Goal: Information Seeking & Learning: Learn about a topic

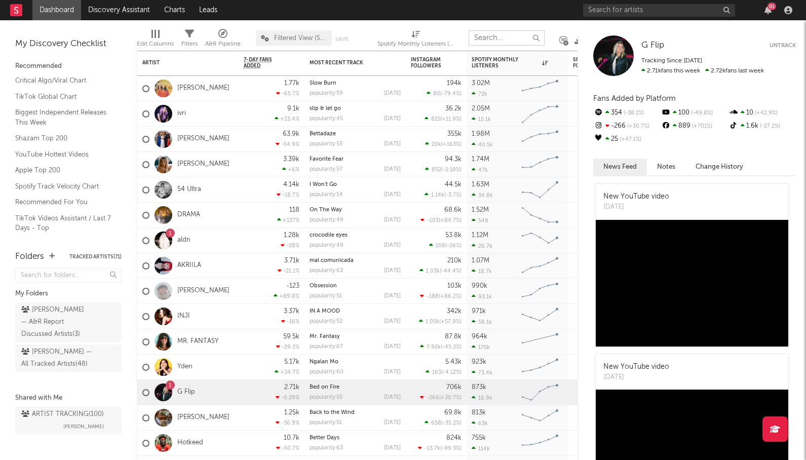
click at [511, 32] on input "text" at bounding box center [507, 37] width 76 height 15
click at [576, 40] on icon at bounding box center [579, 40] width 8 height 8
drag, startPoint x: 567, startPoint y: 33, endPoint x: 574, endPoint y: 34, distance: 7.7
click at [567, 33] on div at bounding box center [563, 39] width 7 height 29
click at [601, 26] on div "G Flip G Flip Untrack Tracking Since: September 22, 2025 2.71k fans this week 2…" at bounding box center [692, 240] width 228 height 440
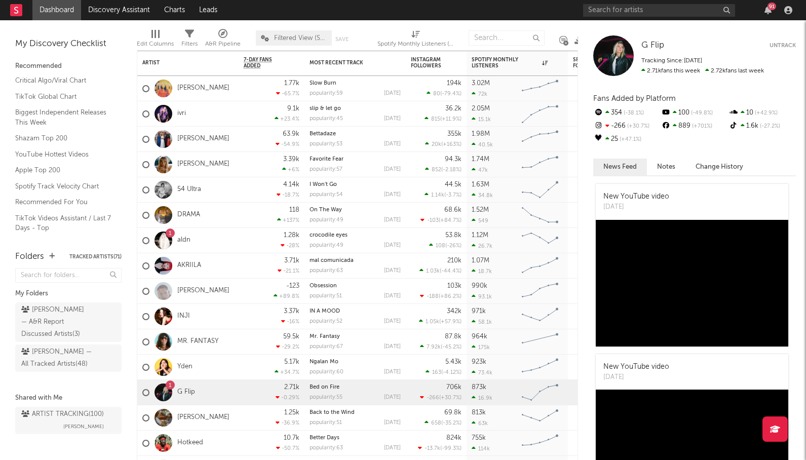
click at [581, 28] on div "G Flip G Flip Untrack Tracking Since: September 22, 2025 2.71k fans this week 2…" at bounding box center [692, 240] width 228 height 440
click at [564, 28] on div at bounding box center [563, 39] width 7 height 29
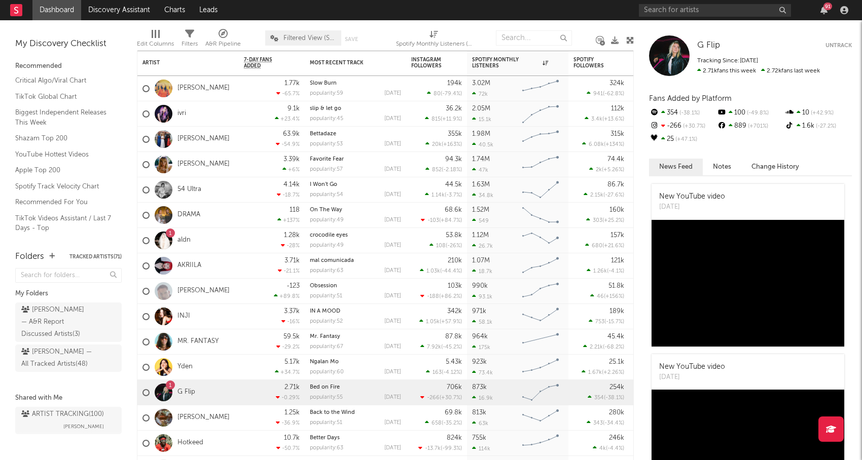
click at [631, 34] on div at bounding box center [630, 39] width 8 height 29
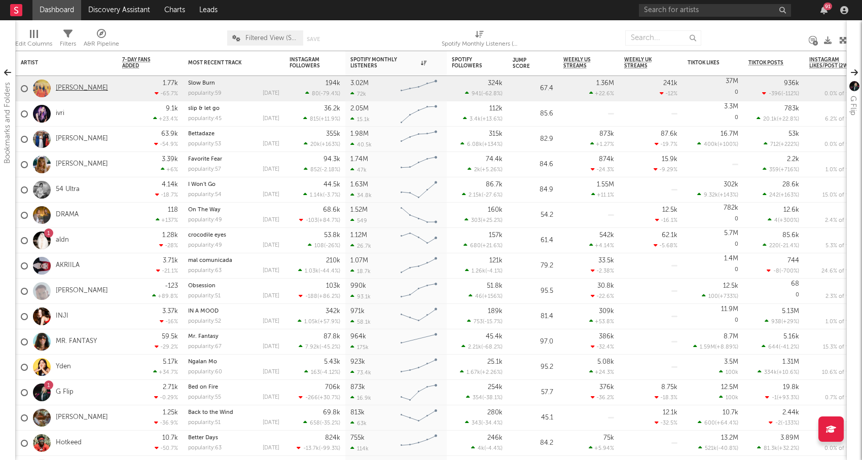
click at [75, 89] on link "[PERSON_NAME]" at bounding box center [82, 88] width 52 height 9
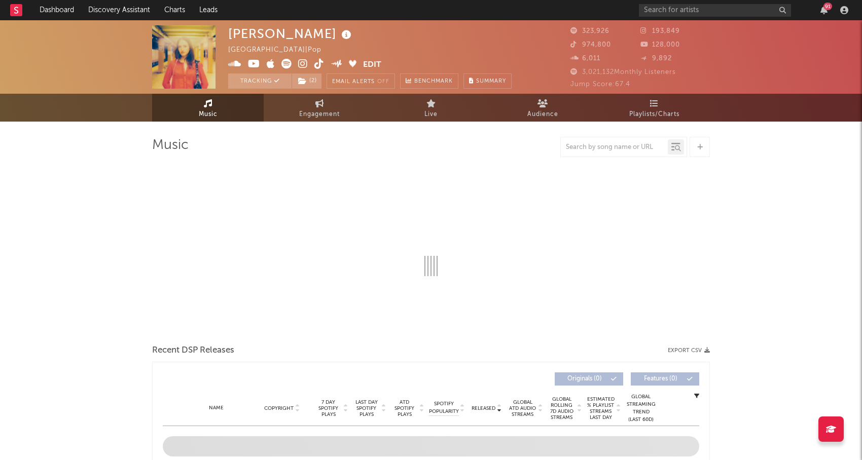
select select "6m"
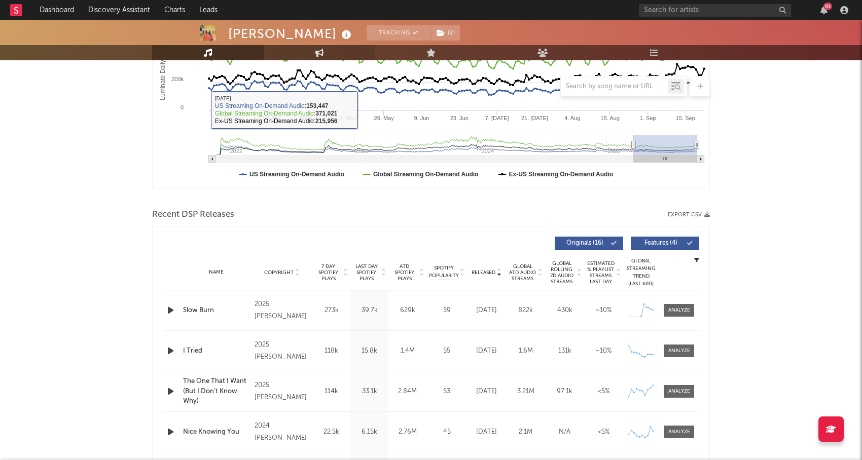
scroll to position [68, 0]
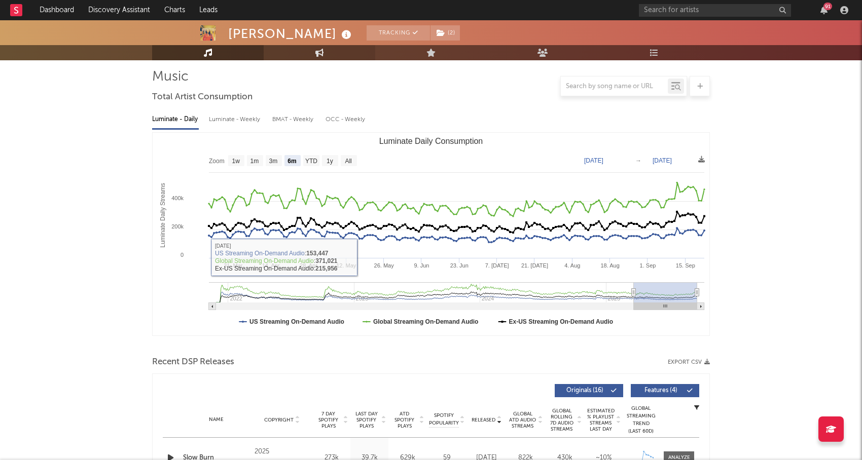
click at [323, 54] on icon at bounding box center [319, 53] width 9 height 8
select select "1w"
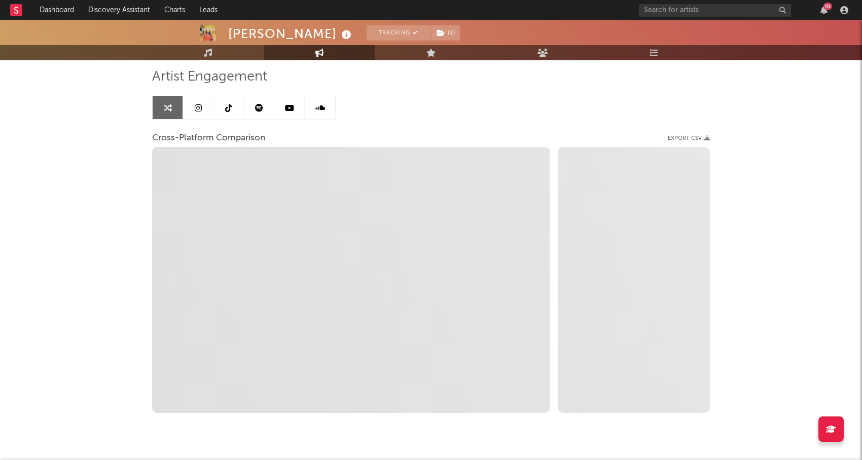
click at [230, 105] on icon at bounding box center [228, 108] width 7 height 8
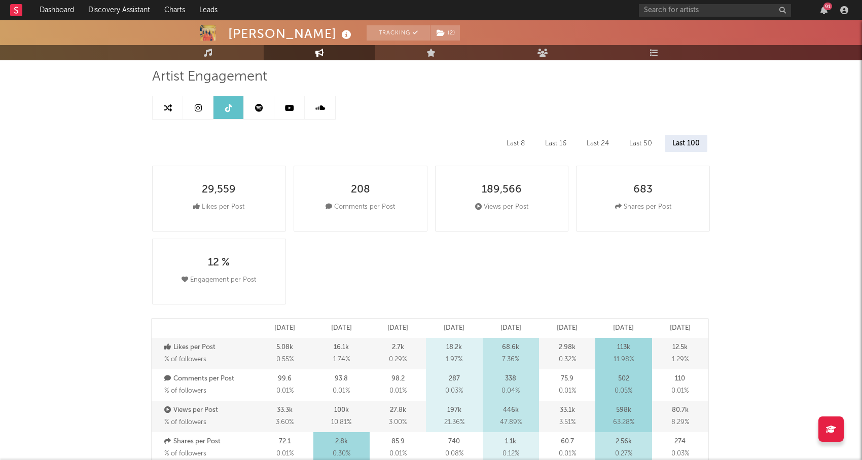
select select "6m"
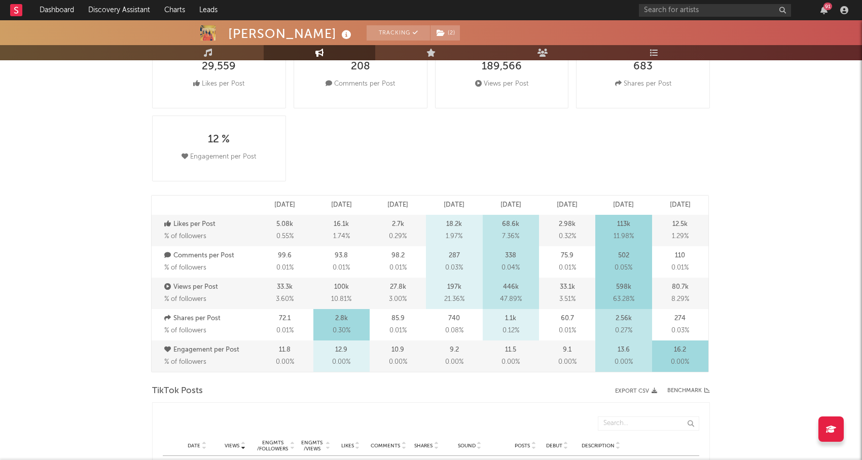
scroll to position [343, 0]
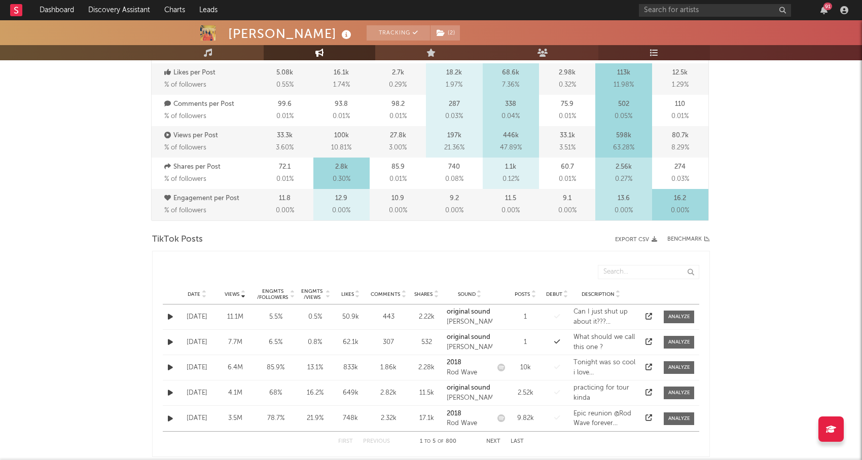
click at [661, 48] on link "Playlists/Charts" at bounding box center [654, 52] width 112 height 15
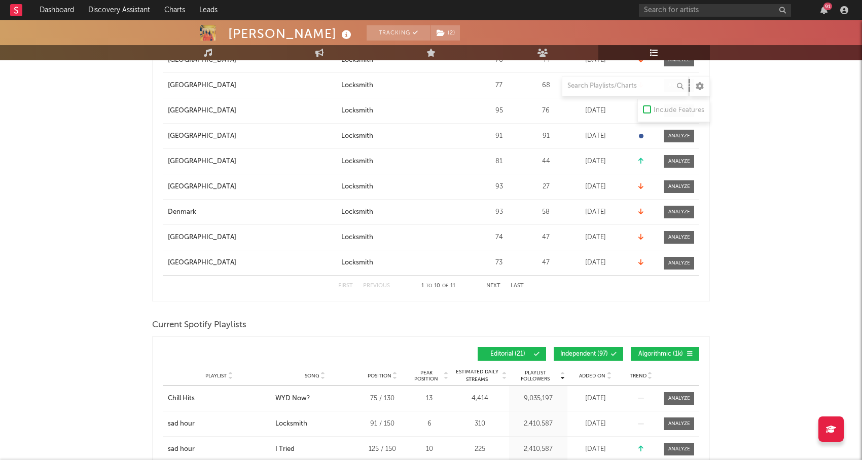
scroll to position [252, 0]
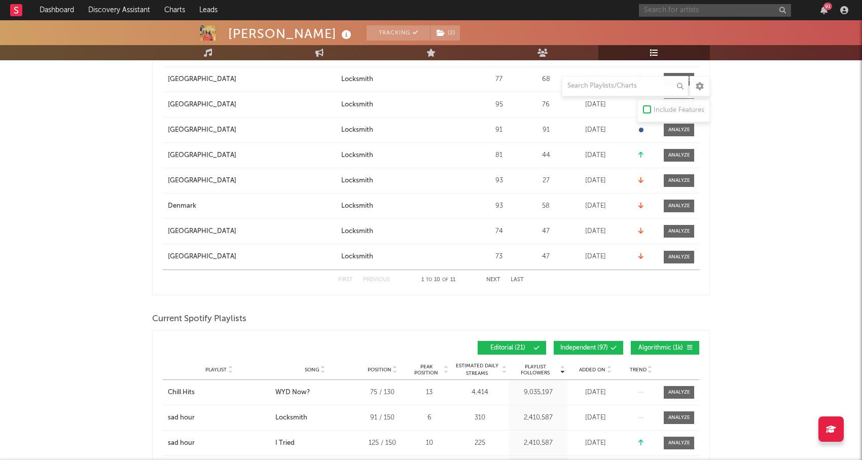
click at [702, 13] on input "text" at bounding box center [715, 10] width 152 height 13
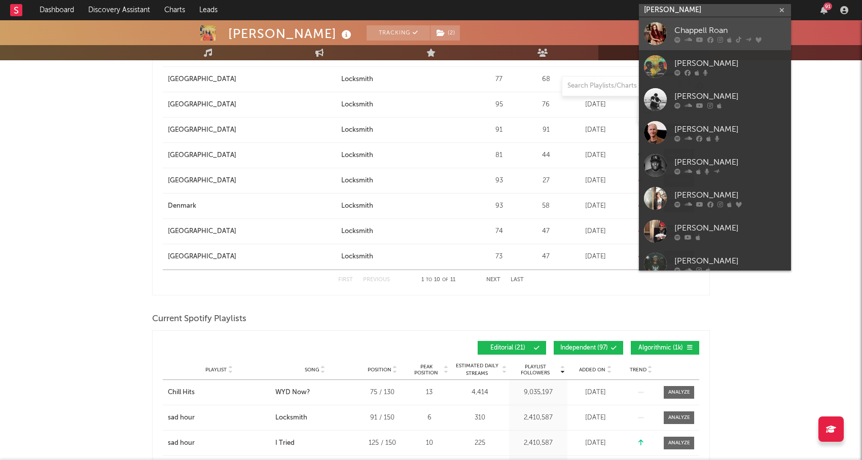
type input "chappell"
click at [707, 33] on div "Chappell Roan" at bounding box center [730, 30] width 112 height 12
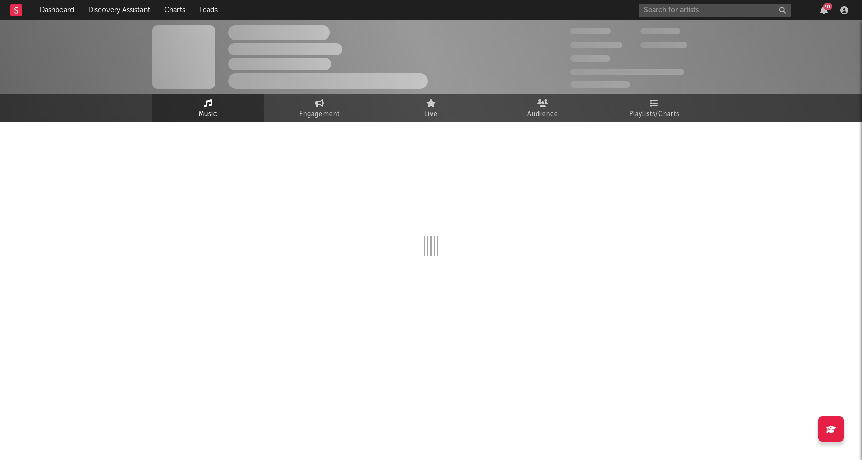
select select "6m"
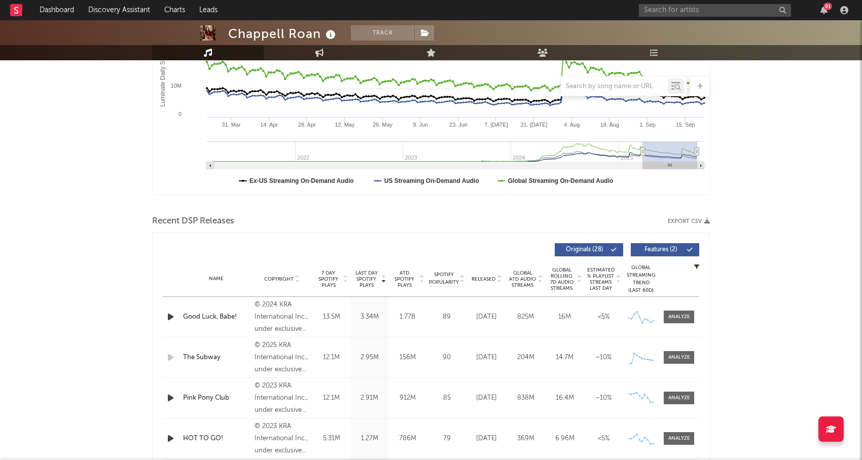
scroll to position [211, 0]
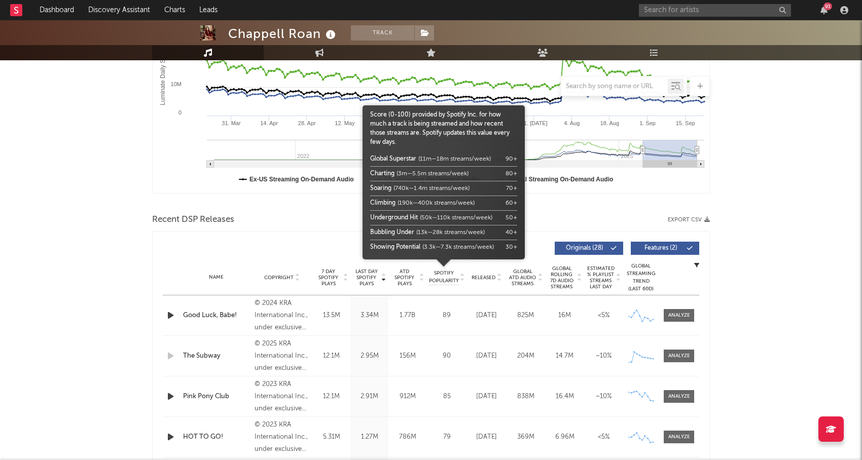
click at [407, 275] on div at bounding box center [443, 272] width 162 height 25
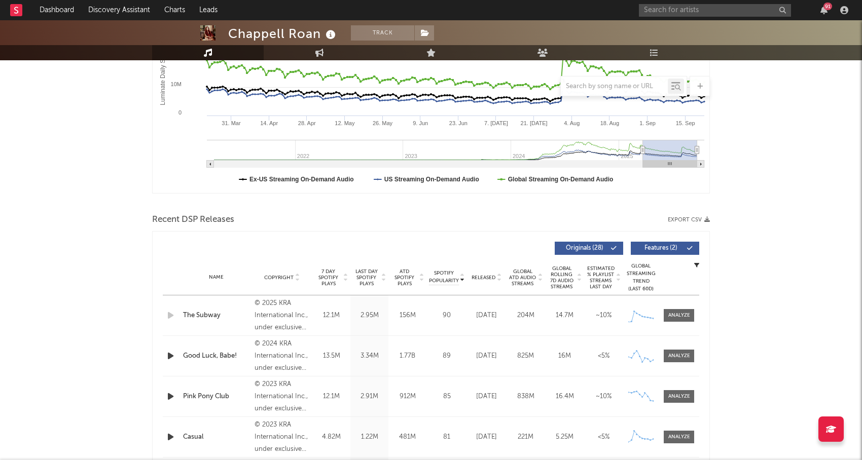
click at [406, 275] on span "ATD Spotify Plays" at bounding box center [404, 278] width 27 height 18
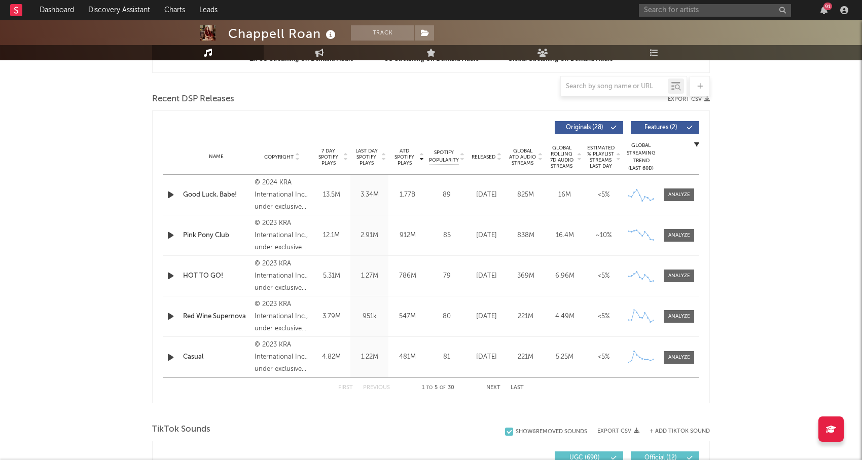
scroll to position [337, 0]
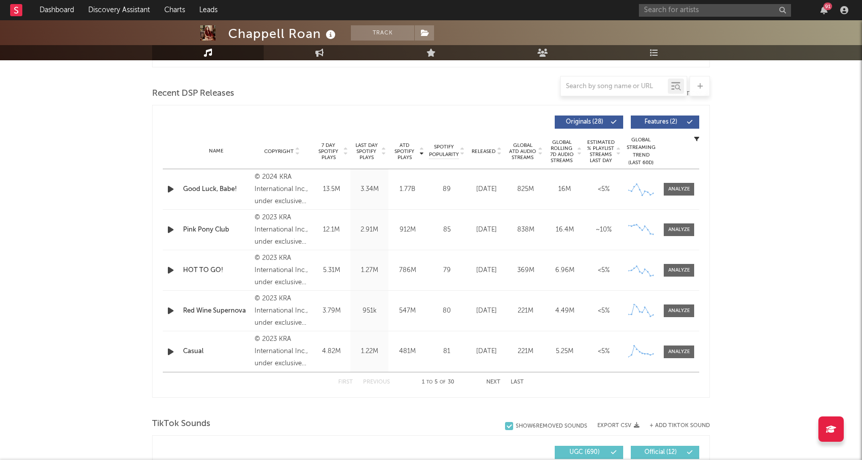
click at [491, 383] on button "Next" at bounding box center [493, 383] width 14 height 6
click at [347, 380] on button "First" at bounding box center [345, 383] width 15 height 6
click at [684, 190] on div at bounding box center [679, 190] width 22 height 8
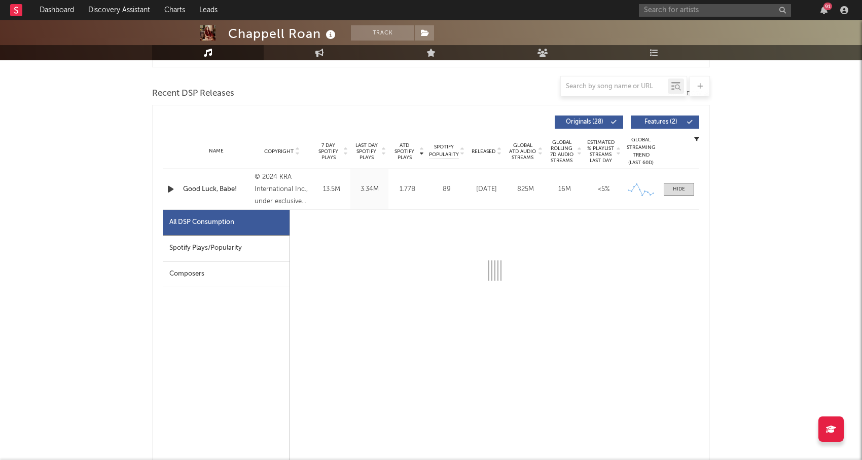
select select "6m"
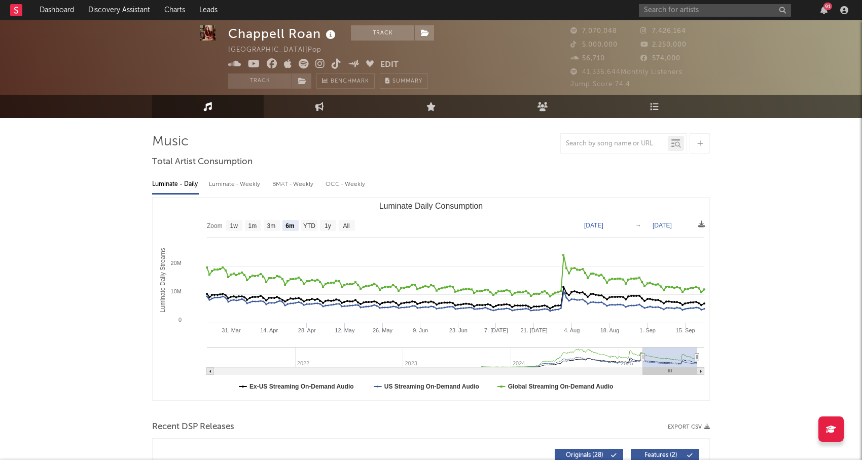
scroll to position [0, 0]
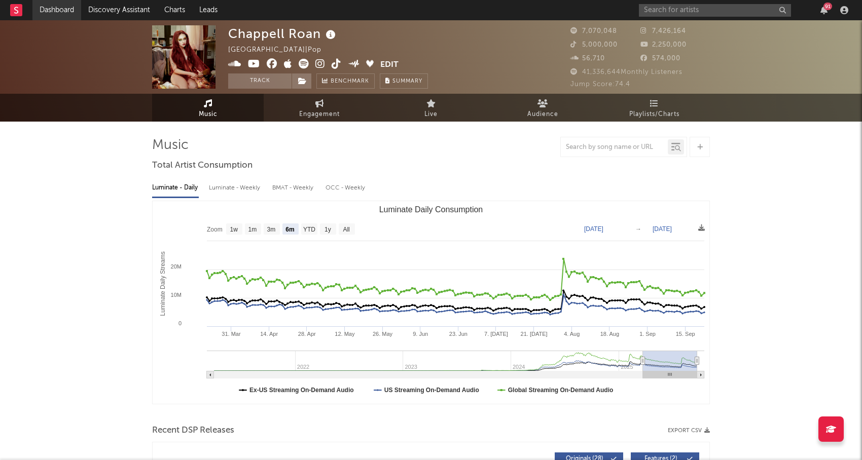
click at [67, 11] on link "Dashboard" at bounding box center [56, 10] width 49 height 20
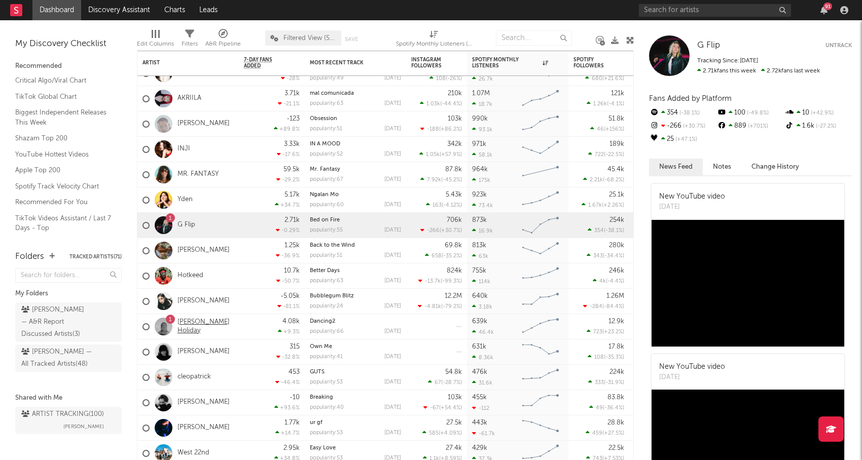
click at [195, 327] on link "[PERSON_NAME] Holiday" at bounding box center [205, 326] width 56 height 17
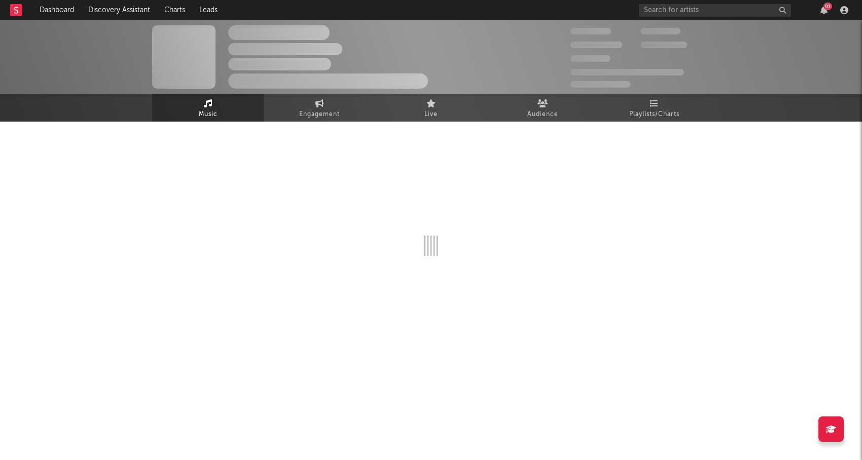
select select "6m"
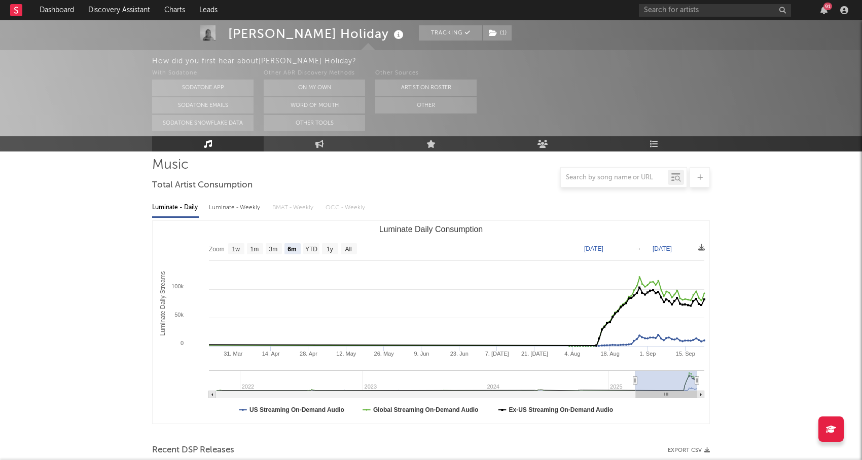
scroll to position [120, 0]
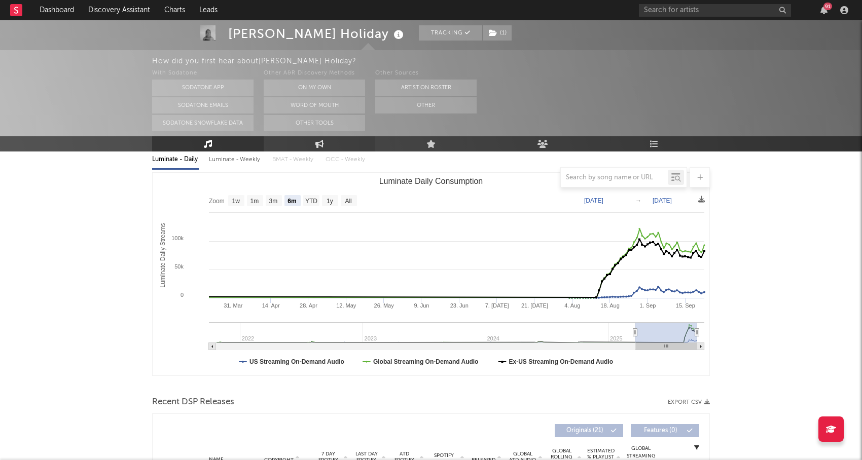
click at [317, 140] on icon at bounding box center [319, 144] width 9 height 8
select select "1w"
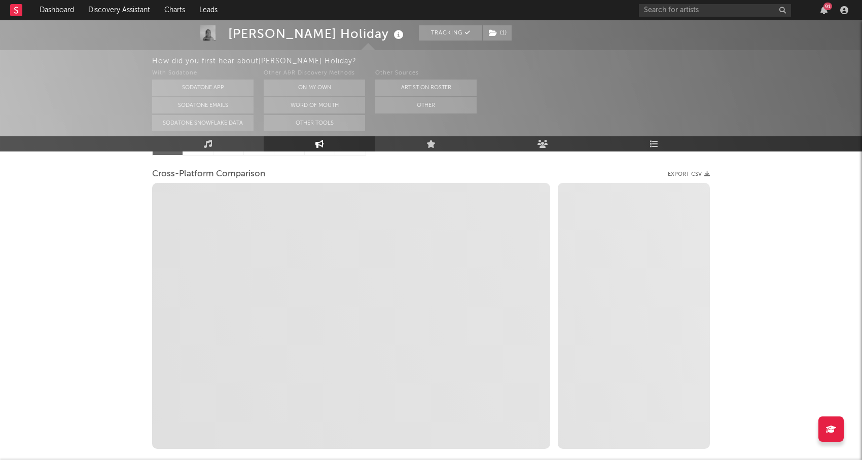
scroll to position [183, 0]
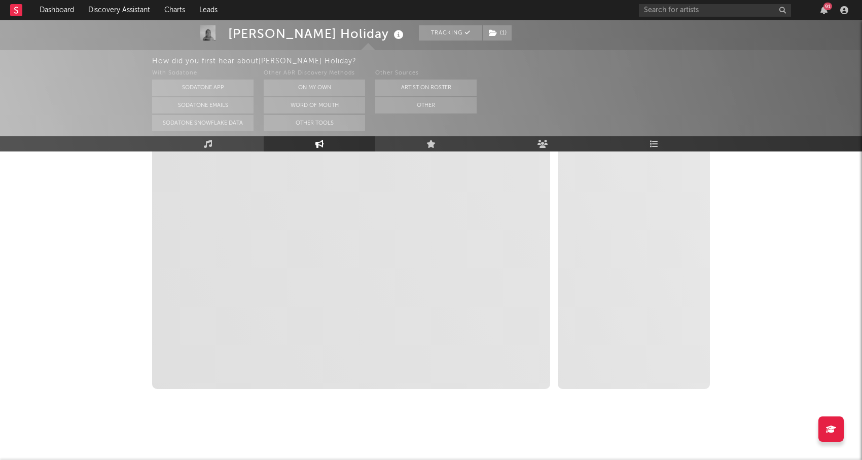
select select "1m"
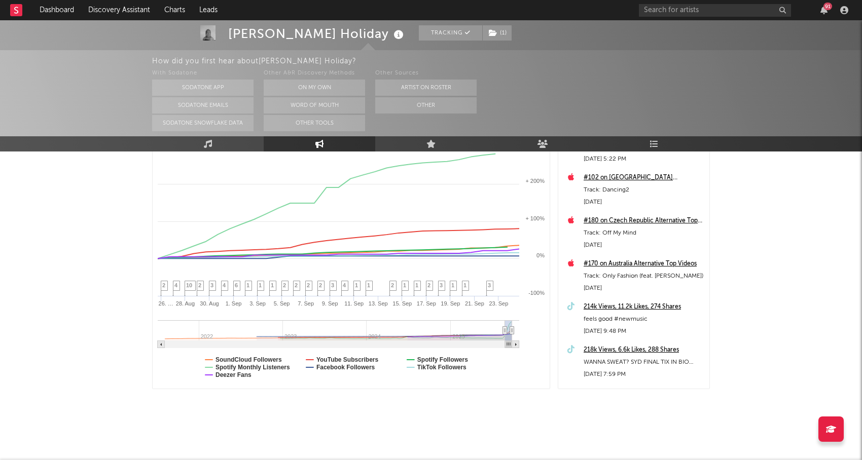
scroll to position [130, 0]
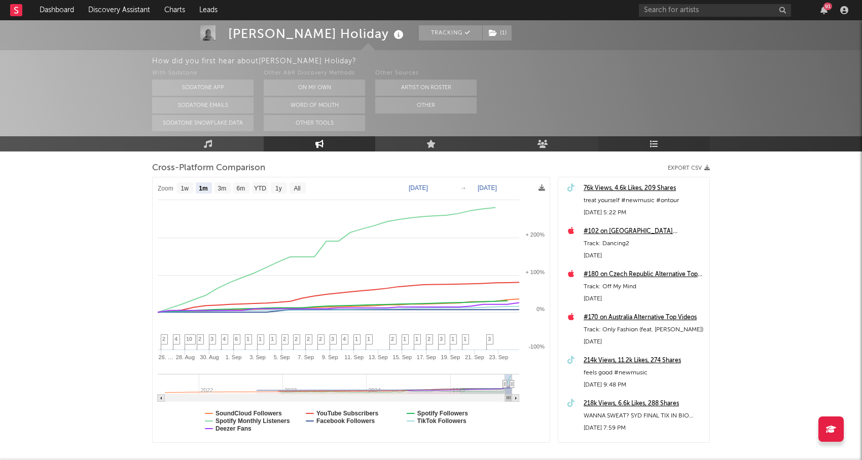
click at [666, 140] on link "Playlists/Charts" at bounding box center [654, 143] width 112 height 15
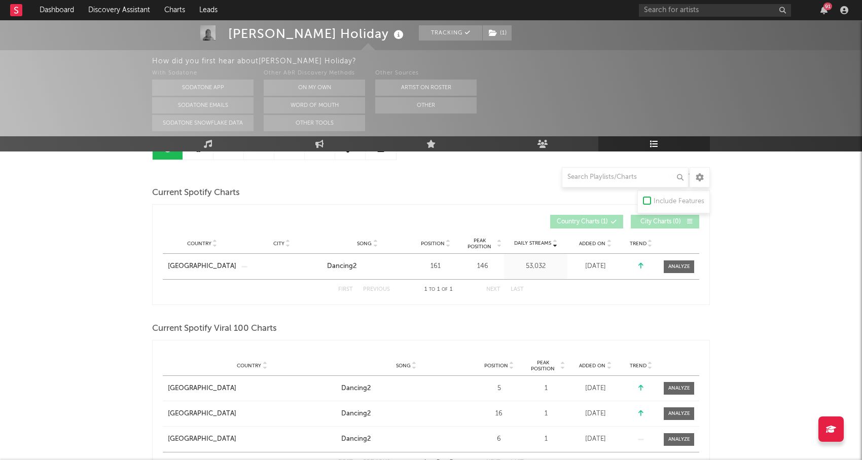
scroll to position [122, 0]
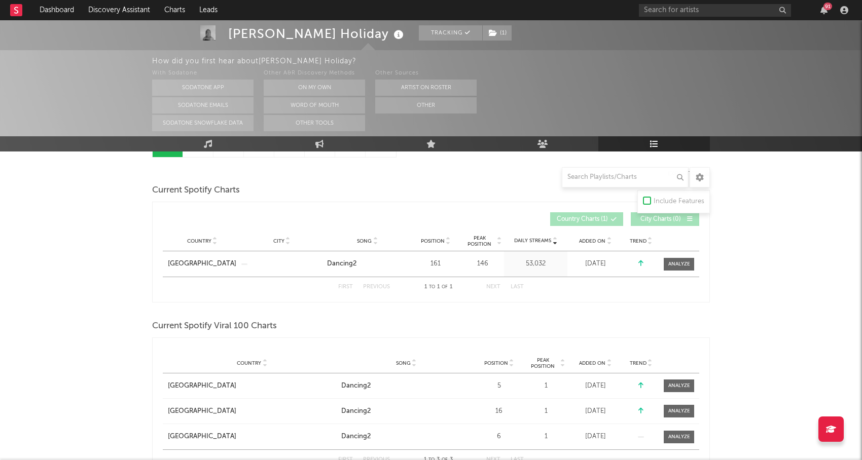
drag, startPoint x: 215, startPoint y: 266, endPoint x: 492, endPoint y: 237, distance: 278.3
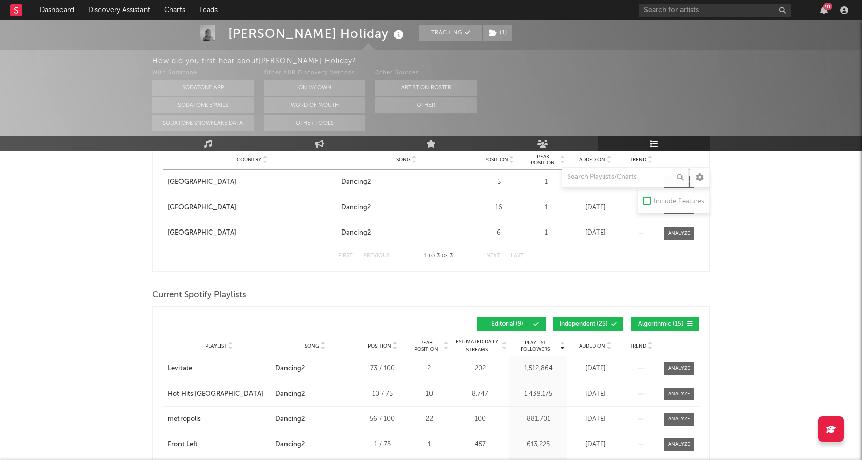
scroll to position [423, 0]
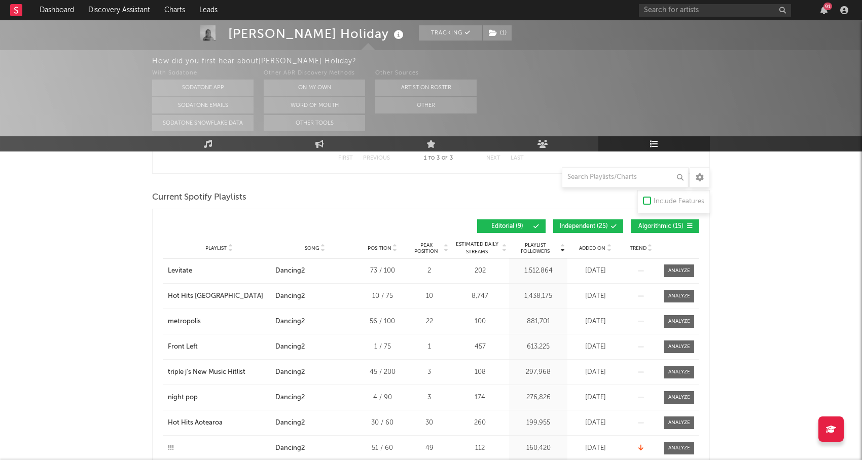
click at [567, 225] on span "Independent ( 25 )" at bounding box center [584, 227] width 48 height 6
click at [683, 225] on span "Algorithmic ( 15 )" at bounding box center [660, 227] width 47 height 6
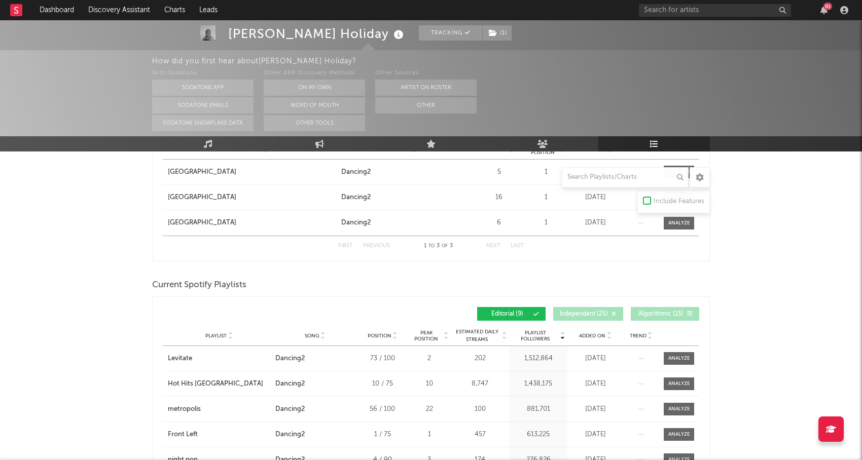
scroll to position [304, 0]
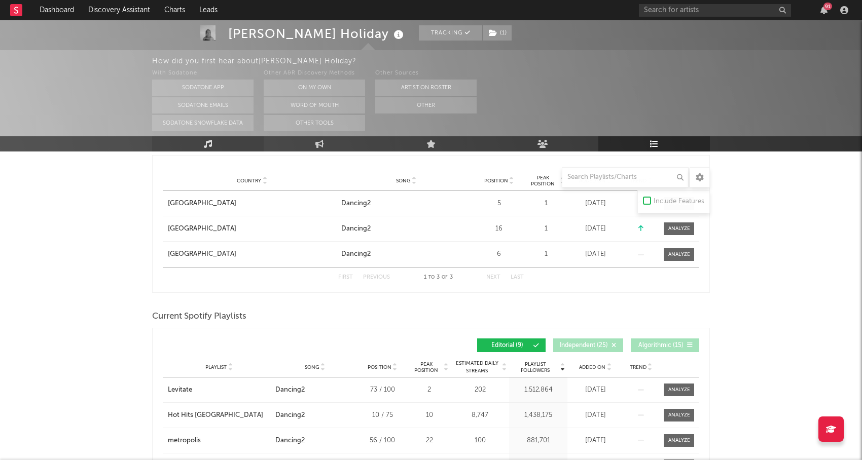
drag, startPoint x: 212, startPoint y: 141, endPoint x: 219, endPoint y: 141, distance: 7.1
click at [212, 141] on link "Music" at bounding box center [208, 143] width 112 height 15
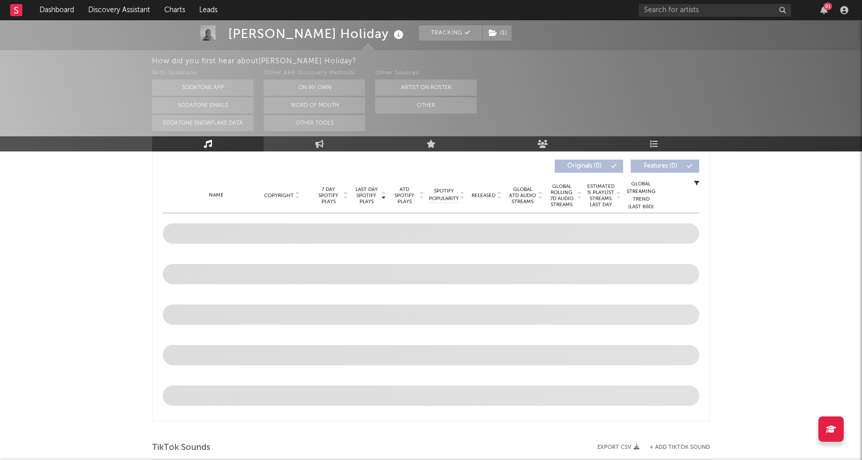
select select "6m"
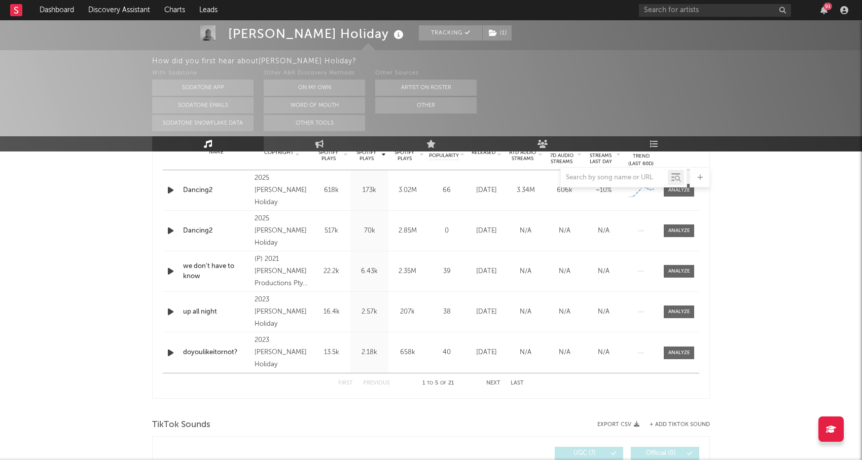
scroll to position [425, 0]
click at [678, 194] on div at bounding box center [679, 193] width 22 height 8
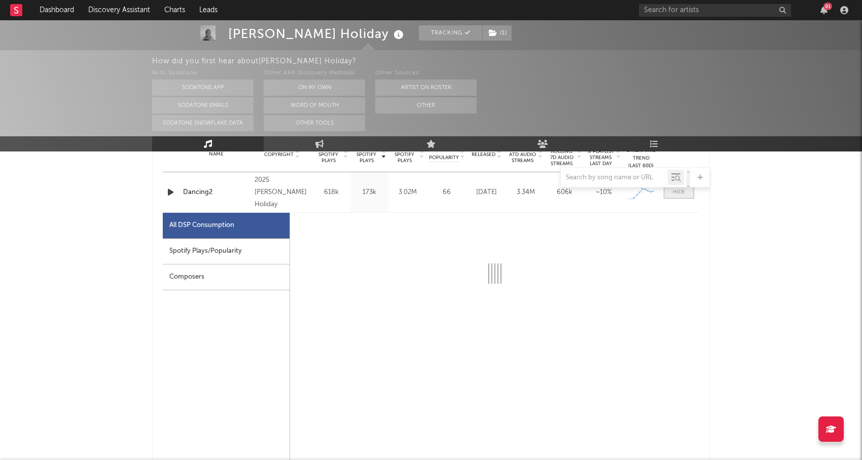
select select "1w"
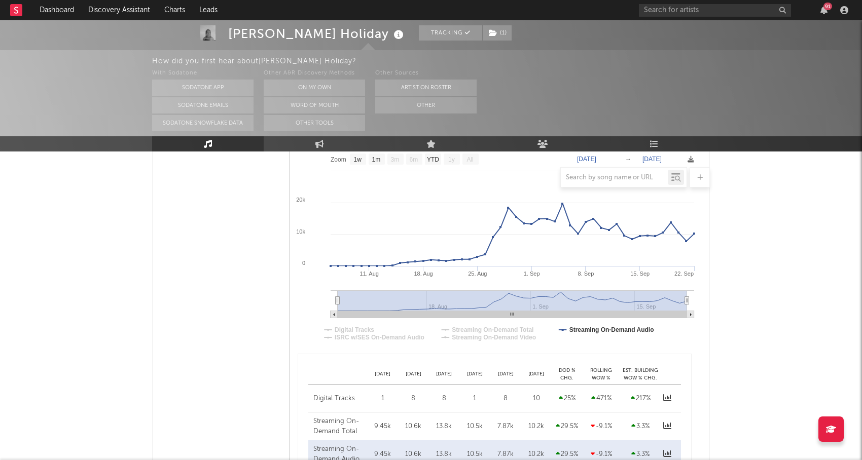
scroll to position [582, 0]
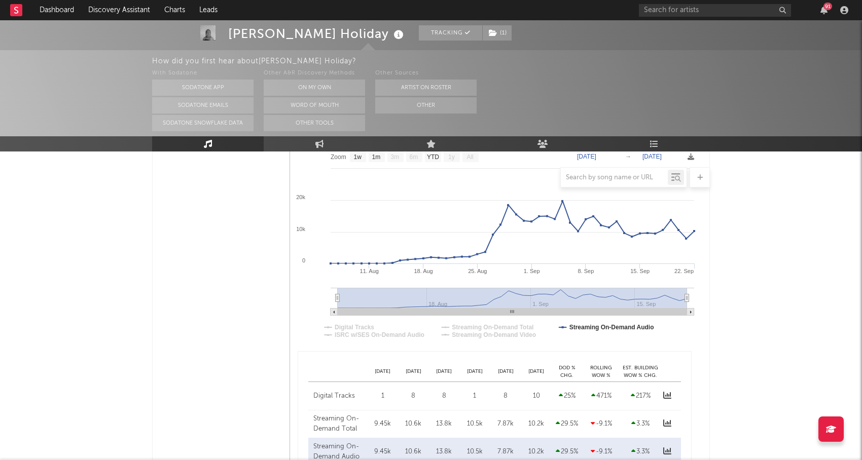
click at [204, 145] on icon at bounding box center [208, 144] width 9 height 8
click at [206, 145] on icon at bounding box center [208, 144] width 9 height 8
click at [314, 86] on button "On My Own" at bounding box center [314, 88] width 101 height 16
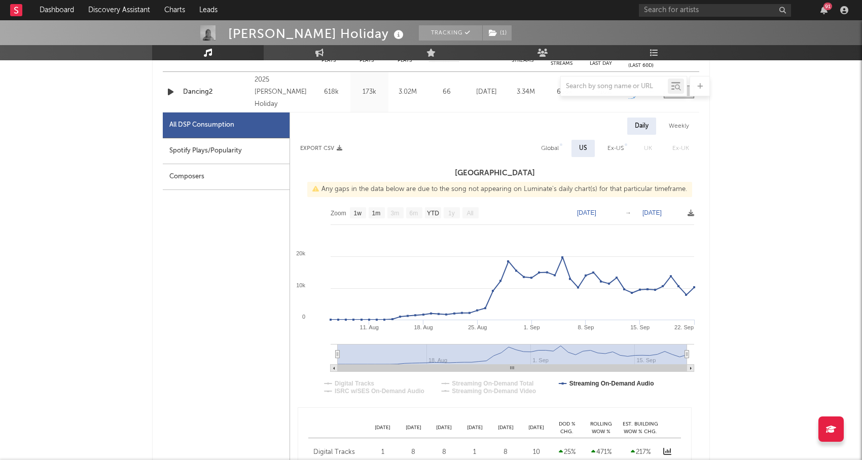
scroll to position [435, 0]
click at [193, 179] on div "Composers" at bounding box center [226, 177] width 127 height 26
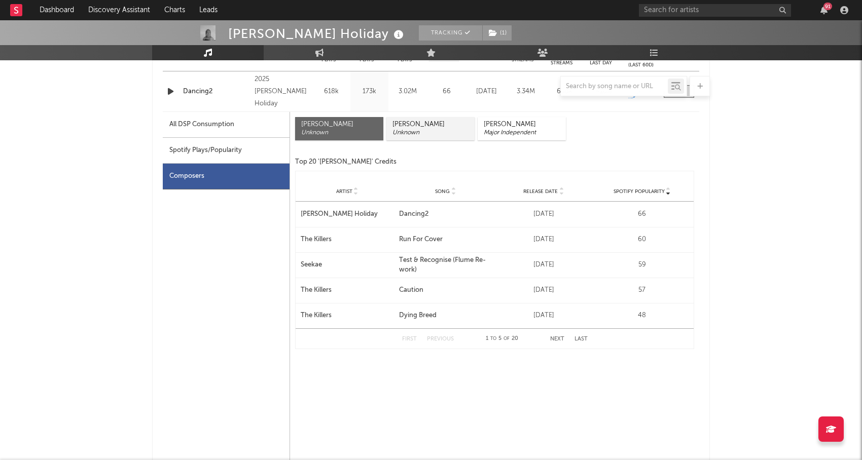
click at [423, 129] on div "Unknown" at bounding box center [430, 133] width 76 height 8
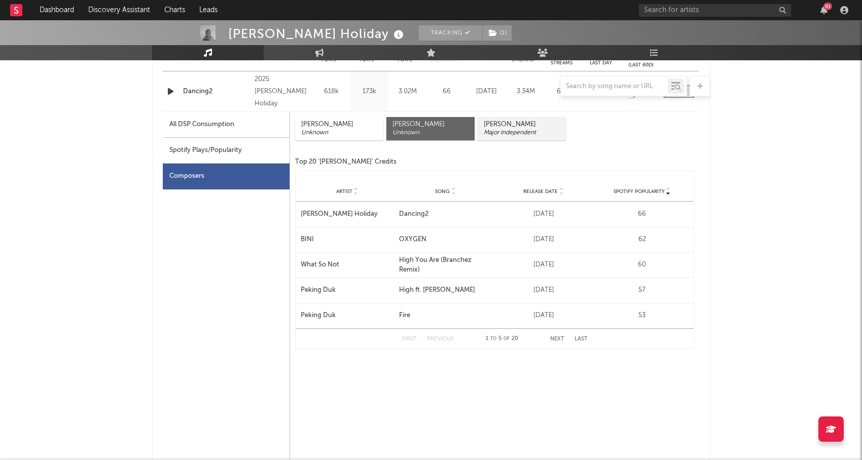
click at [520, 123] on div "Konstantin Kersting" at bounding box center [522, 125] width 76 height 8
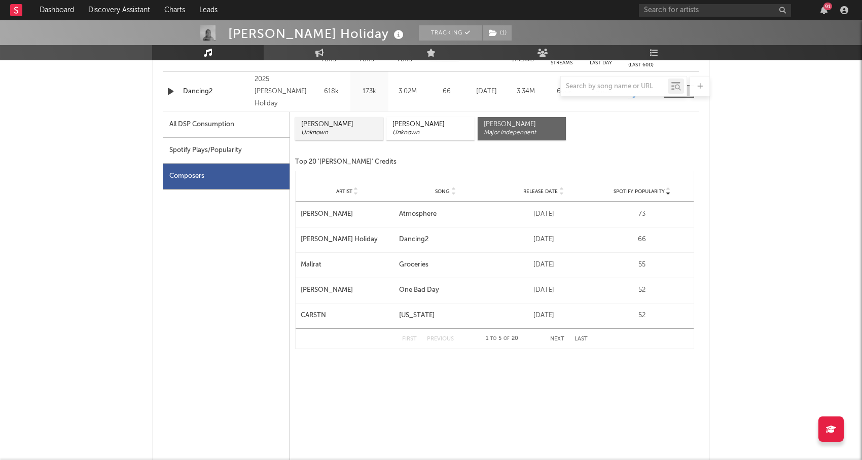
click at [333, 133] on div "Unknown" at bounding box center [339, 133] width 76 height 8
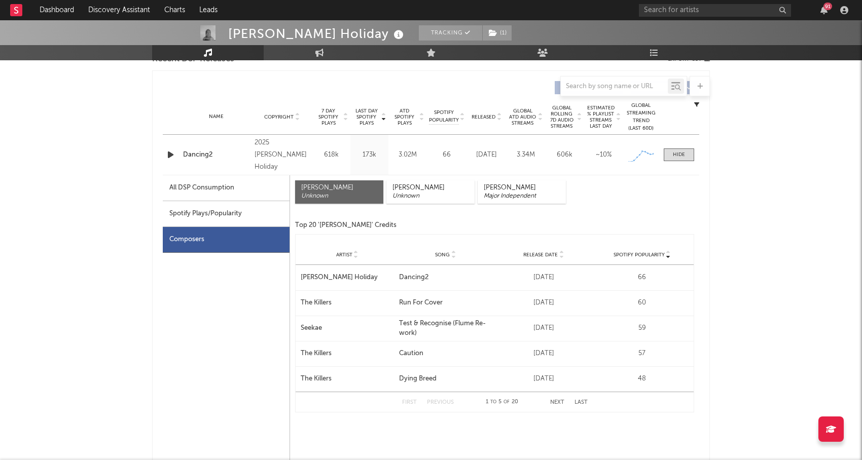
scroll to position [360, 0]
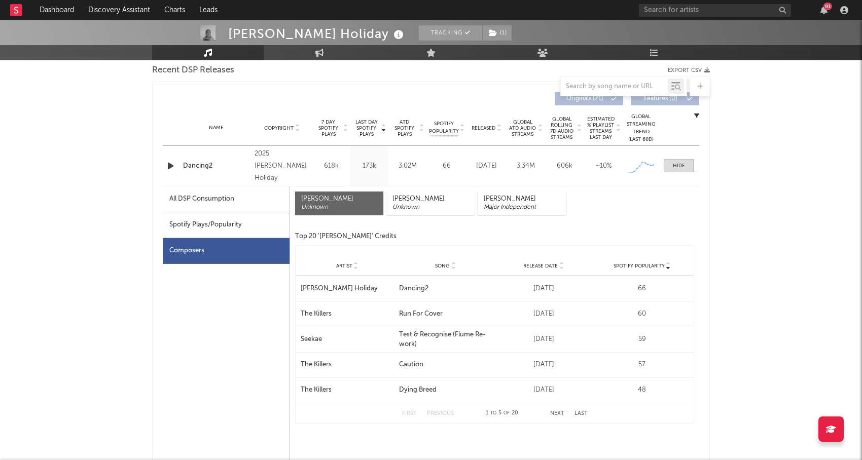
click at [221, 131] on div "Name" at bounding box center [216, 128] width 66 height 8
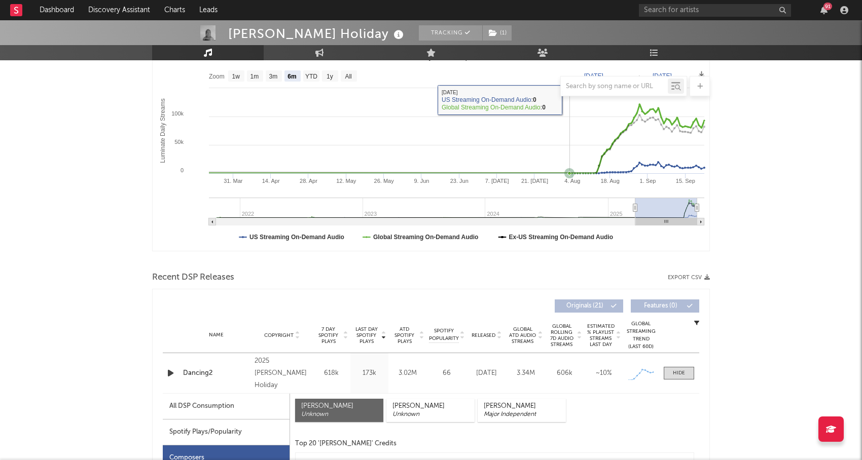
scroll to position [0, 0]
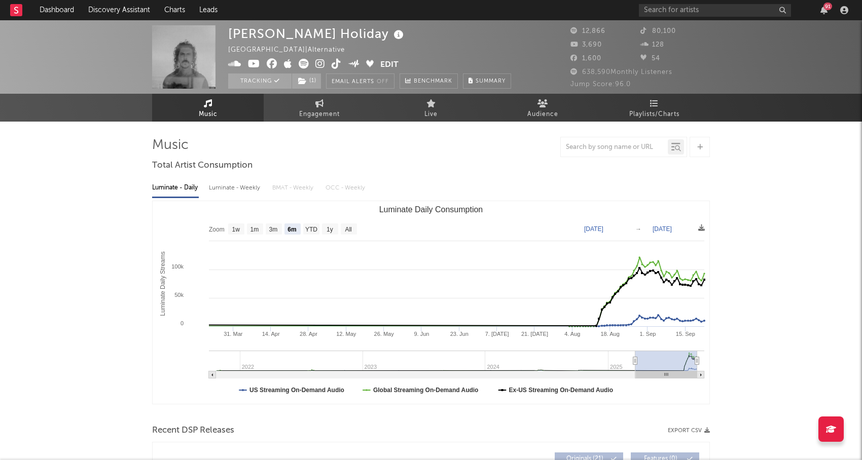
click at [236, 115] on link "Music" at bounding box center [208, 108] width 112 height 28
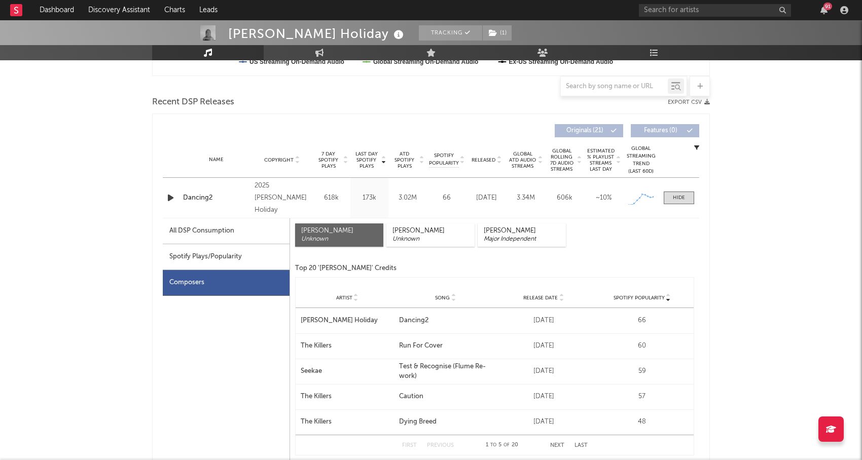
scroll to position [329, 0]
click at [223, 279] on div "Composers" at bounding box center [226, 282] width 127 height 26
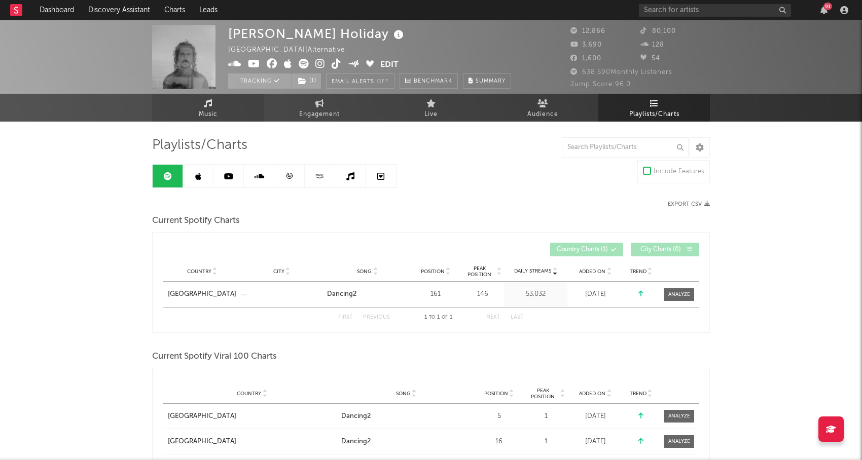
click at [216, 99] on link "Music" at bounding box center [208, 108] width 112 height 28
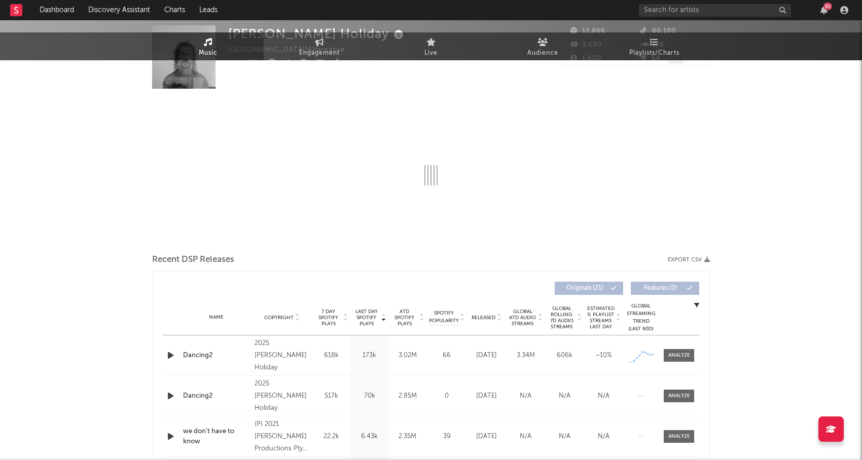
select select "6m"
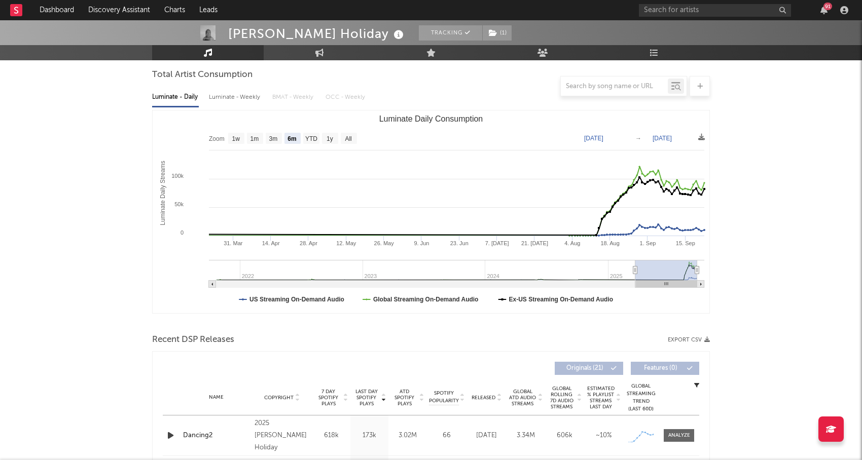
scroll to position [168, 0]
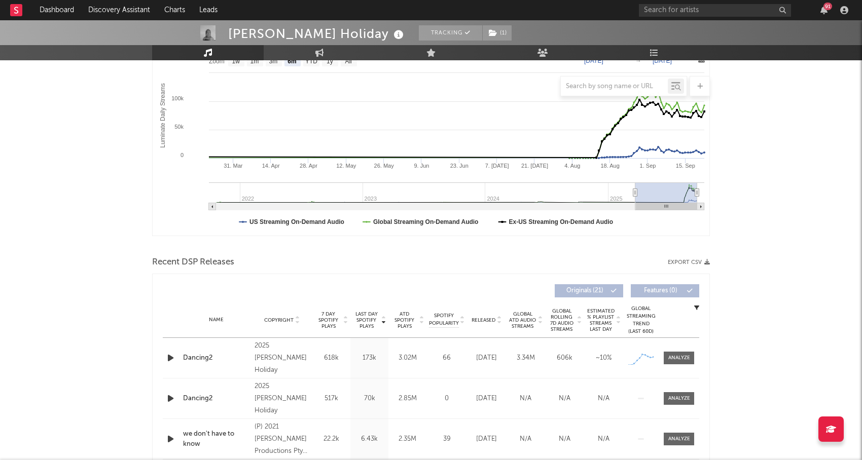
click at [171, 354] on icon "button" at bounding box center [170, 358] width 11 height 13
click at [704, 9] on input "text" at bounding box center [715, 10] width 152 height 13
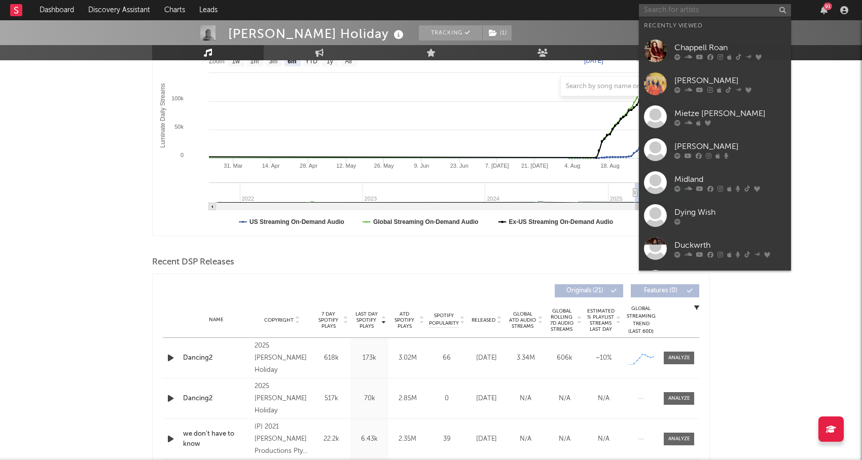
paste input "The Hold Steady"
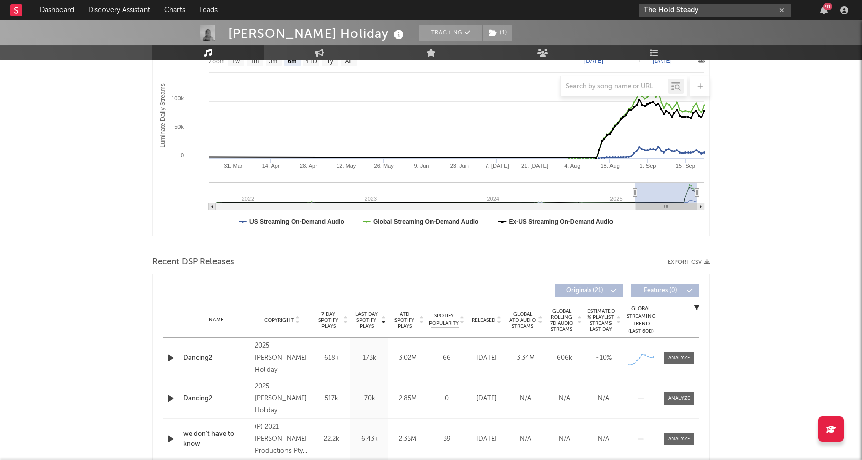
type input "The Hold Steady"
click at [704, 12] on input "The Hold Steady" at bounding box center [715, 10] width 152 height 13
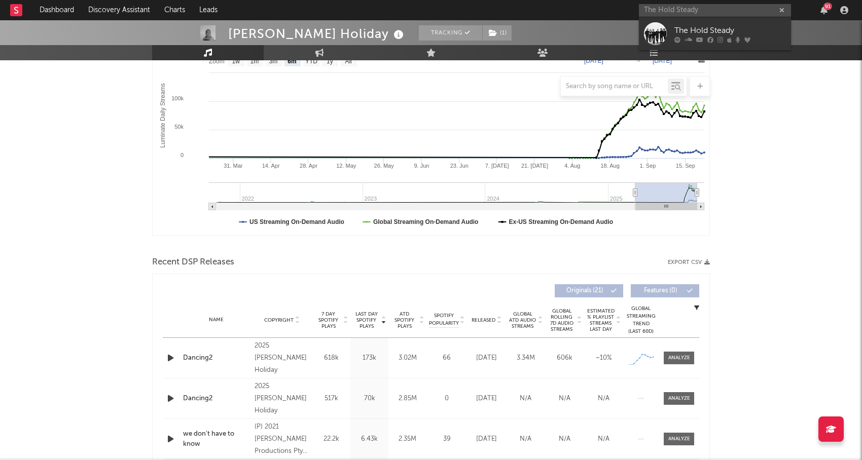
click at [703, 24] on div "The Hold Steady" at bounding box center [730, 30] width 112 height 12
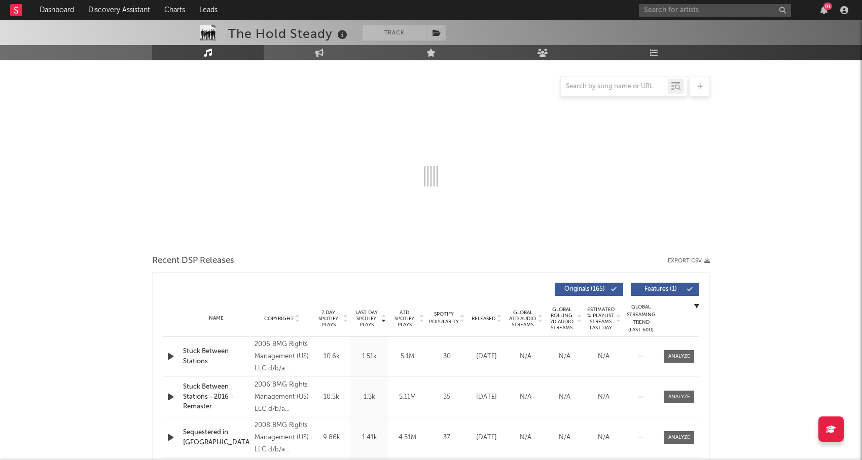
scroll to position [101, 0]
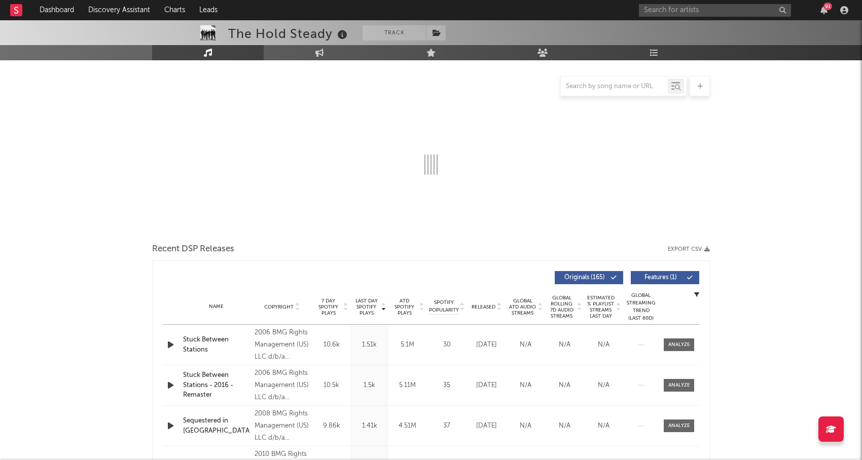
select select "6m"
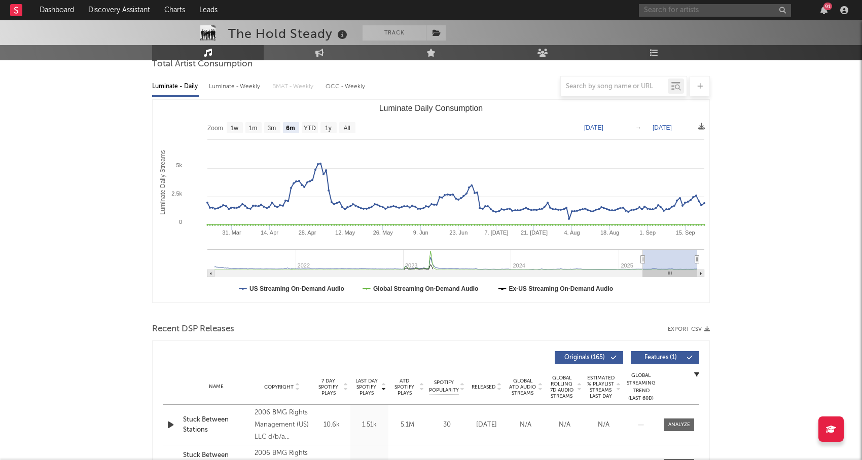
click at [666, 12] on input "text" at bounding box center [715, 10] width 152 height 13
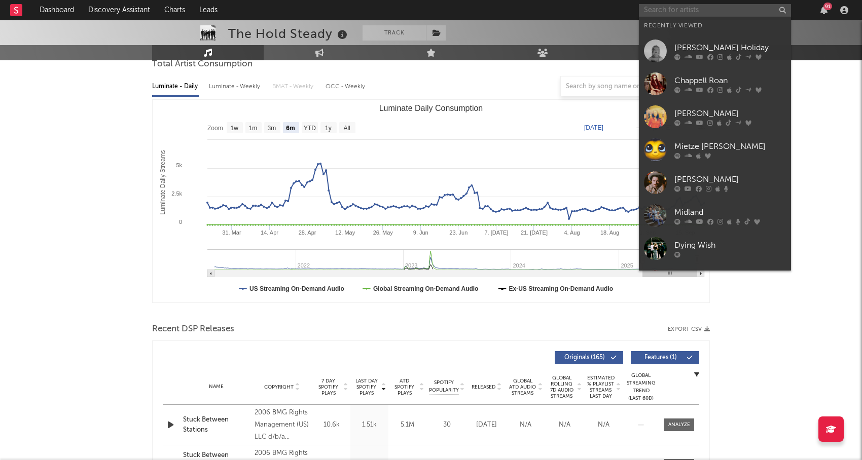
paste input "Marvelous 3"
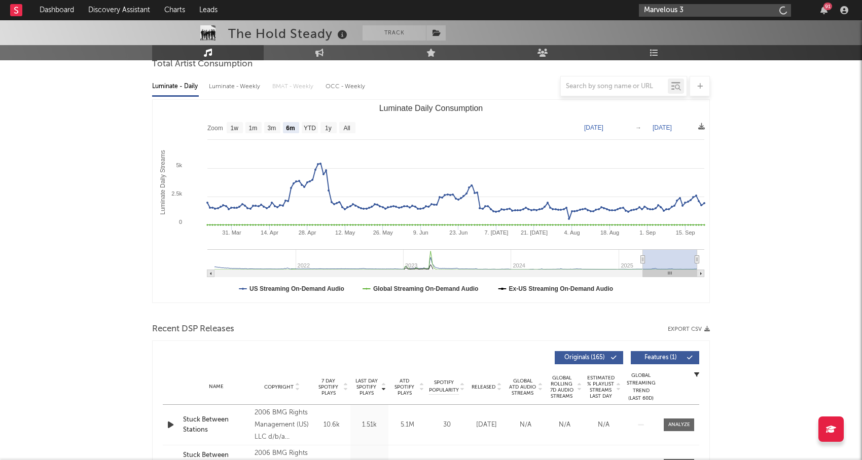
type input "Marvelous 3"
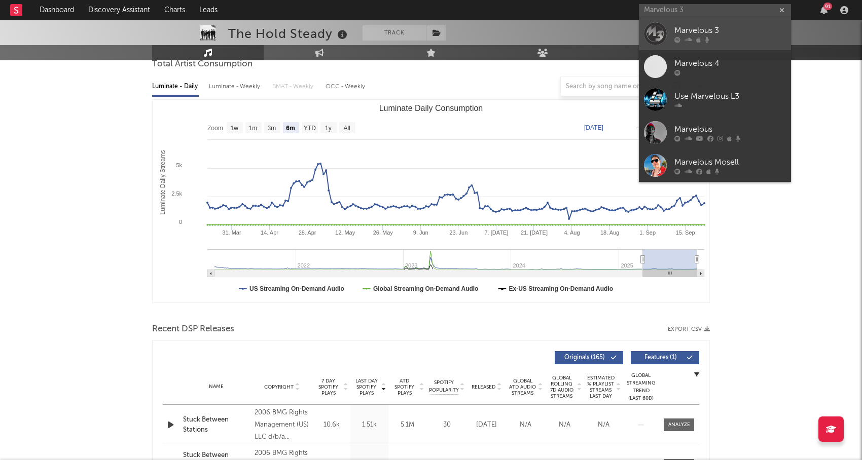
click at [684, 32] on div "Marvelous 3" at bounding box center [730, 30] width 112 height 12
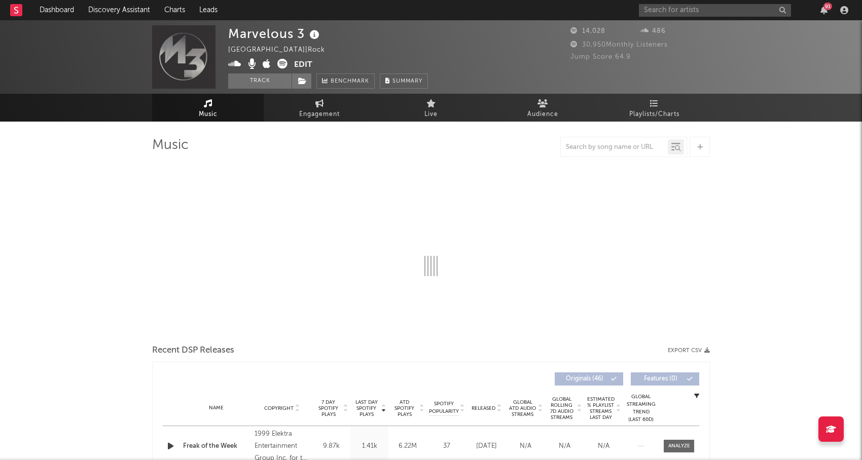
select select "6m"
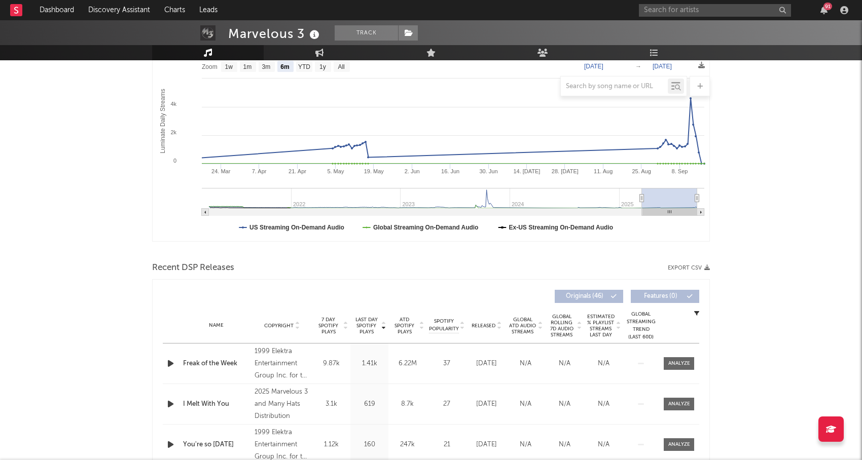
scroll to position [165, 0]
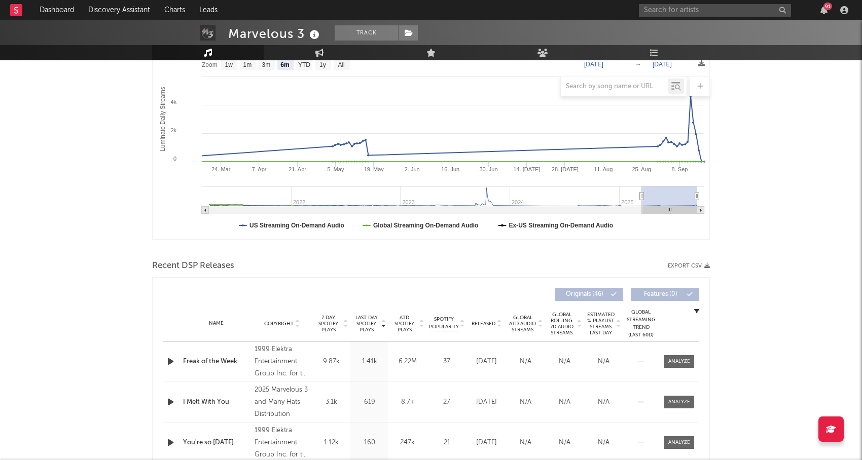
click at [486, 316] on div "Name Copyright Label Album Names Composer Names 7 Day Spotify Plays Last Day Sp…" at bounding box center [431, 323] width 536 height 35
click at [486, 320] on div "Released" at bounding box center [486, 324] width 34 height 8
click at [170, 360] on icon "button" at bounding box center [170, 361] width 11 height 13
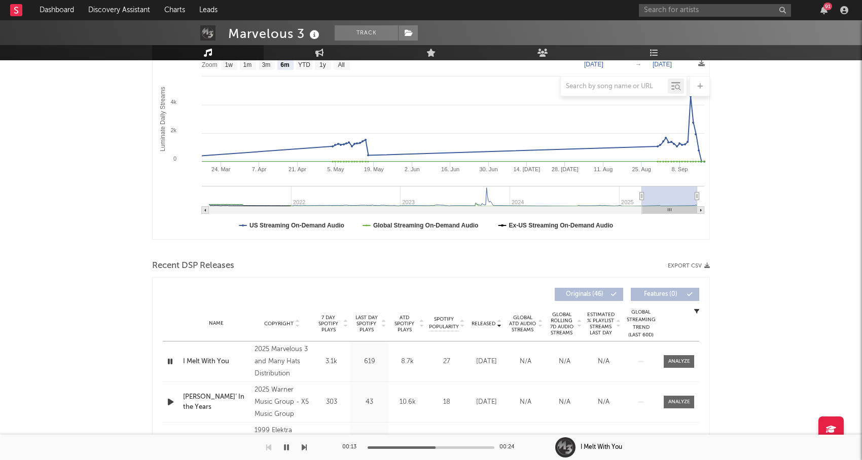
click at [173, 399] on icon "button" at bounding box center [170, 402] width 11 height 13
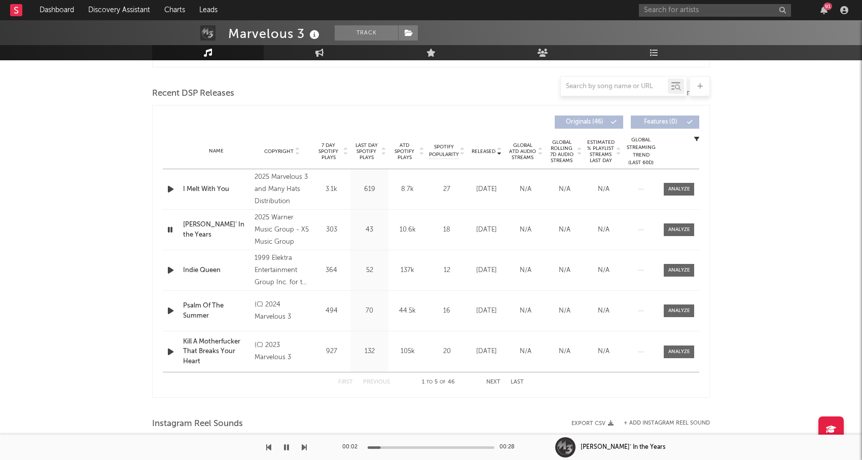
click at [168, 227] on icon "button" at bounding box center [170, 230] width 10 height 13
click at [655, 6] on input "text" at bounding box center [715, 10] width 152 height 13
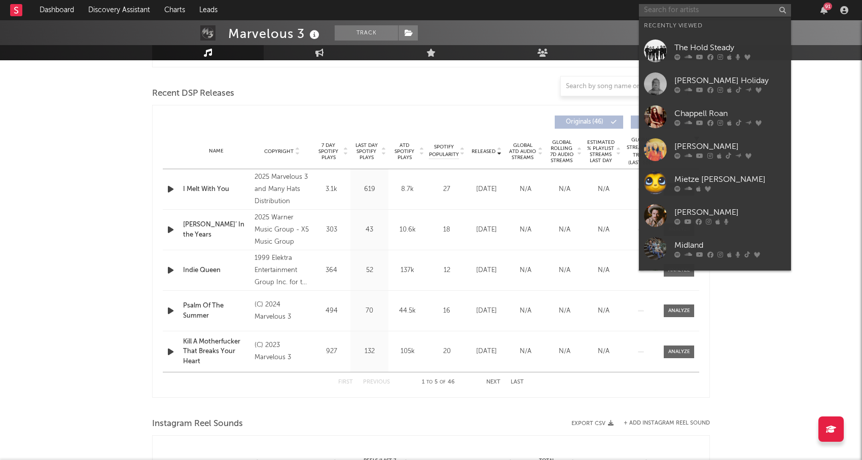
paste input "VOLA"
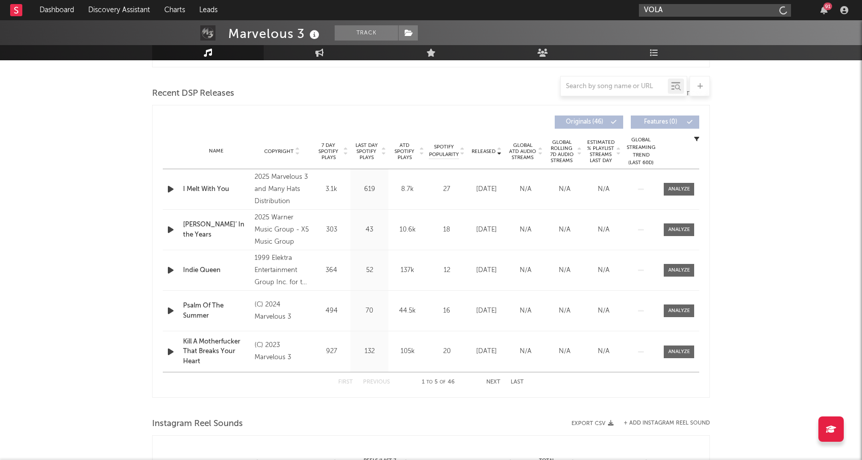
type input "VOLA"
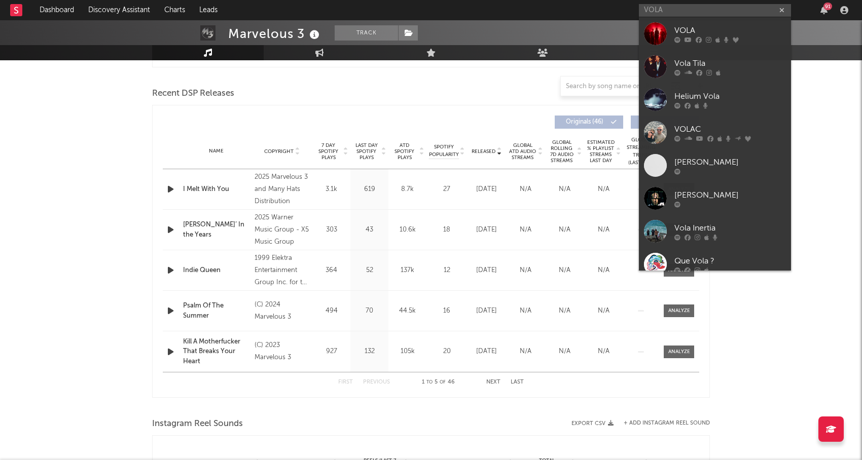
click at [663, 30] on div at bounding box center [655, 33] width 23 height 23
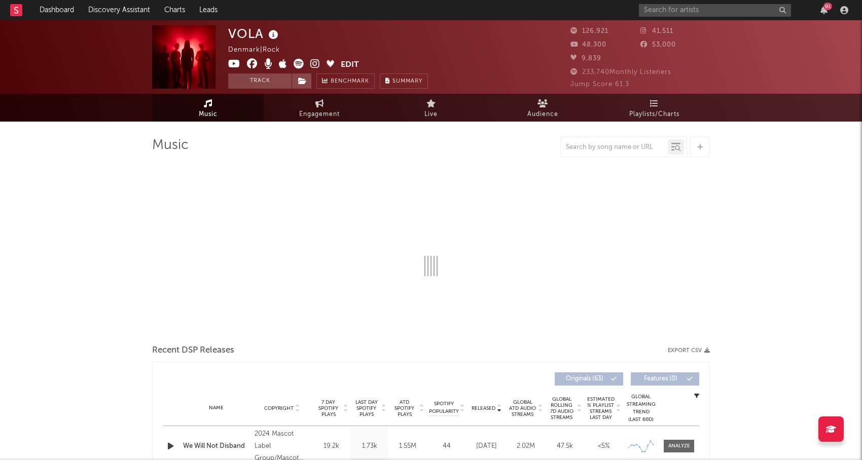
select select "6m"
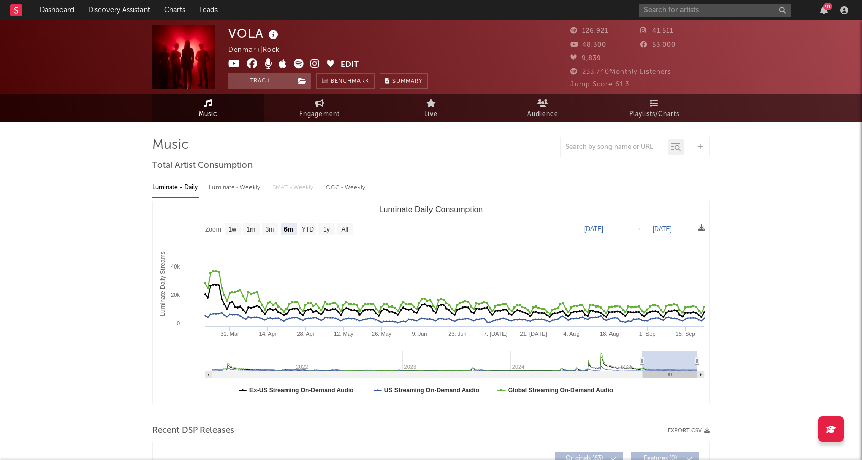
scroll to position [215, 0]
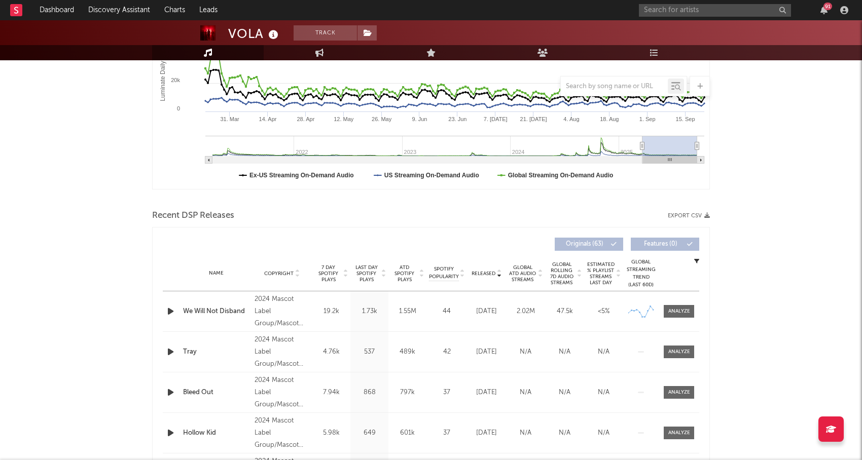
click at [494, 272] on span "Released" at bounding box center [483, 274] width 24 height 6
click at [282, 299] on div "2024 Mascot Label Group/Mascot Records" at bounding box center [281, 311] width 55 height 36
drag, startPoint x: 286, startPoint y: 296, endPoint x: 364, endPoint y: 286, distance: 78.7
click at [364, 286] on div "Released Copyright 7 Day Spotify Plays Last Day Spotify Plays ATD Spotify Plays…" at bounding box center [431, 374] width 536 height 282
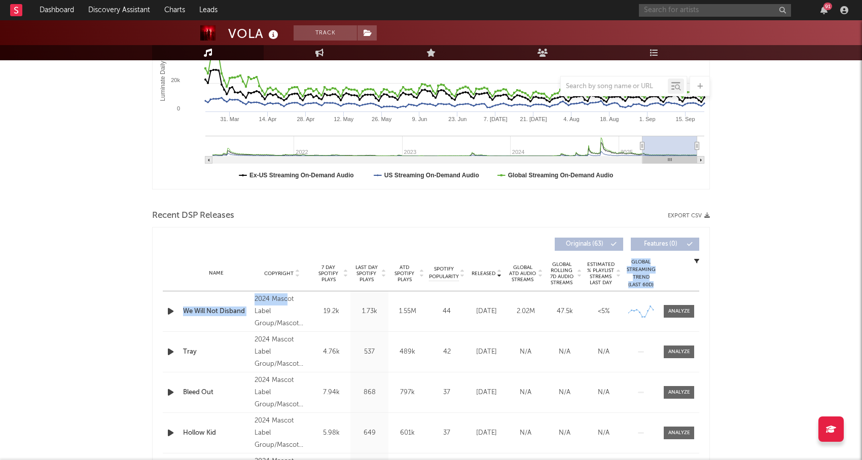
click at [702, 10] on input "text" at bounding box center [715, 10] width 152 height 13
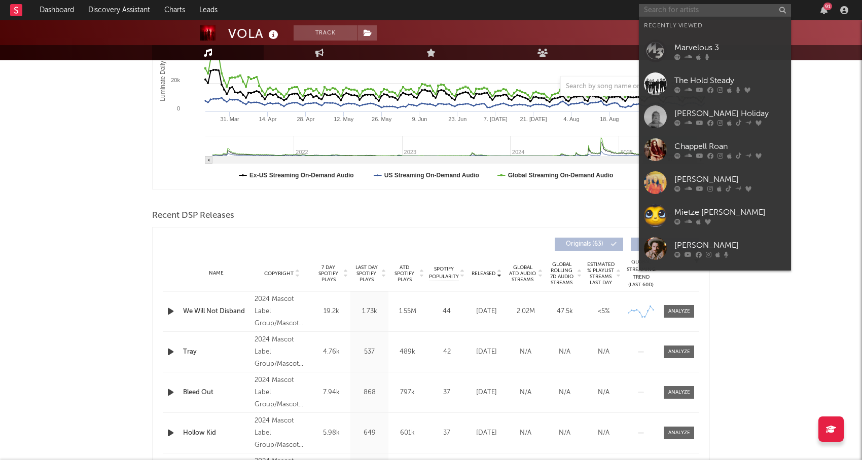
paste input "Daedric"
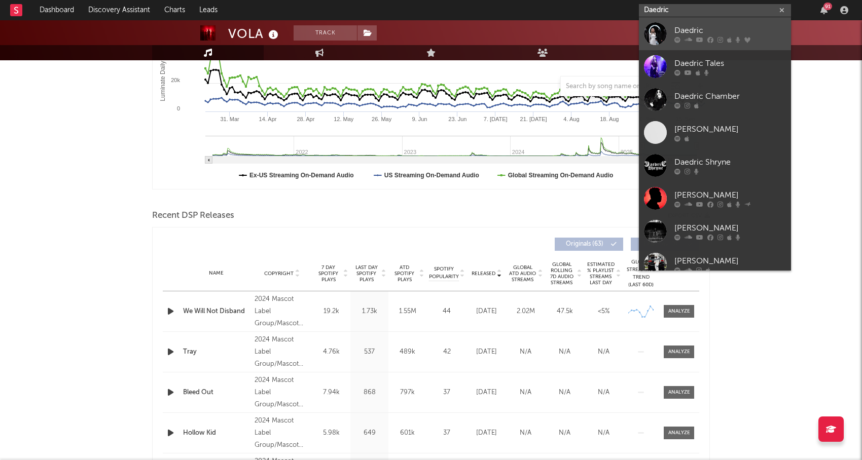
type input "Daedric"
click at [698, 28] on div "Daedric" at bounding box center [730, 30] width 112 height 12
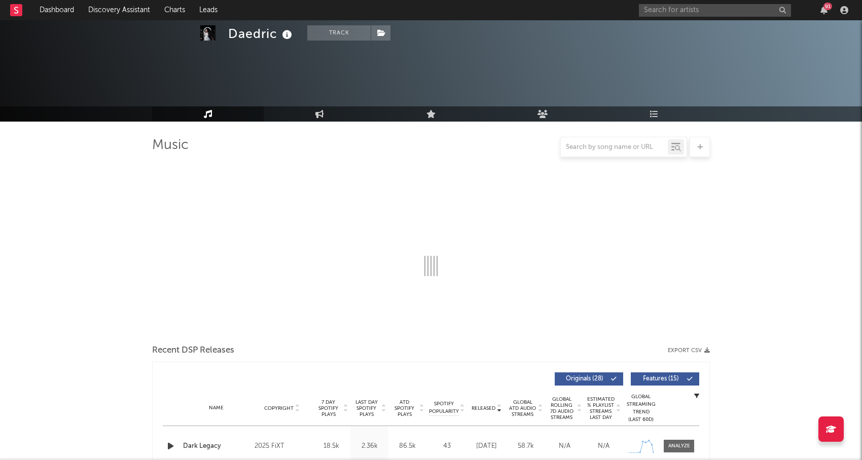
select select "6m"
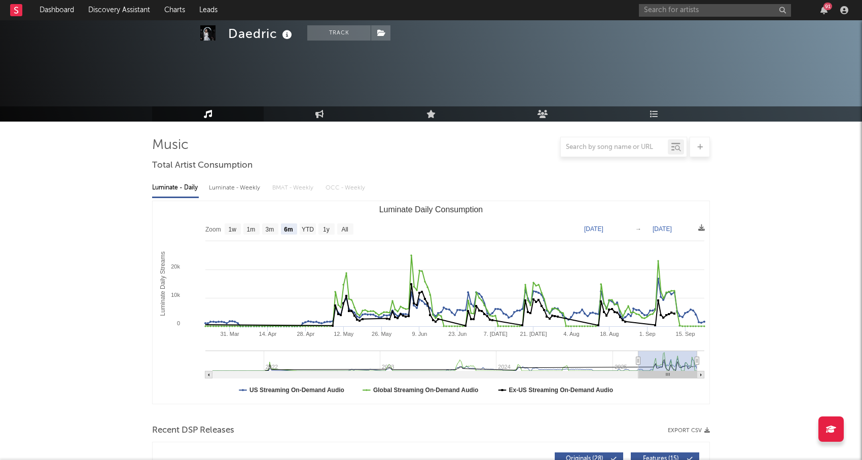
scroll to position [134, 0]
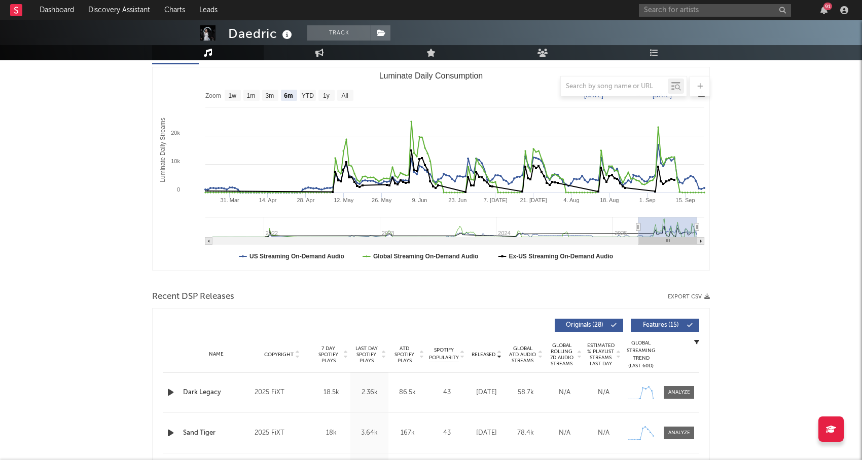
click at [481, 353] on span "Released" at bounding box center [483, 355] width 24 height 6
click at [291, 389] on div "2025 FiXT" at bounding box center [281, 393] width 55 height 12
click at [171, 389] on icon "button" at bounding box center [170, 392] width 11 height 13
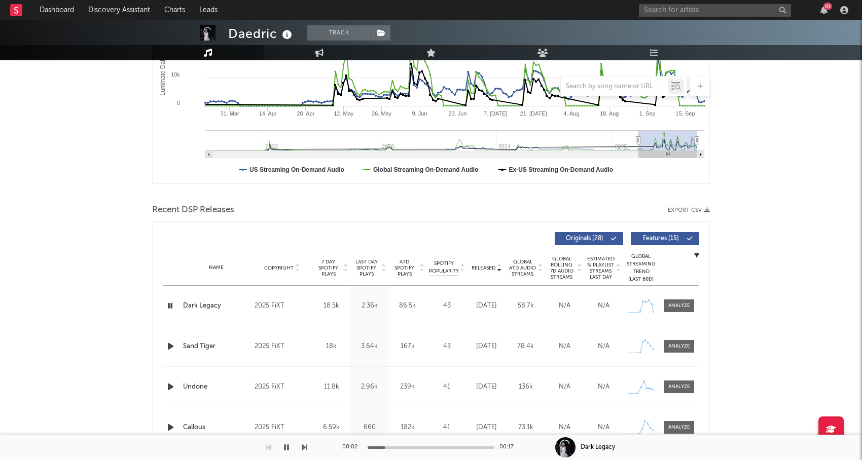
scroll to position [222, 0]
click at [172, 346] on icon "button" at bounding box center [170, 345] width 11 height 13
click at [171, 384] on icon "button" at bounding box center [170, 386] width 11 height 13
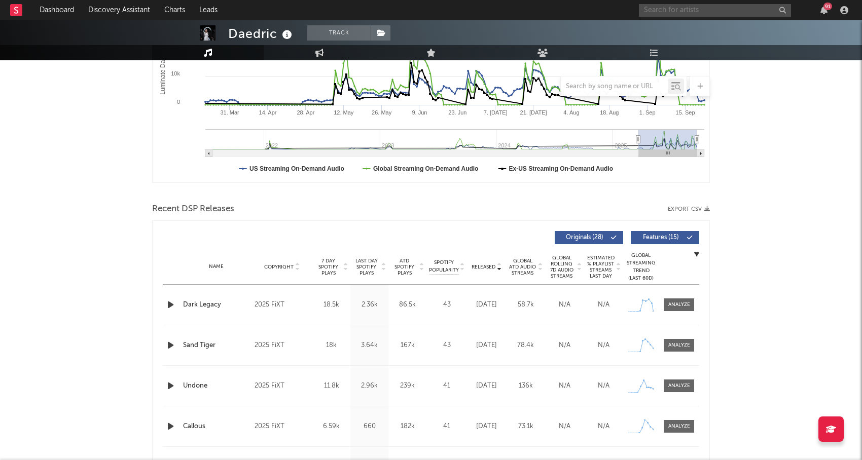
click at [703, 6] on input "text" at bounding box center [715, 10] width 152 height 13
paste input "osmic Ocean"
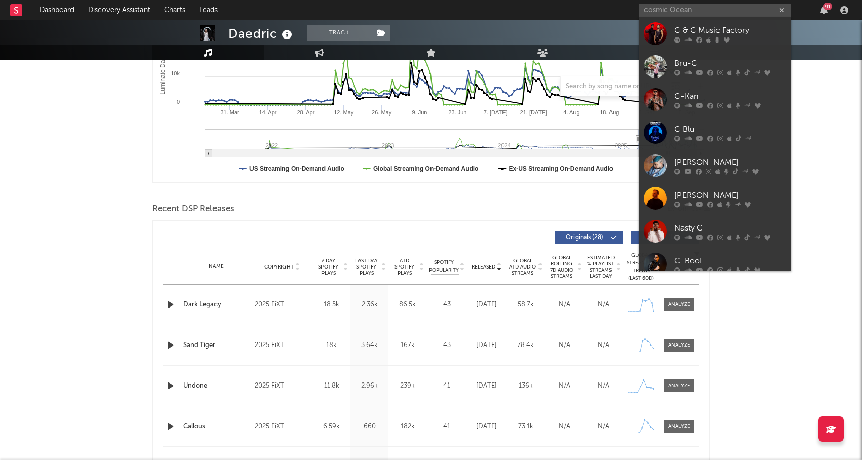
drag, startPoint x: 694, startPoint y: 33, endPoint x: 694, endPoint y: 5, distance: 28.4
click at [694, 5] on input "cosmic Ocean" at bounding box center [715, 10] width 152 height 13
click at [699, 9] on input "cosmic Ocean" at bounding box center [715, 10] width 152 height 13
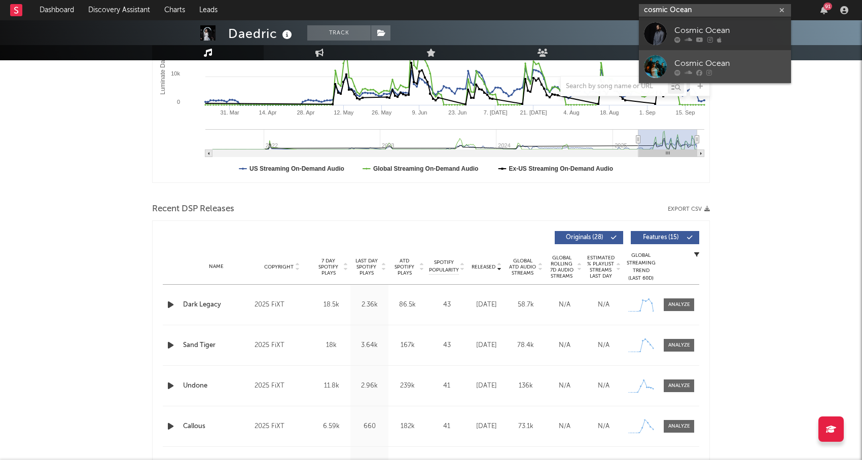
type input "cosmic Ocean"
click at [693, 58] on div "Cosmic Ocean" at bounding box center [730, 63] width 112 height 12
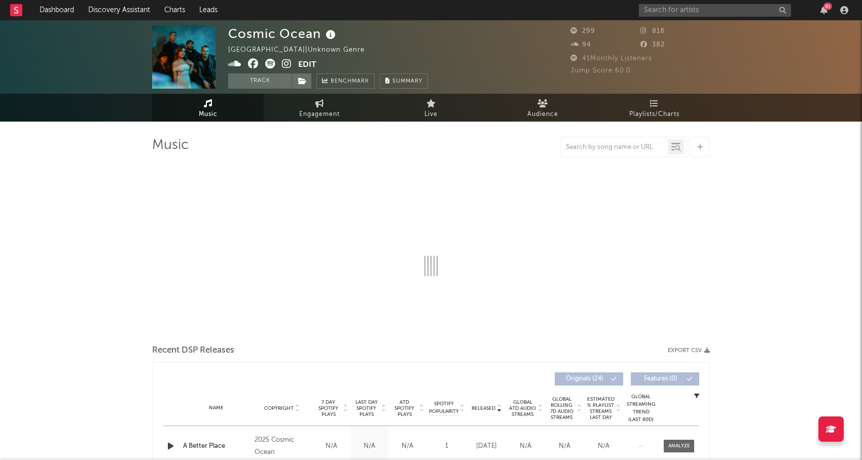
select select "1w"
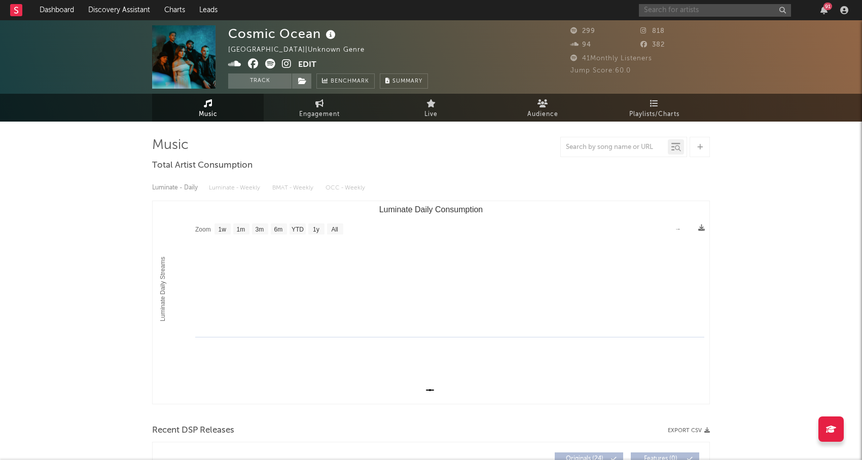
click at [673, 12] on input "text" at bounding box center [715, 10] width 152 height 13
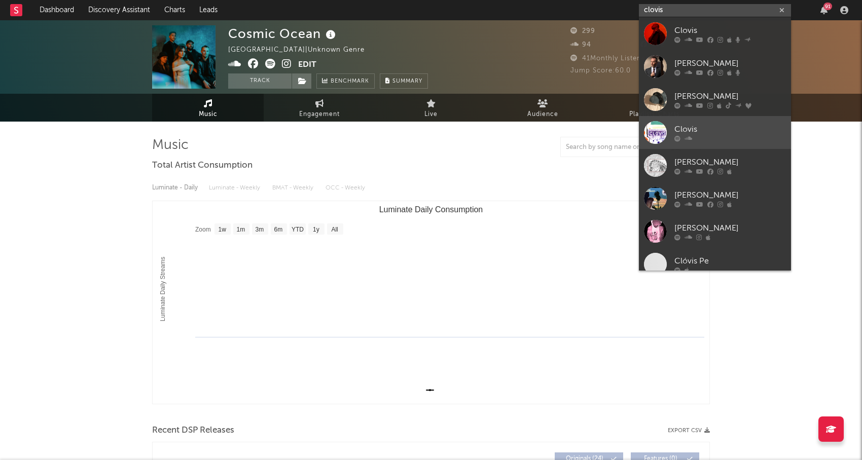
type input "clovis"
click at [719, 132] on div "Clovis" at bounding box center [730, 129] width 112 height 12
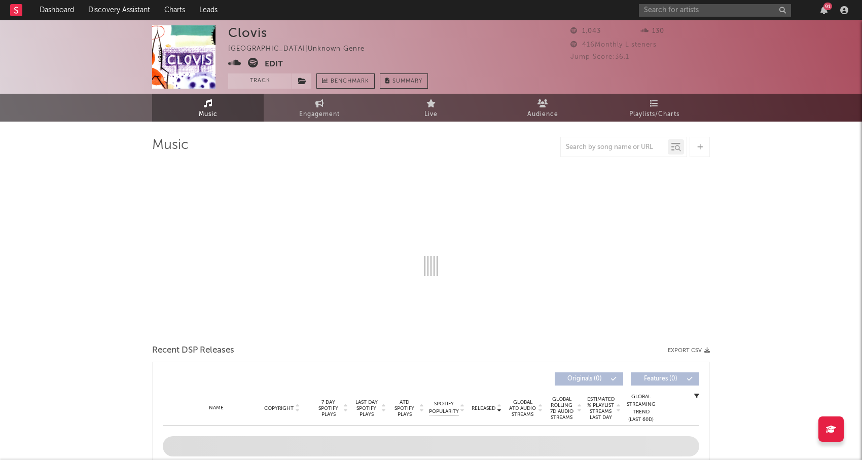
select select "1w"
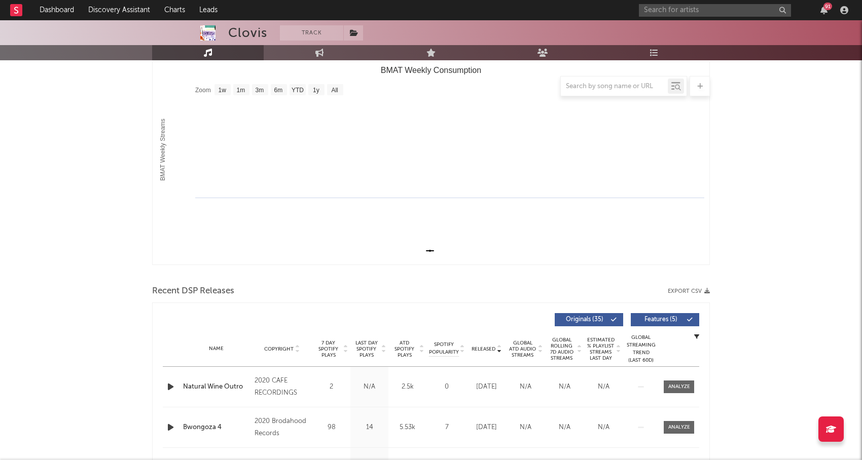
scroll to position [157, 0]
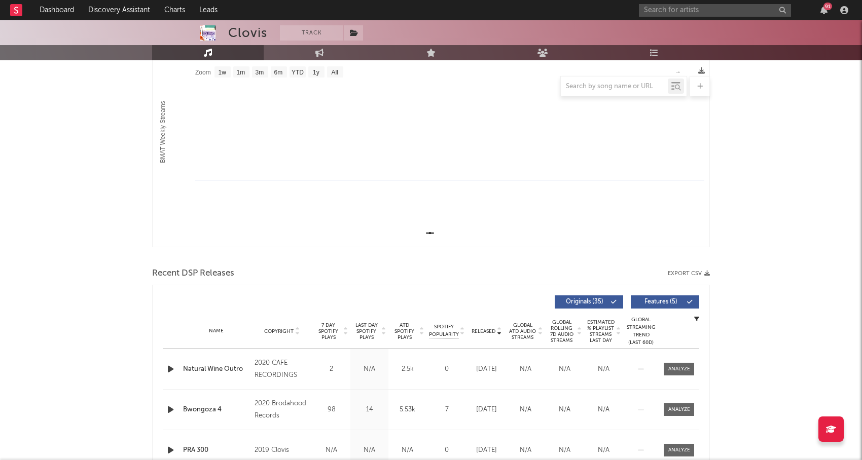
click at [165, 368] on icon "button" at bounding box center [170, 369] width 11 height 13
click at [402, 447] on div at bounding box center [431, 448] width 127 height 3
click at [170, 408] on icon "button" at bounding box center [170, 409] width 11 height 13
click at [169, 408] on icon "button" at bounding box center [170, 409] width 10 height 13
click at [679, 2] on div "91" at bounding box center [745, 10] width 213 height 20
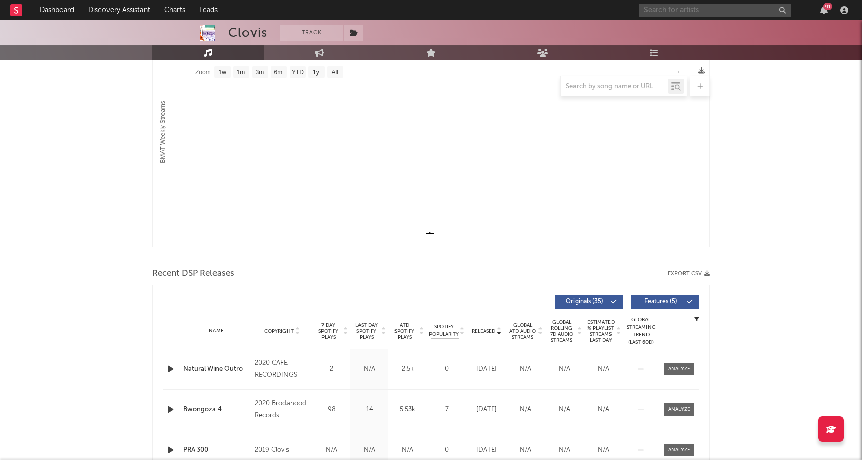
click at [677, 8] on input "text" at bounding box center [715, 10] width 152 height 13
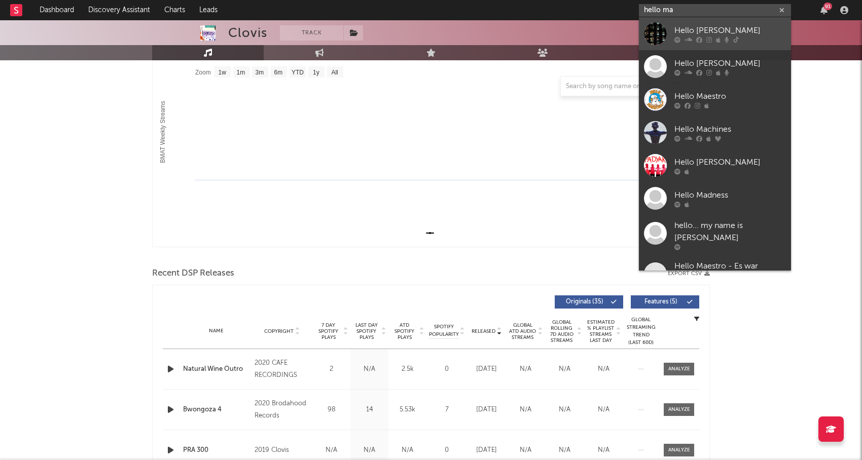
type input "hello ma"
click at [684, 24] on div "Hello Mary" at bounding box center [730, 30] width 112 height 12
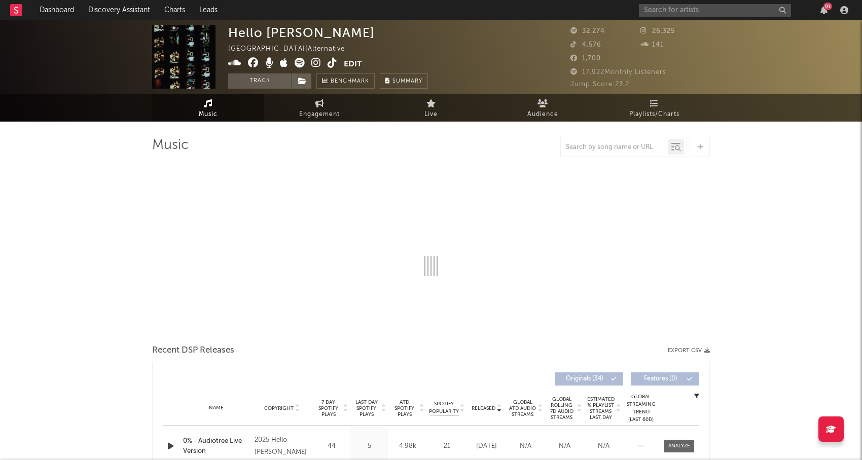
select select "6m"
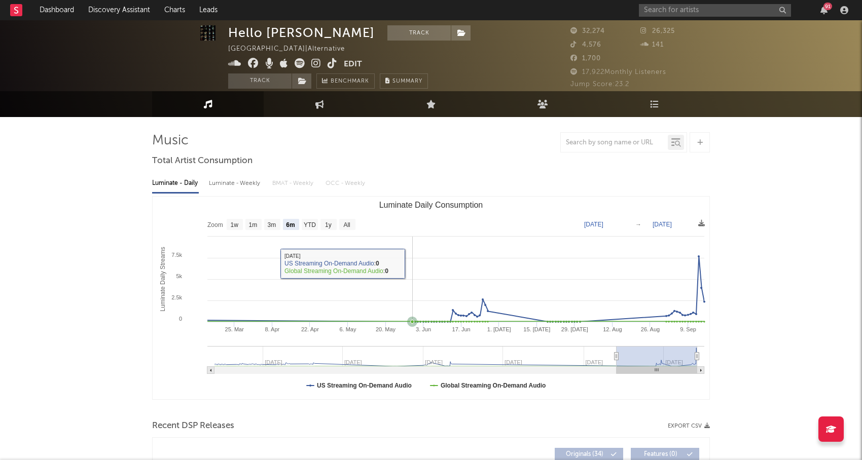
scroll to position [255, 0]
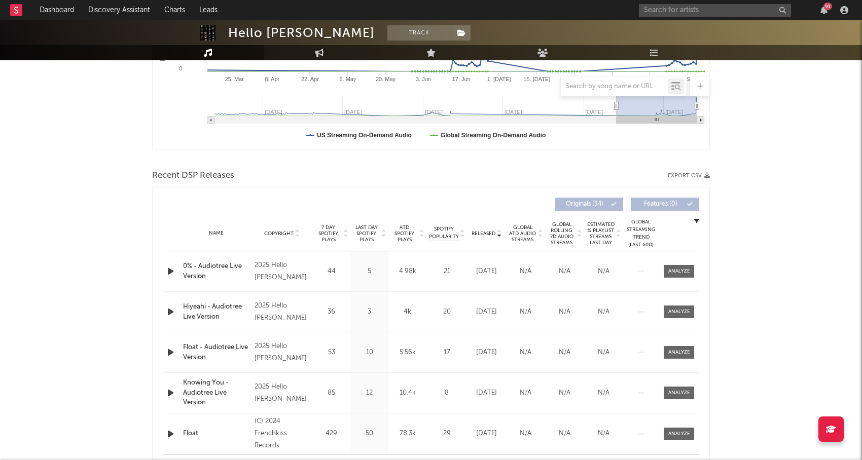
click at [279, 232] on span "Copyright" at bounding box center [278, 234] width 29 height 6
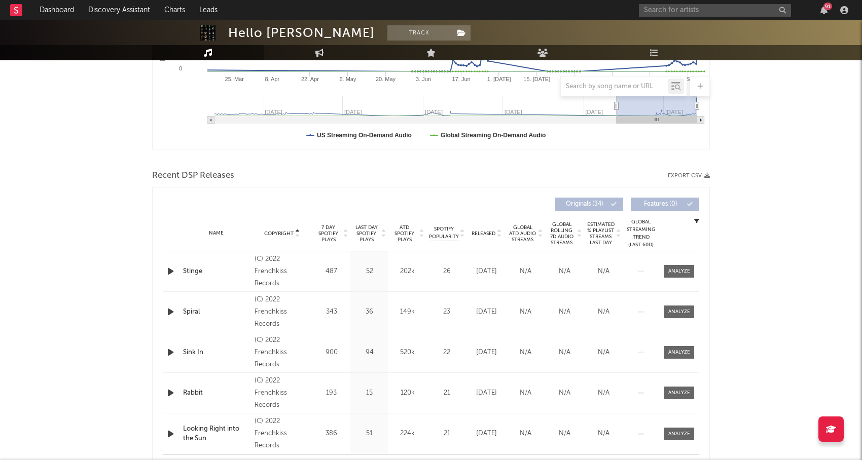
click at [401, 233] on span "ATD Spotify Plays" at bounding box center [404, 234] width 27 height 18
click at [174, 269] on icon "button" at bounding box center [170, 271] width 11 height 13
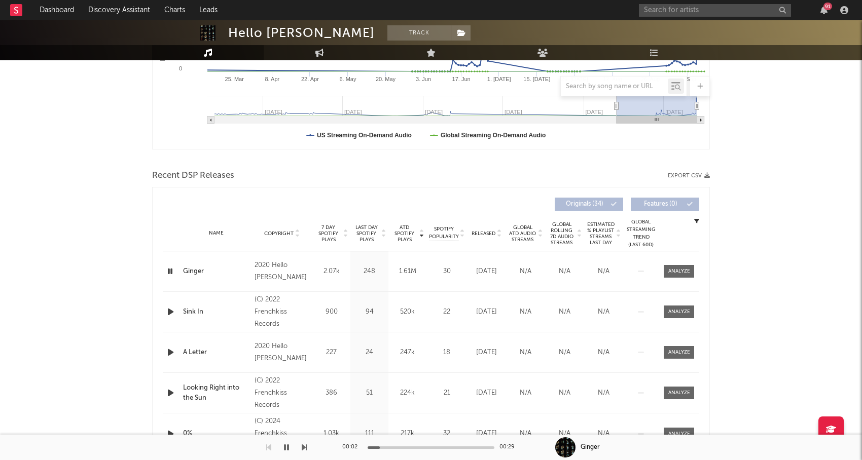
click at [174, 314] on icon "button" at bounding box center [170, 312] width 11 height 13
click at [171, 312] on icon "button" at bounding box center [170, 312] width 10 height 13
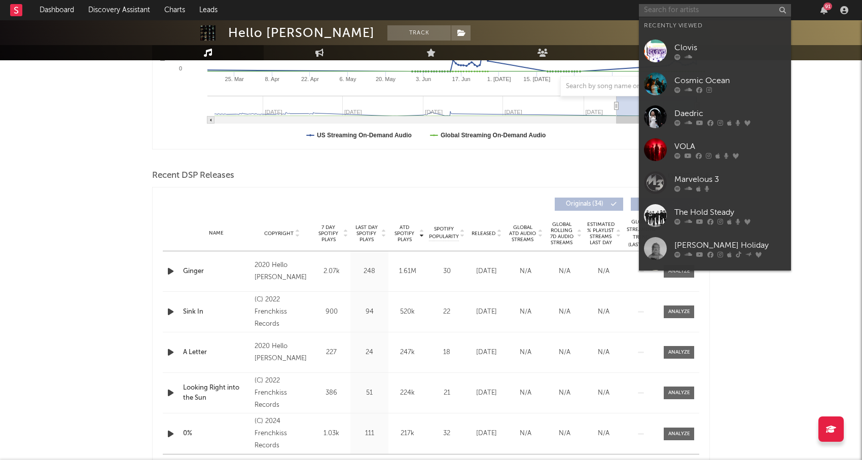
click at [707, 5] on input "text" at bounding box center [715, 10] width 152 height 13
paste input "Atif Aslam"
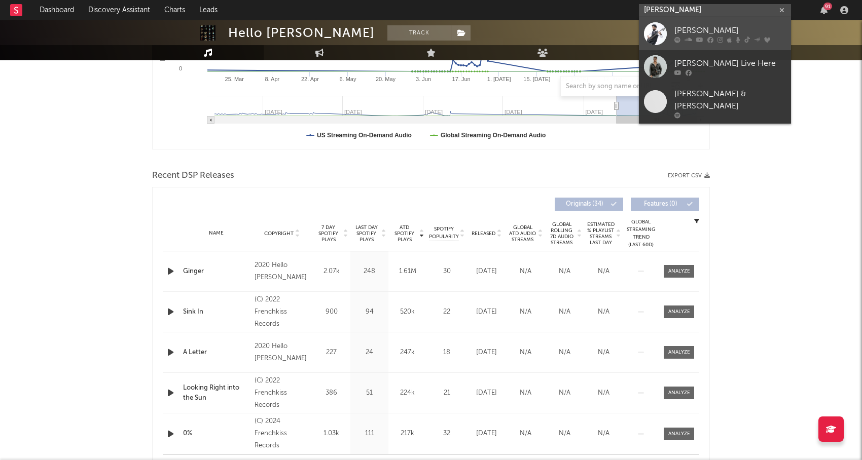
type input "Atif Aslam"
click at [686, 32] on div "Atif Aslam" at bounding box center [730, 30] width 112 height 12
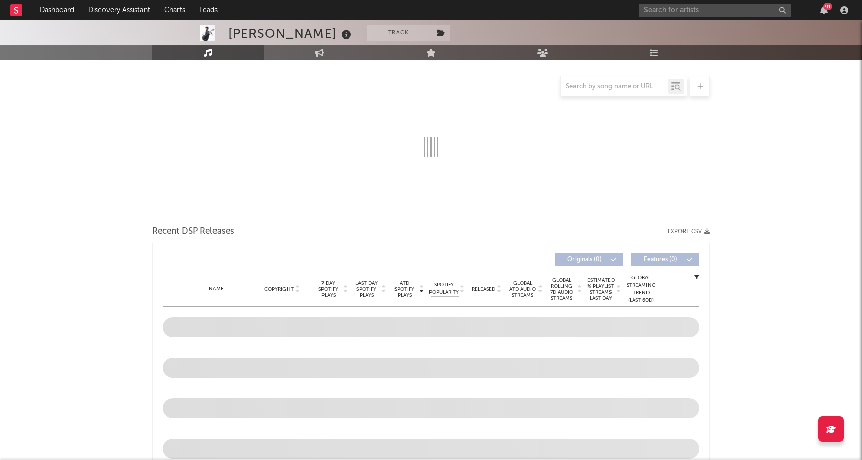
scroll to position [120, 0]
select select "6m"
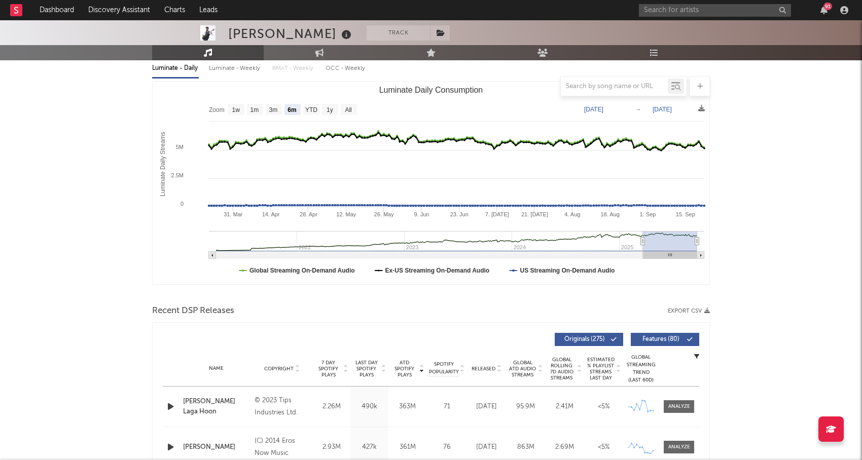
scroll to position [217, 0]
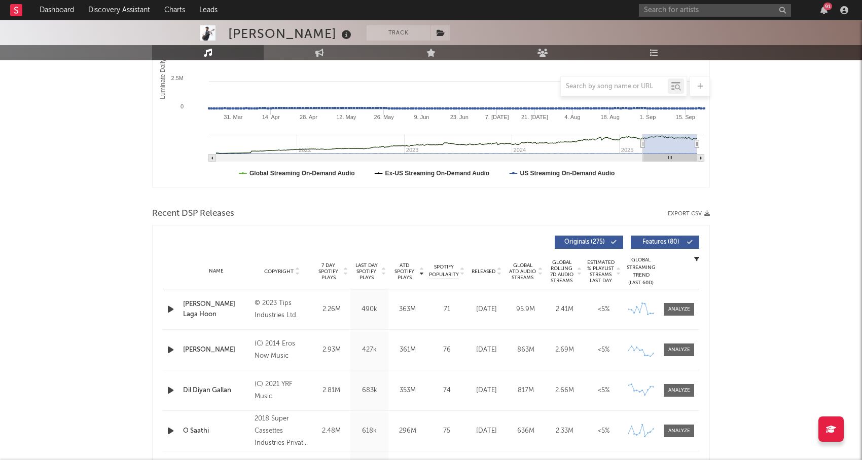
click at [483, 275] on div "Released" at bounding box center [486, 272] width 34 height 8
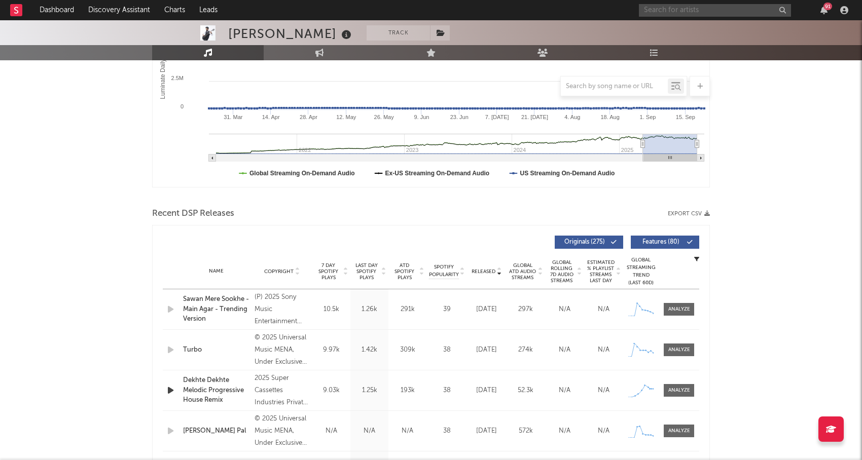
click at [695, 13] on input "text" at bounding box center [715, 10] width 152 height 13
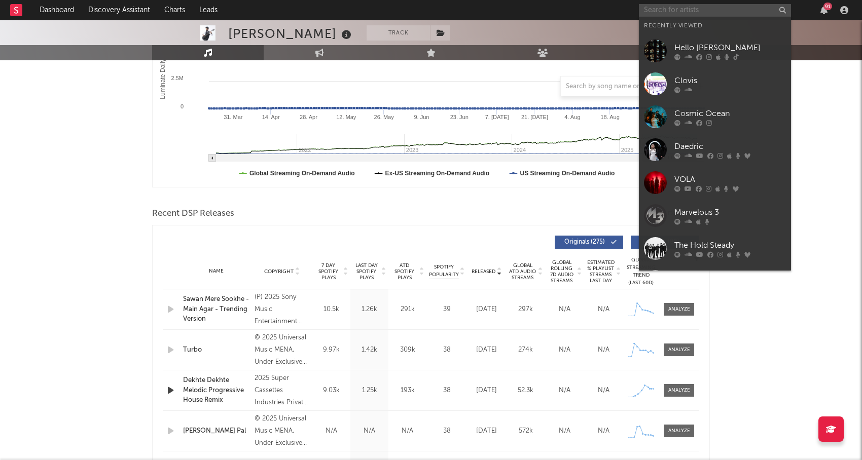
paste input "Nathan McEuen"
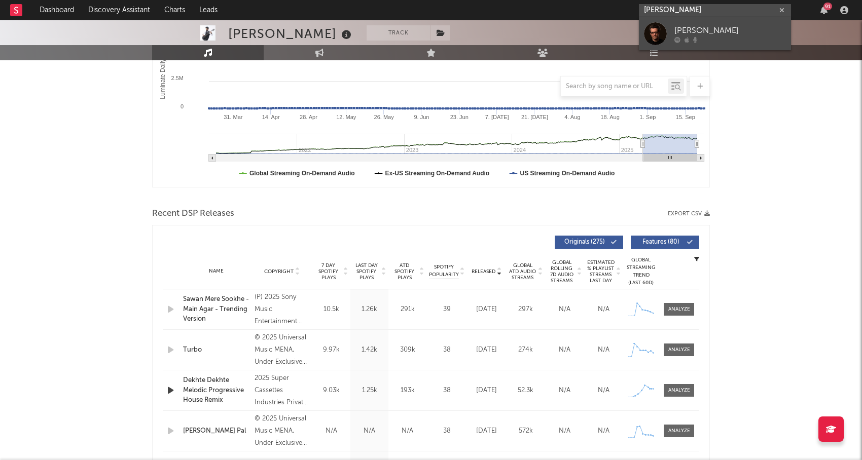
type input "Nathan McEuen"
click at [703, 35] on div "Nathan McEuen" at bounding box center [730, 30] width 112 height 12
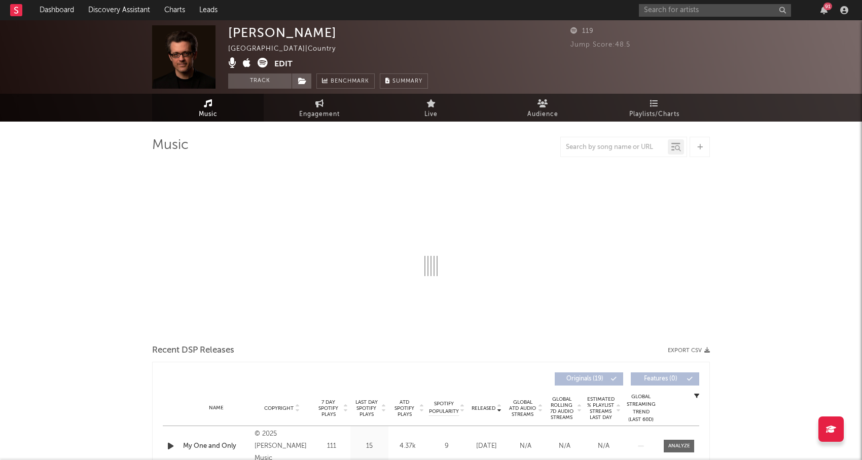
select select "1w"
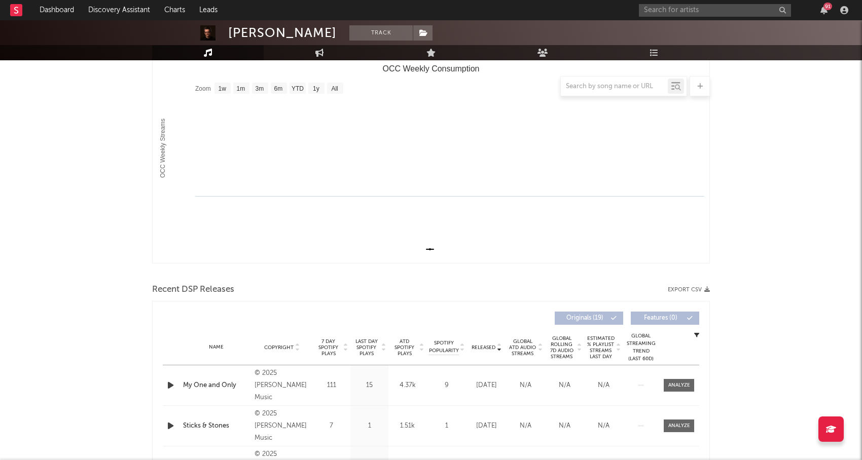
scroll to position [142, 0]
click at [486, 345] on span "Released" at bounding box center [483, 347] width 24 height 6
click at [487, 345] on span "Released" at bounding box center [483, 347] width 24 height 6
click at [168, 381] on icon "button" at bounding box center [170, 384] width 11 height 13
click at [171, 382] on icon "button" at bounding box center [170, 384] width 10 height 13
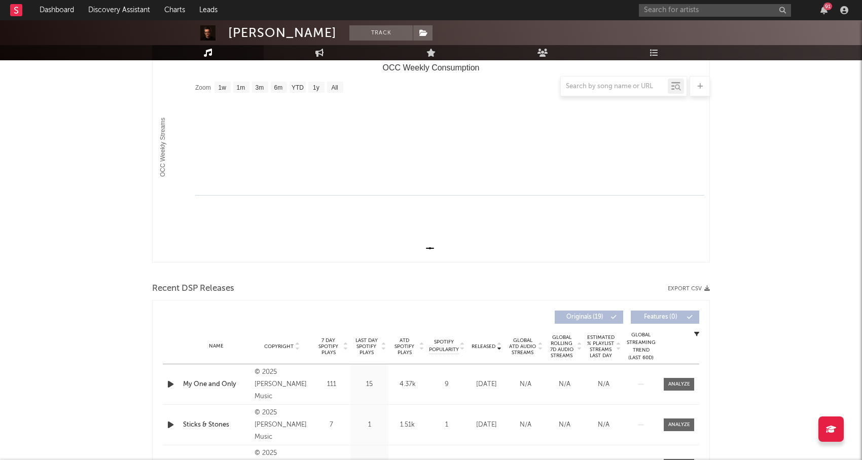
click at [667, 17] on div "91" at bounding box center [745, 10] width 213 height 20
click at [667, 14] on input "text" at bounding box center [715, 10] width 152 height 13
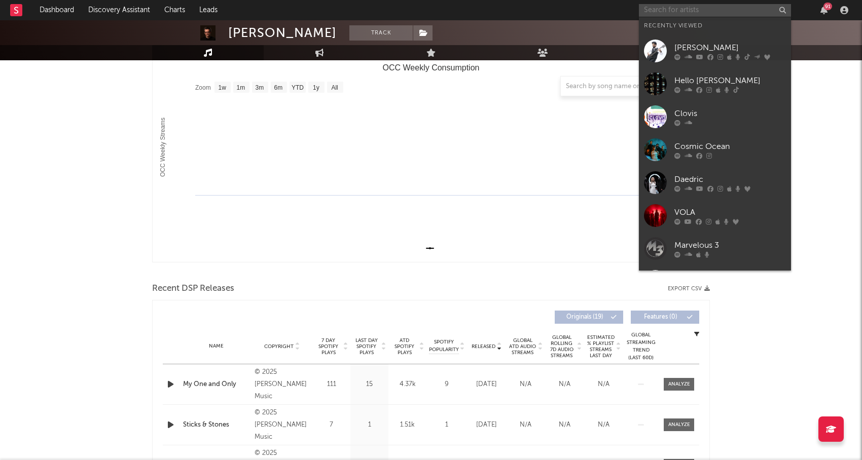
paste input "Pi Jacobs"
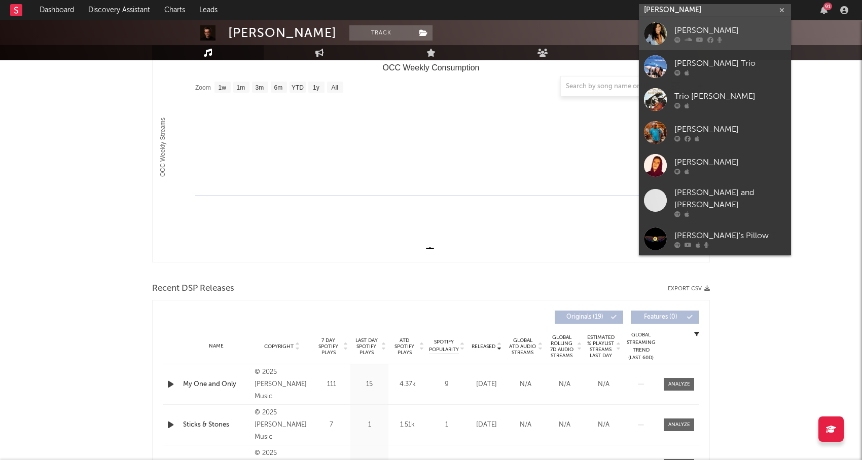
type input "Pi Jacobs"
click at [679, 28] on div "Pi Jacobs" at bounding box center [730, 30] width 112 height 12
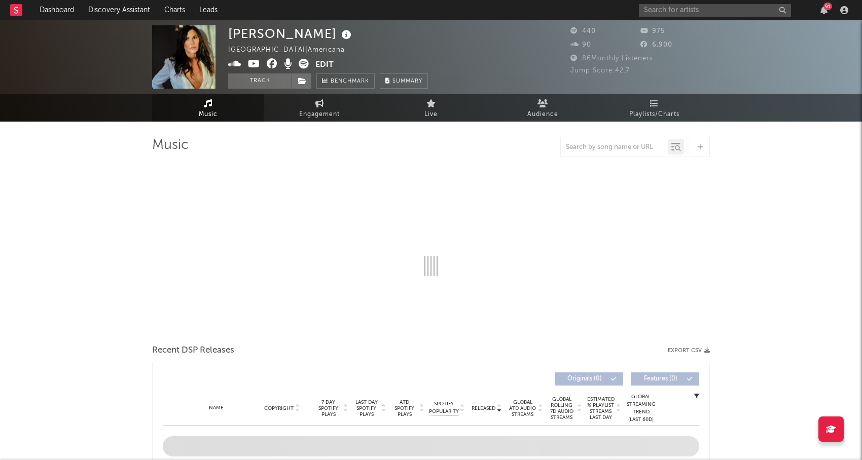
select select "1w"
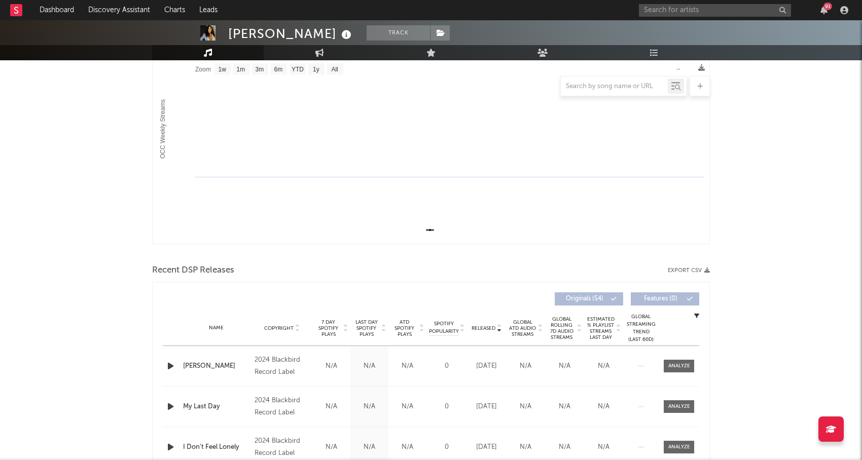
scroll to position [163, 0]
click at [481, 324] on span "Released" at bounding box center [483, 326] width 24 height 6
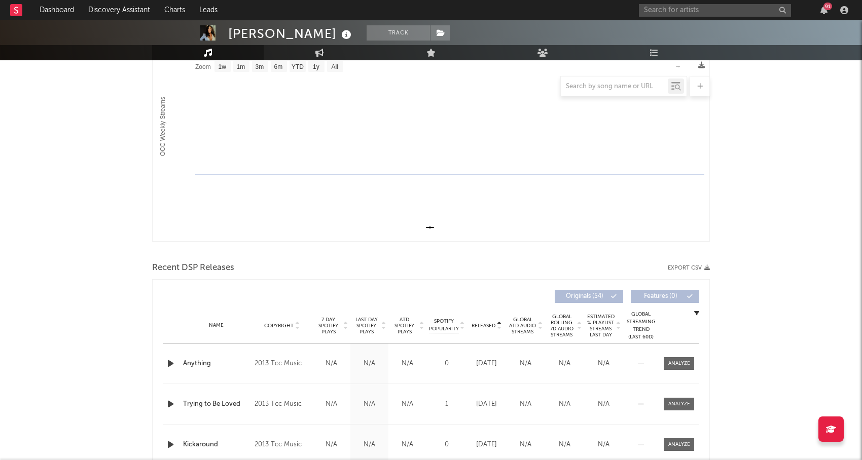
click at [481, 324] on span "Released" at bounding box center [483, 326] width 24 height 6
click at [168, 362] on icon "button" at bounding box center [170, 363] width 11 height 13
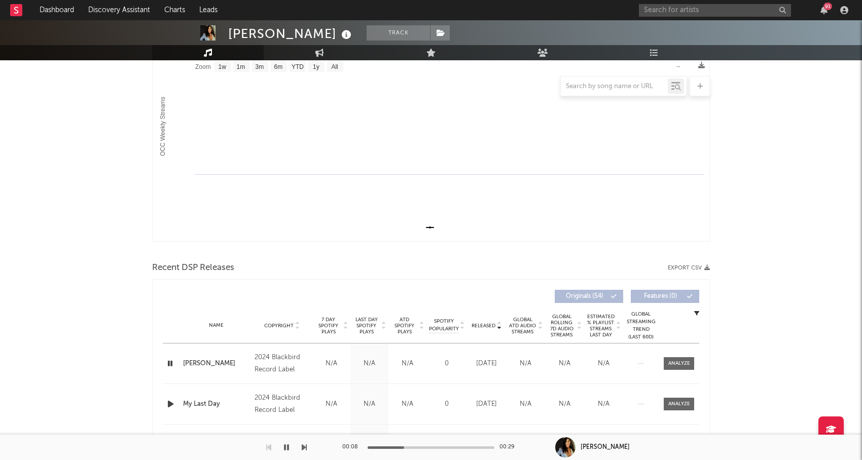
click at [168, 362] on icon "button" at bounding box center [170, 363] width 10 height 13
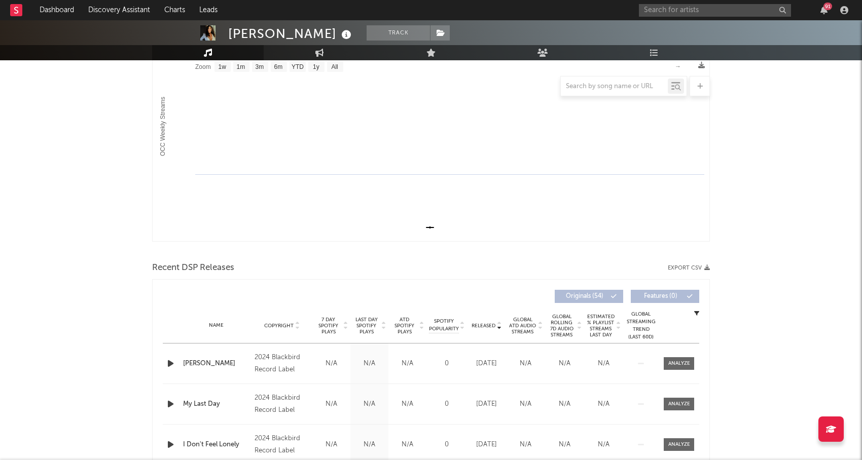
click at [605, 90] on div at bounding box center [614, 86] width 107 height 13
click at [601, 86] on input "text" at bounding box center [614, 87] width 107 height 8
paste input "Astatine"
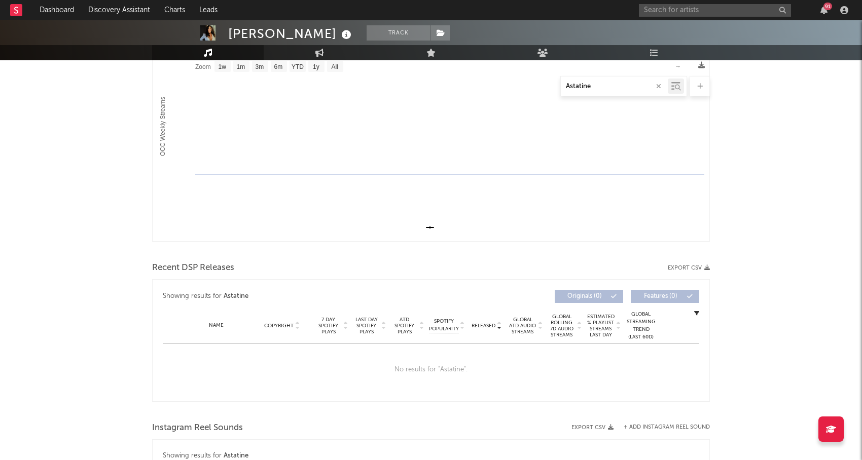
type input "Astatine"
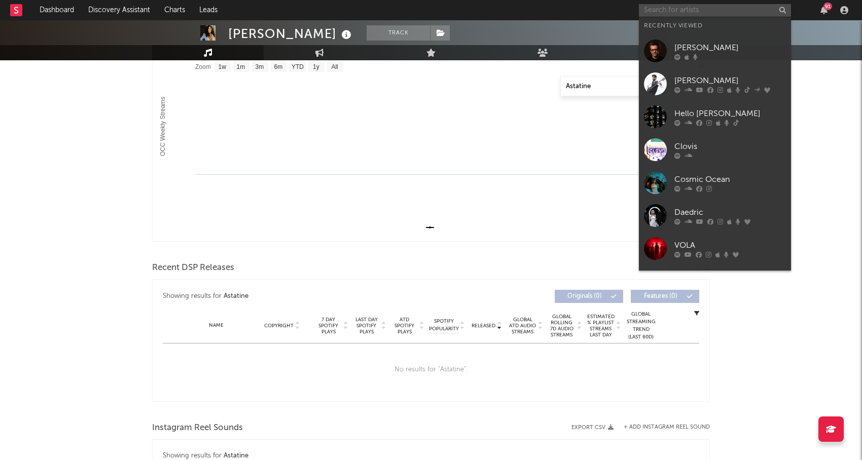
click at [673, 6] on input "text" at bounding box center [715, 10] width 152 height 13
paste input "Astatine"
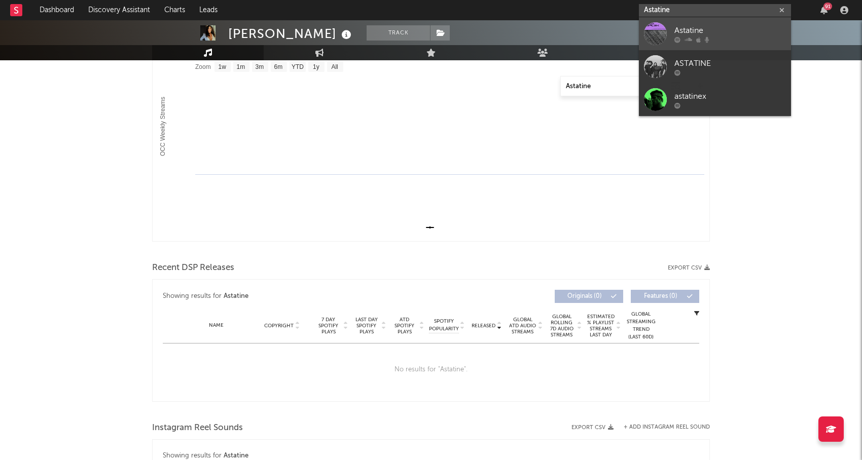
type input "Astatine"
click at [678, 28] on div "Astatine" at bounding box center [730, 30] width 112 height 12
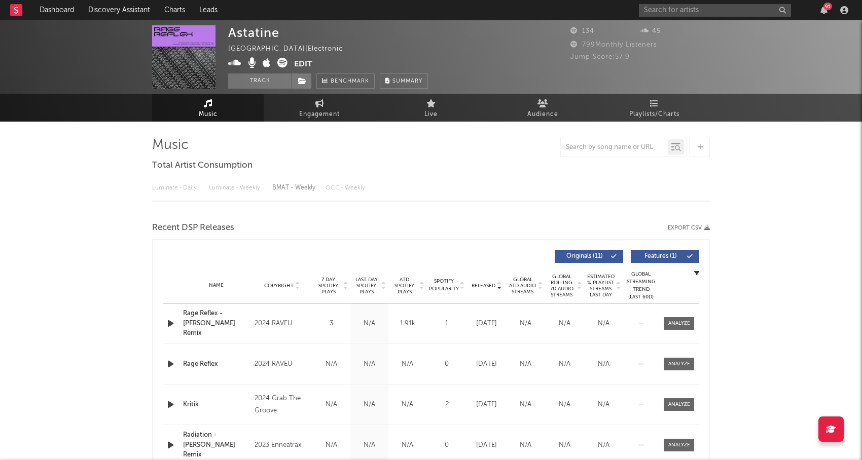
select select "1w"
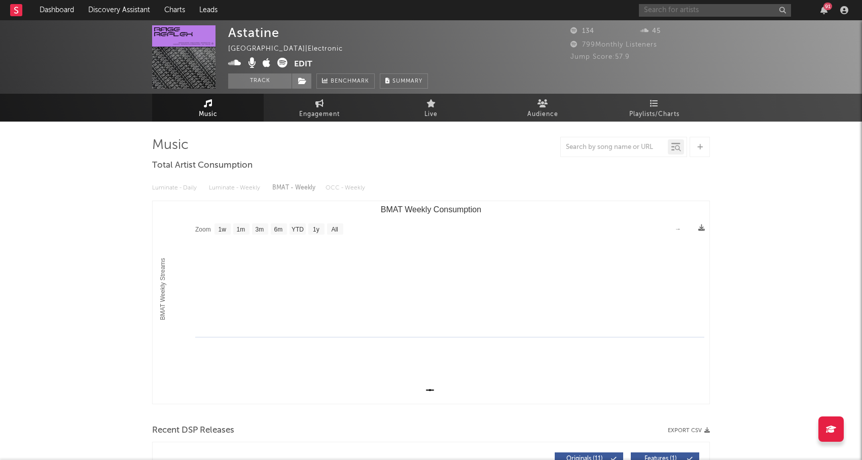
click at [648, 15] on input "text" at bounding box center [715, 10] width 152 height 13
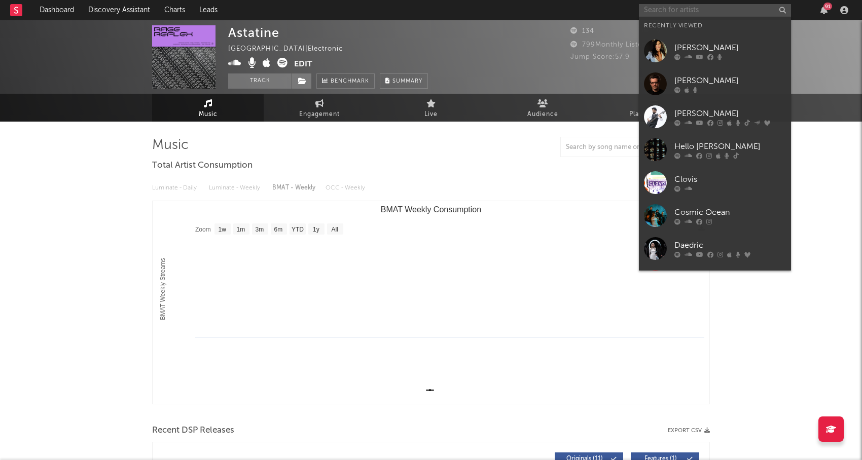
paste input "Astatine"
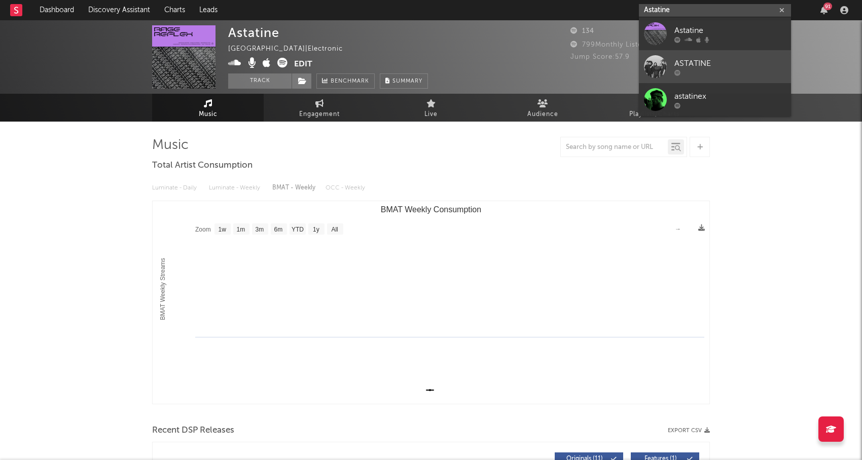
type input "Astatine"
click at [700, 59] on div "ASTATINE" at bounding box center [730, 63] width 112 height 12
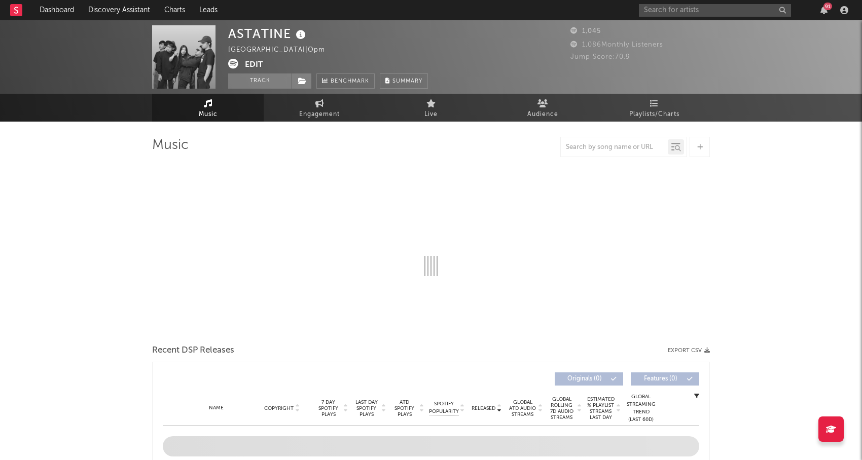
select select "1w"
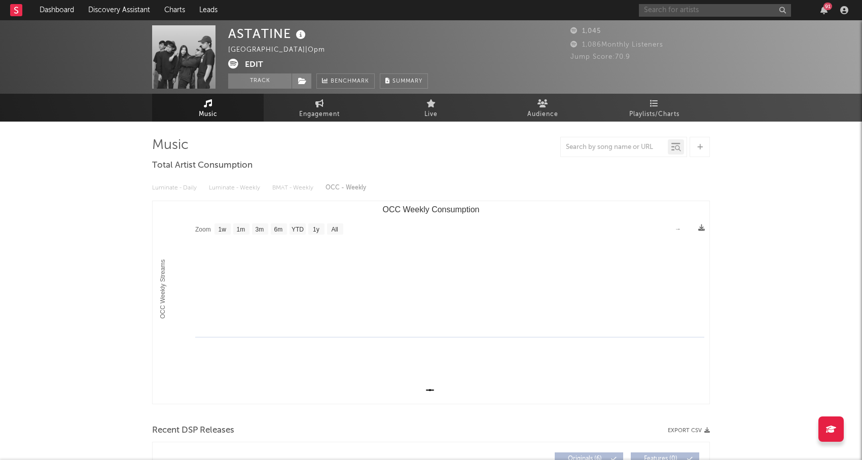
click at [650, 11] on input "text" at bounding box center [715, 10] width 152 height 13
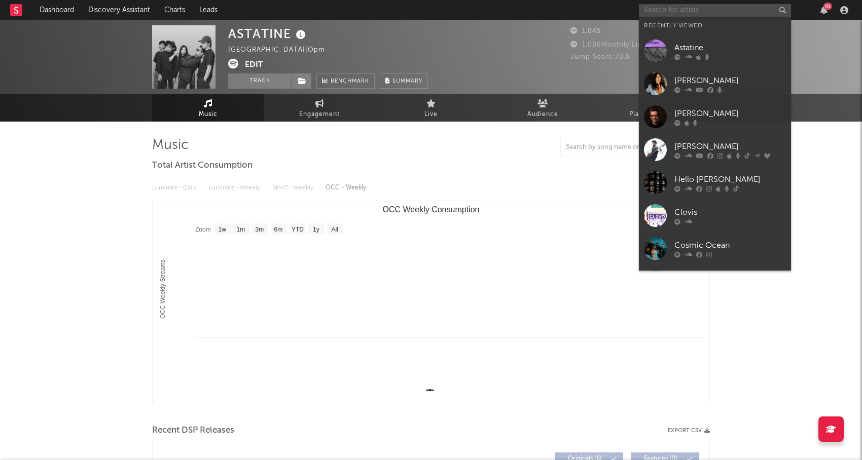
paste input "Androgyny"
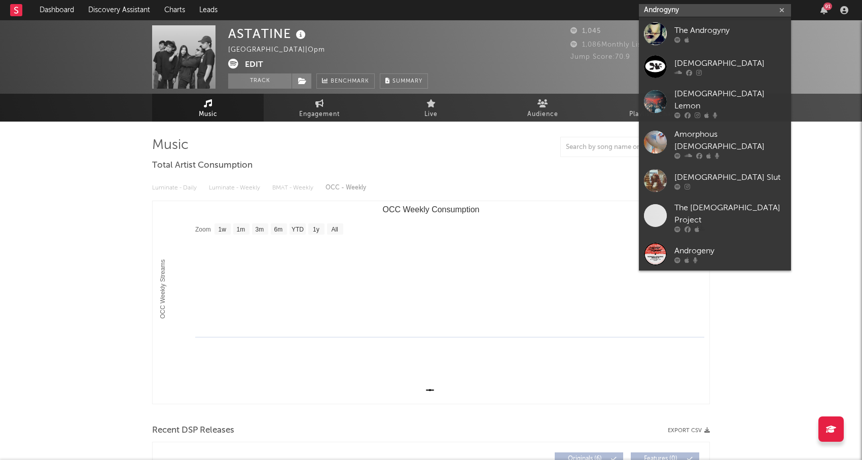
click at [659, 12] on input "Androgyny" at bounding box center [715, 10] width 152 height 13
paste input "lick’s Friends"
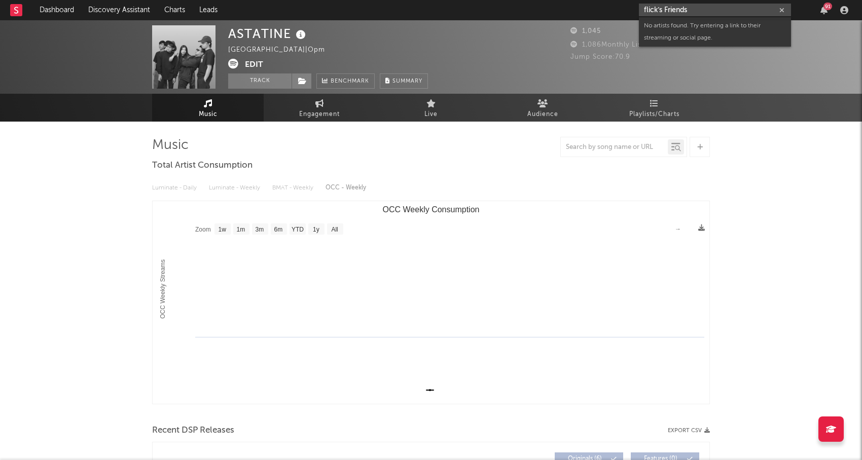
click at [658, 14] on input "flick’s Friends" at bounding box center [715, 10] width 152 height 13
paste input "Prayer"
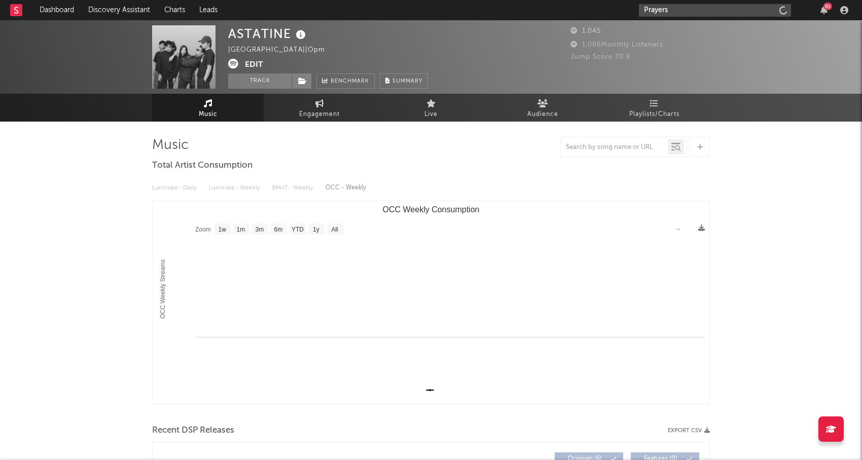
type input "Prayers"
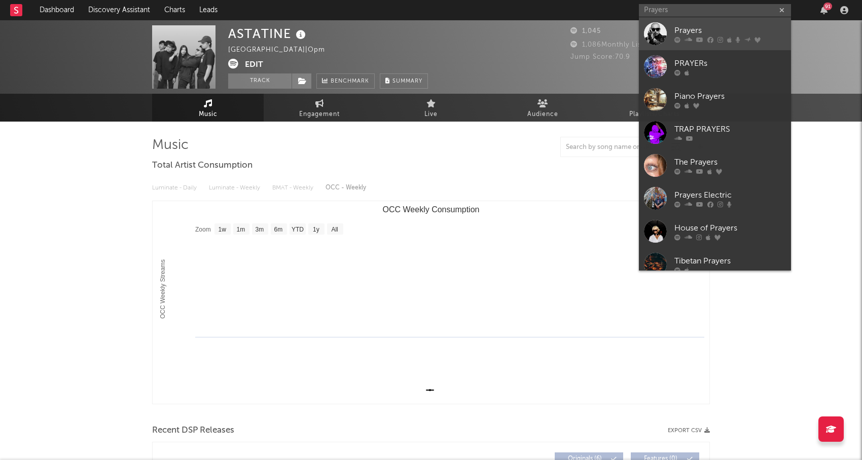
click at [714, 34] on div "Prayers" at bounding box center [730, 30] width 112 height 12
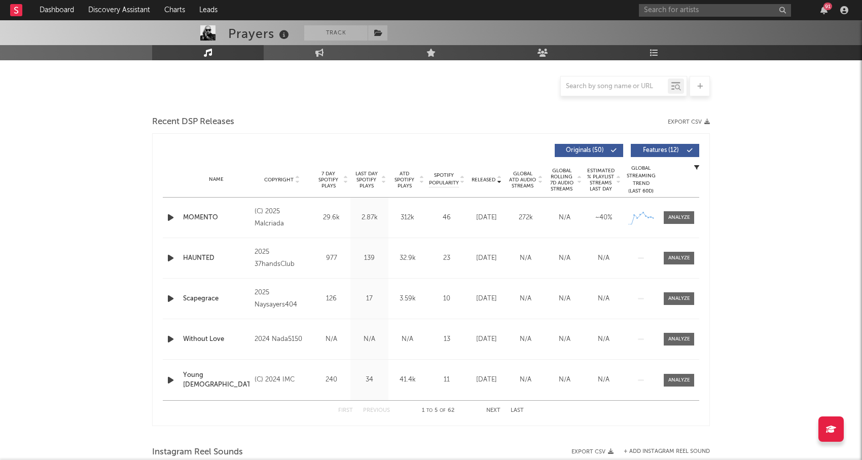
select select "6m"
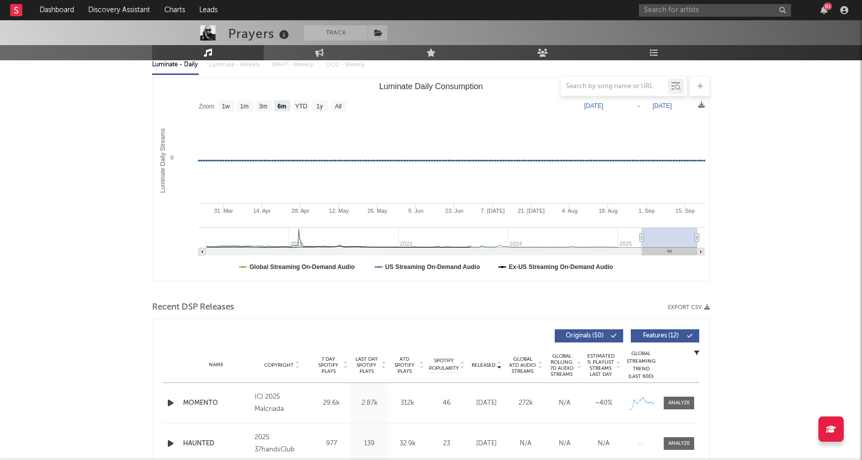
scroll to position [121, 0]
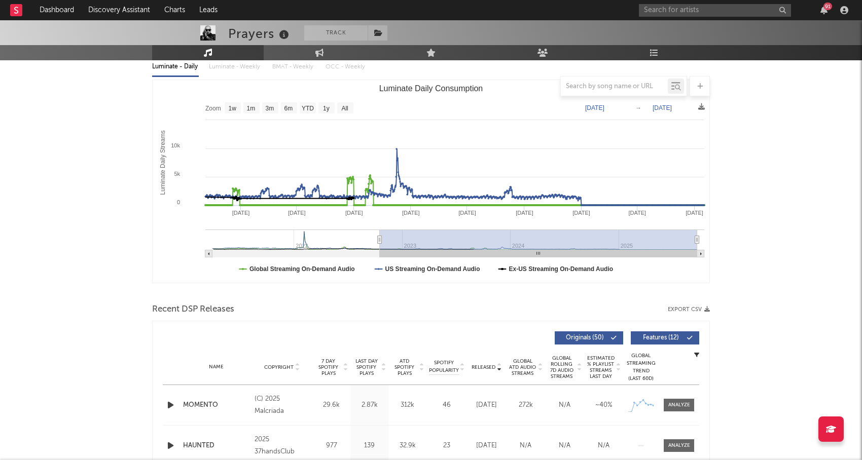
type input "2022-10-16"
drag, startPoint x: 641, startPoint y: 238, endPoint x: 380, endPoint y: 237, distance: 261.1
click at [380, 237] on icon "Luminate Daily Consumption" at bounding box center [380, 240] width 4 height 8
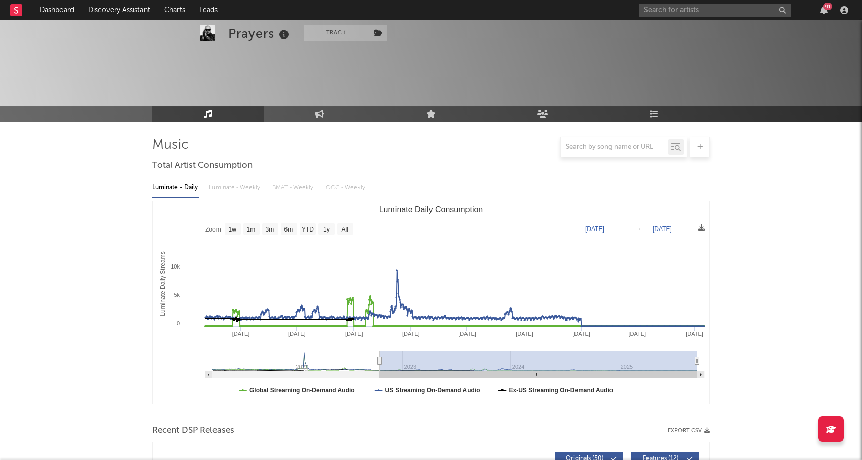
select select "6m"
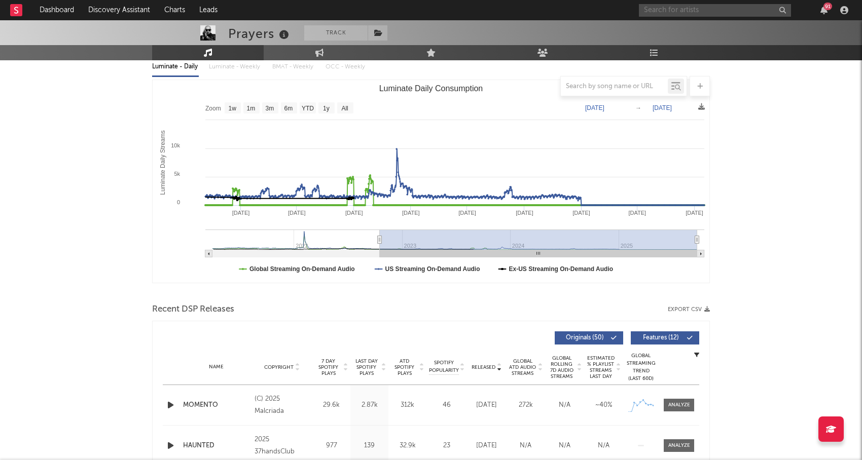
click at [677, 6] on input "text" at bounding box center [715, 10] width 152 height 13
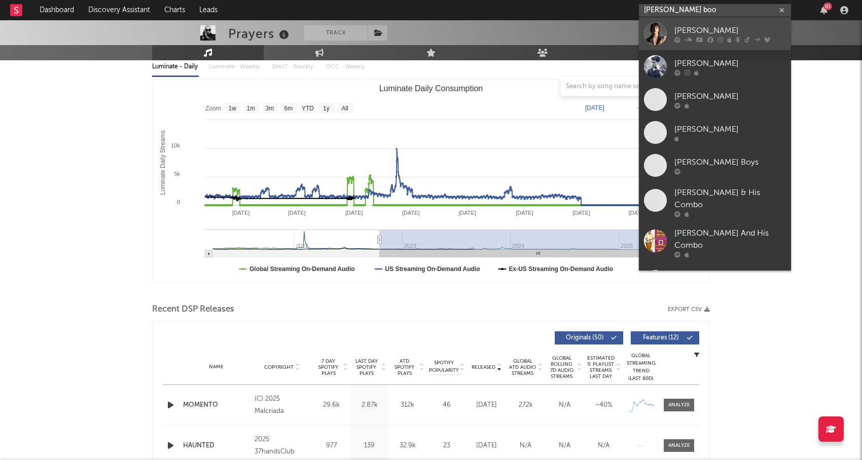
type input "benson boo"
click at [691, 26] on div "[PERSON_NAME]" at bounding box center [730, 30] width 112 height 12
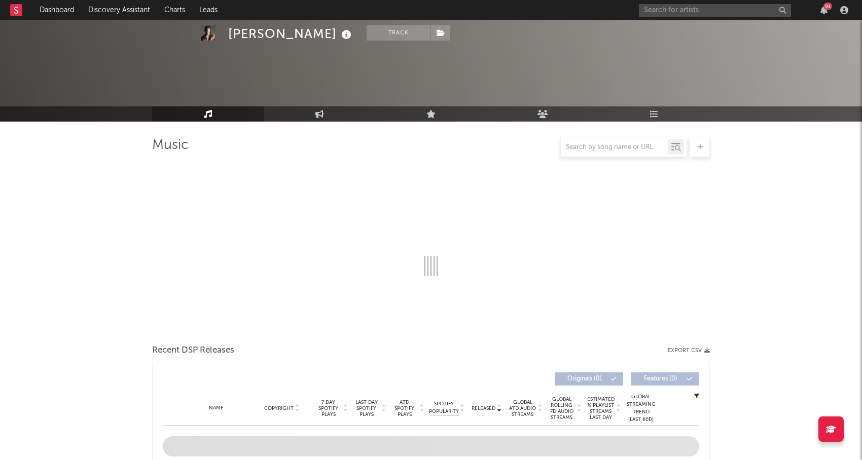
scroll to position [103, 0]
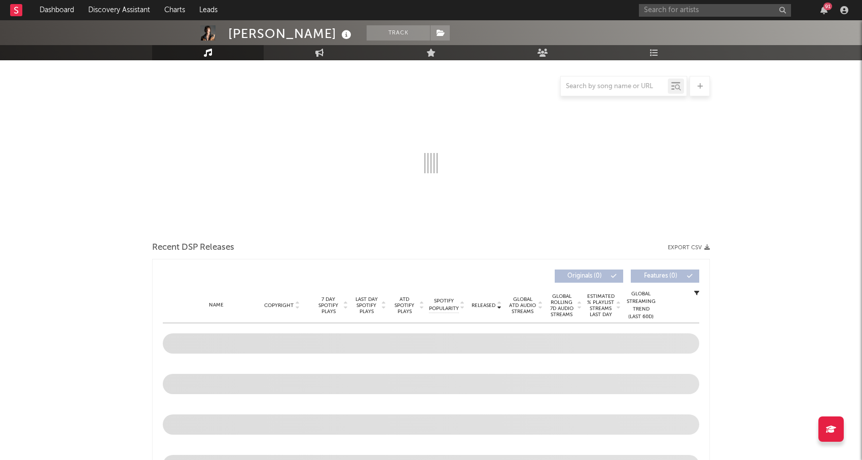
select select "6m"
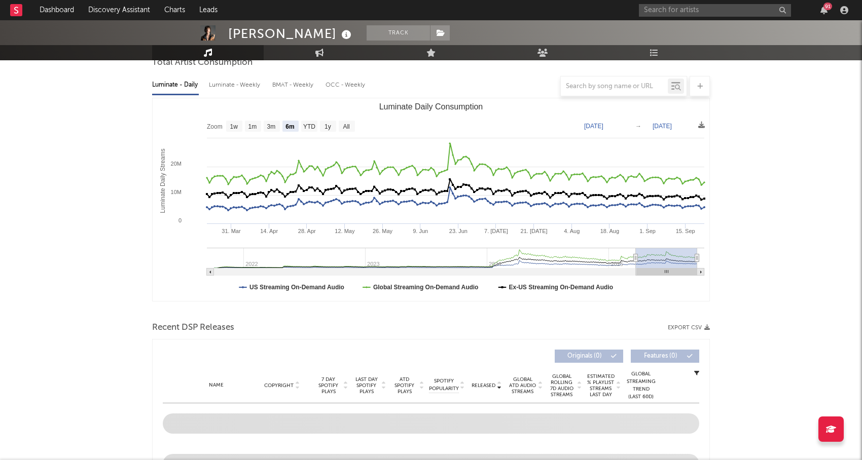
scroll to position [234, 0]
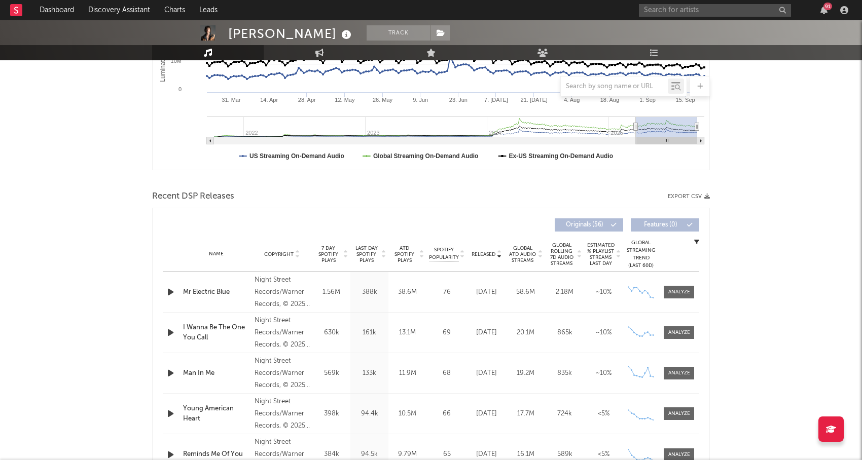
click at [492, 252] on span "Released" at bounding box center [483, 254] width 24 height 6
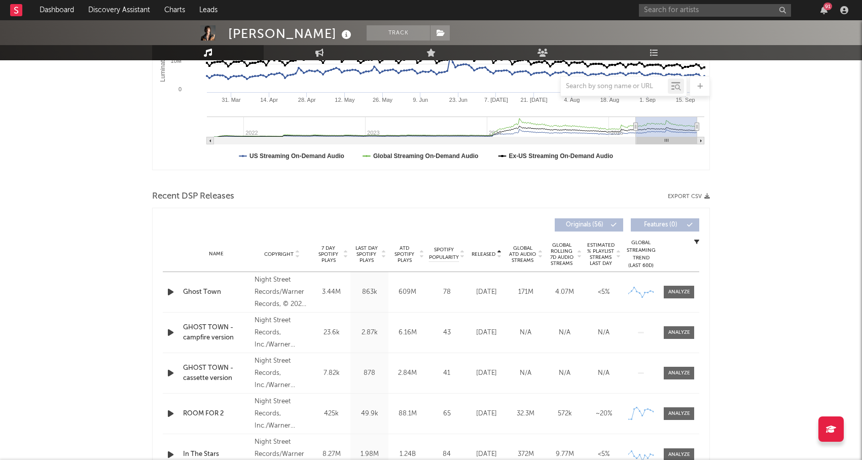
scroll to position [209, 0]
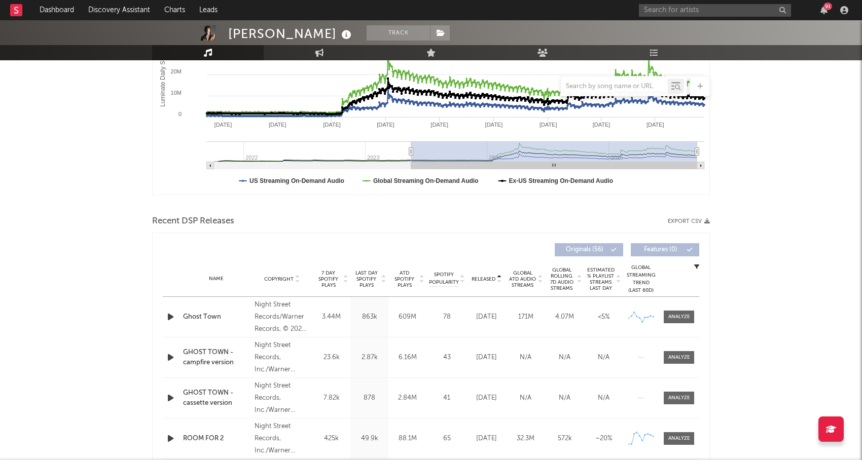
drag, startPoint x: 635, startPoint y: 151, endPoint x: 408, endPoint y: 131, distance: 227.9
click at [399, 131] on icon "Created with Highcharts 10.3.3 Luminate Daily Streams Luminate Daily Consumptio…" at bounding box center [431, 93] width 557 height 203
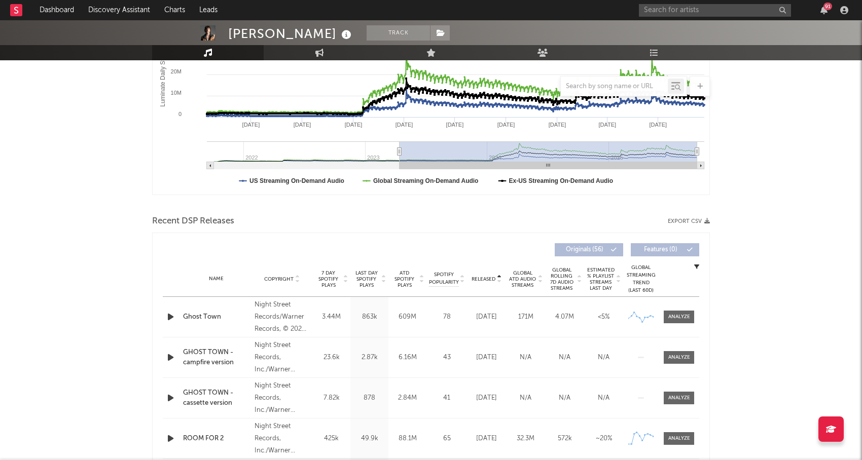
click at [363, 93] on div at bounding box center [431, 86] width 558 height 20
type input "2023-04-11"
type input "2025-09-20"
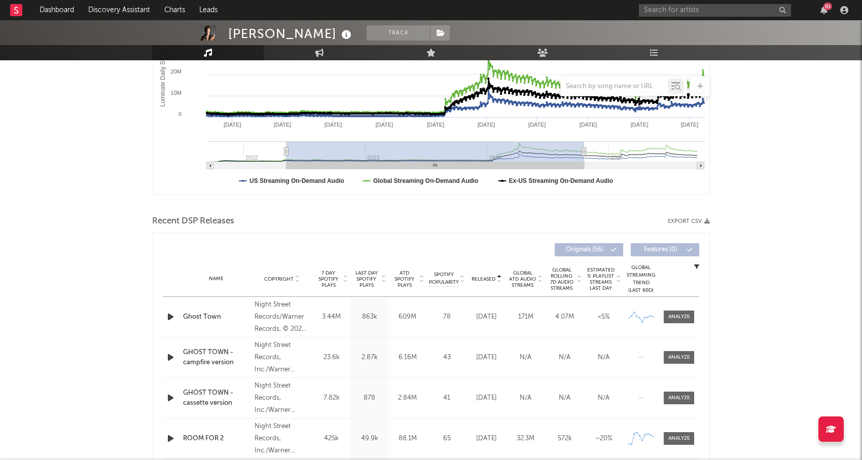
type input "2022-05-08"
type input "2024-10-17"
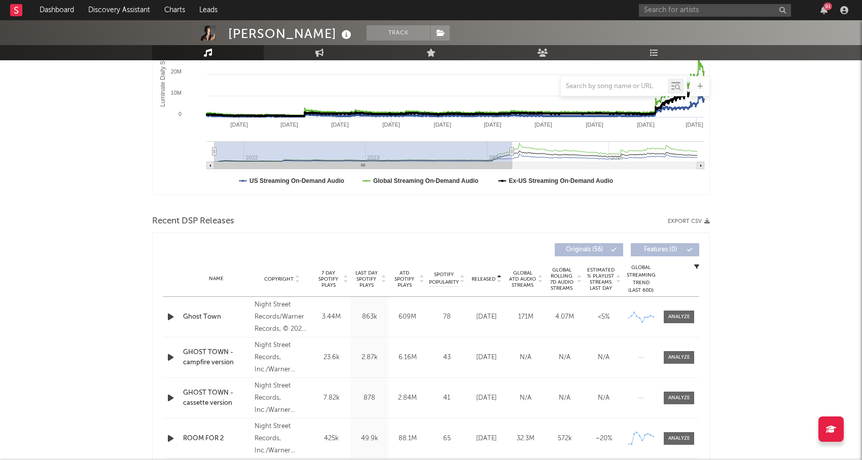
type input "2021-11-03"
type input "2024-04-15"
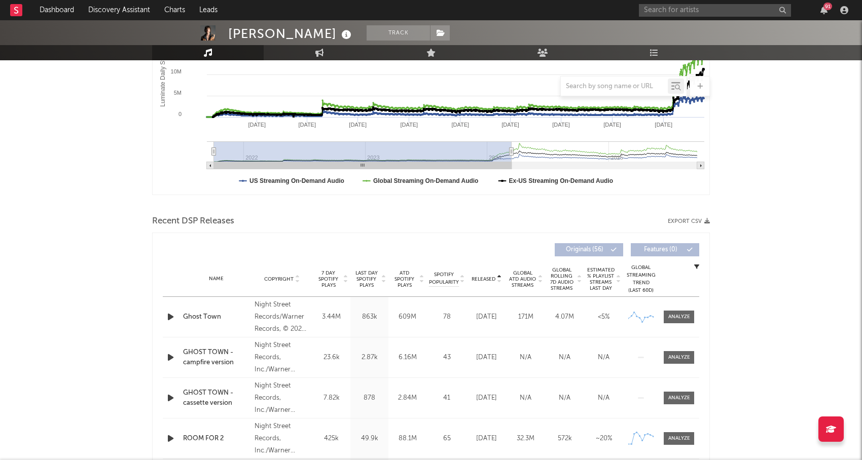
type input "2021-10-03"
type input "2024-03-14"
drag, startPoint x: 401, startPoint y: 151, endPoint x: 193, endPoint y: 141, distance: 208.6
click at [193, 141] on icon "Created with Highcharts 10.3.3 Luminate Daily Streams Luminate Daily Consumptio…" at bounding box center [431, 93] width 557 height 203
click at [710, 13] on input "text" at bounding box center [715, 10] width 152 height 13
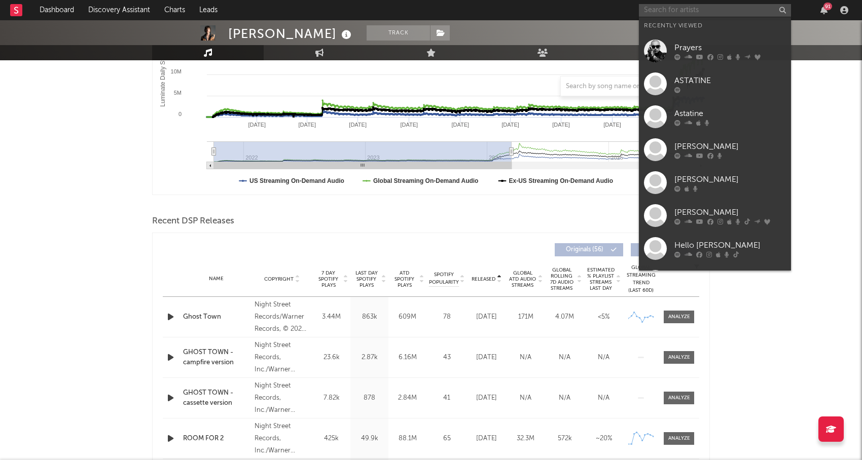
paste input "Prayers"
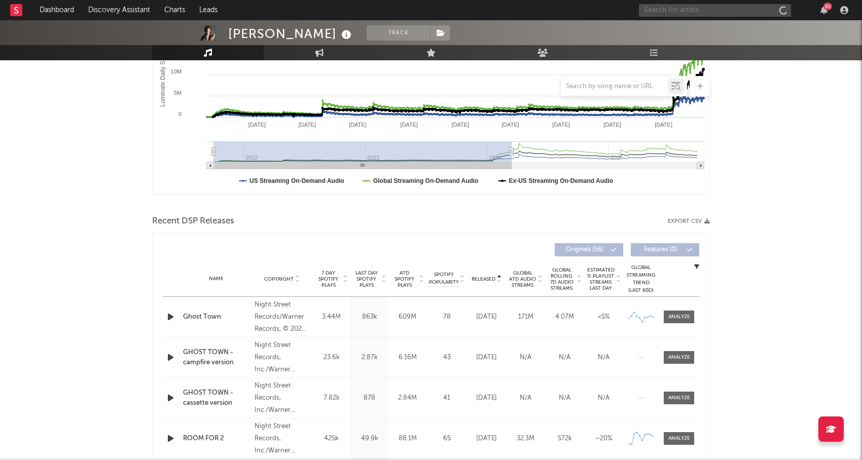
type input "Prayers"
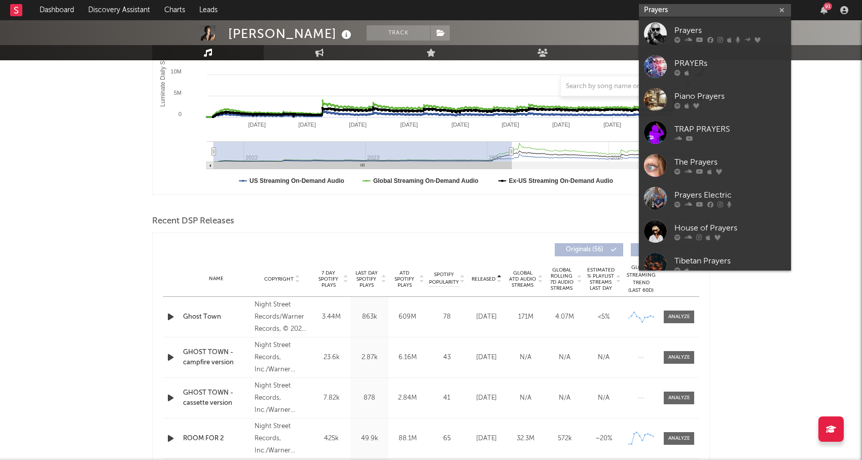
click at [678, 10] on input "Prayers" at bounding box center [715, 10] width 152 height 13
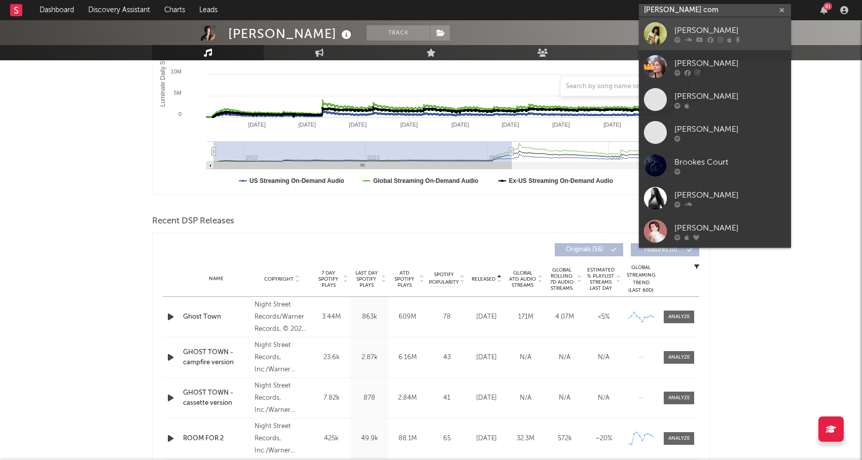
type input "brooke com"
click at [690, 31] on div "[PERSON_NAME]" at bounding box center [730, 30] width 112 height 12
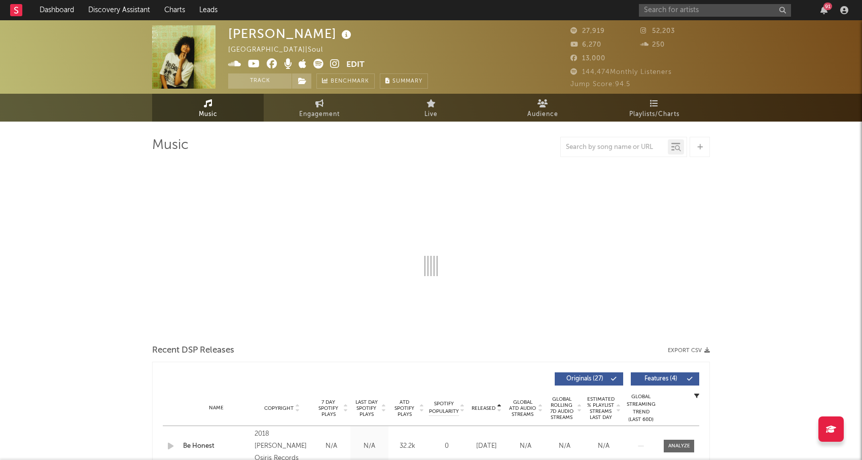
select select "6m"
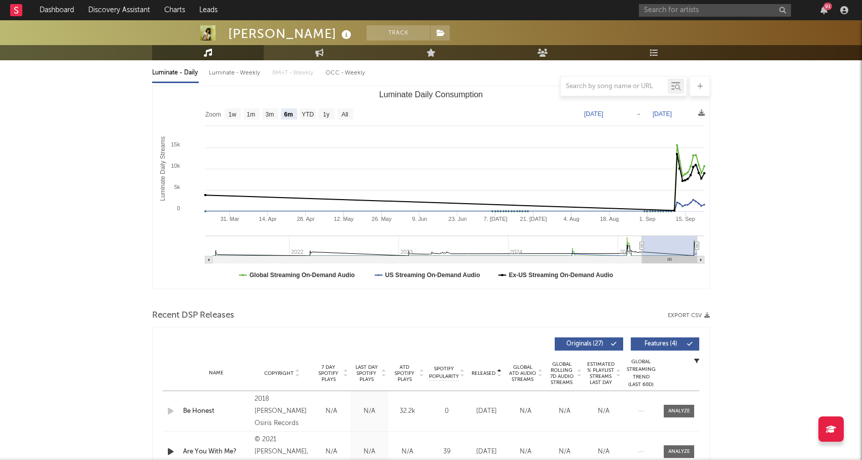
scroll to position [139, 0]
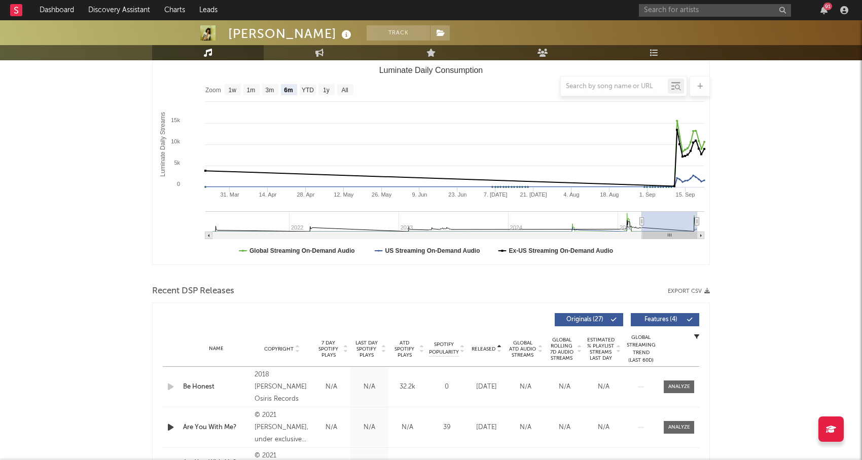
click at [489, 346] on span "Released" at bounding box center [483, 349] width 24 height 6
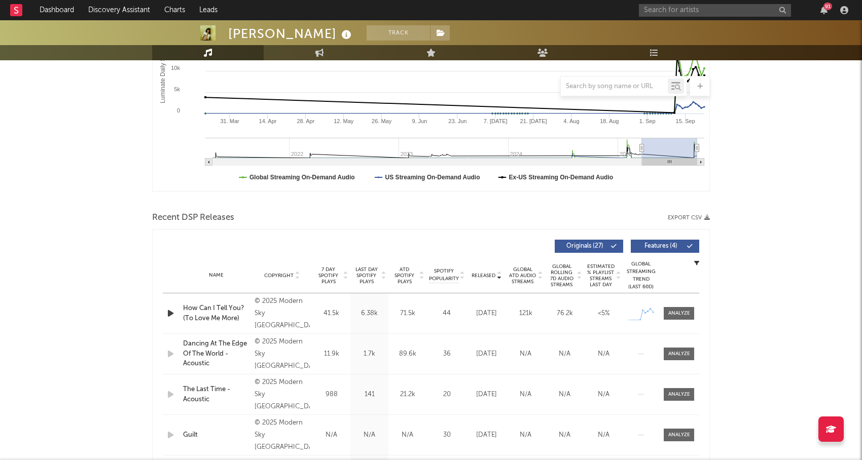
scroll to position [220, 0]
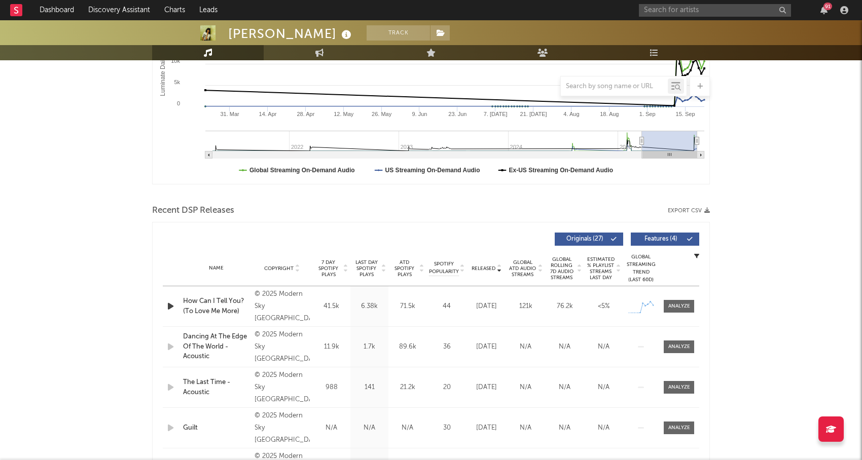
click at [171, 304] on icon "button" at bounding box center [170, 306] width 11 height 13
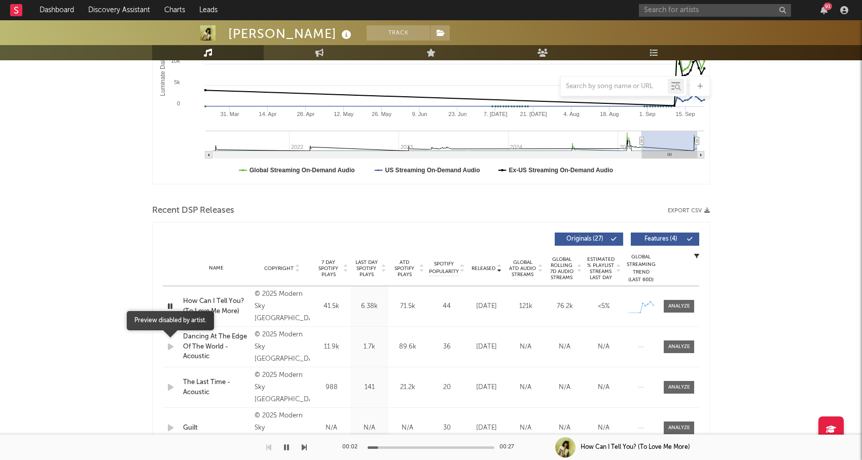
click at [172, 349] on icon "button" at bounding box center [170, 347] width 11 height 13
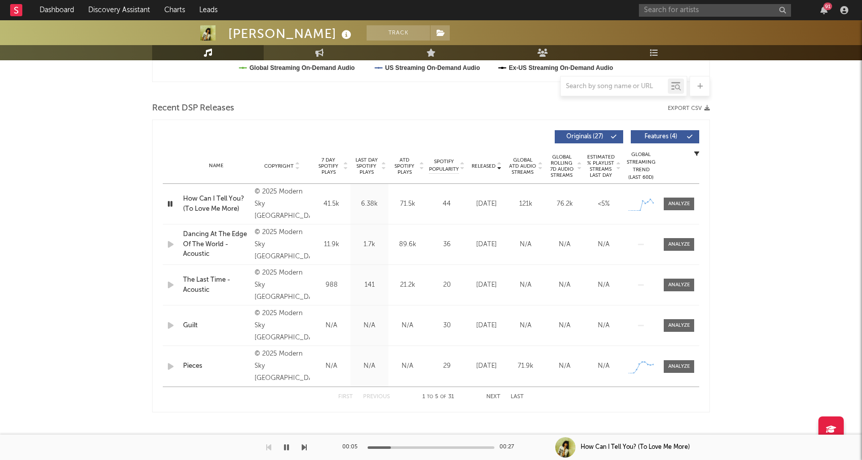
scroll to position [324, 0]
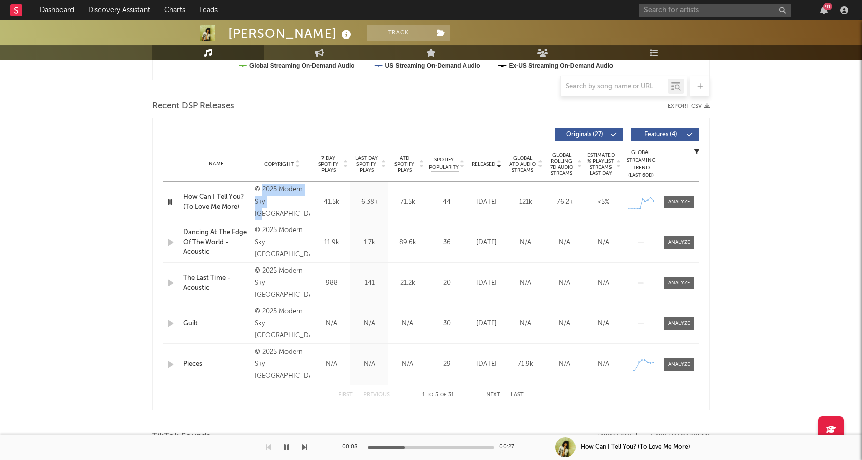
drag, startPoint x: 275, startPoint y: 211, endPoint x: 262, endPoint y: 192, distance: 23.3
click at [262, 192] on div "© 2025 Modern Sky UK" at bounding box center [281, 202] width 55 height 36
copy div "2025 Modern Sky UK"
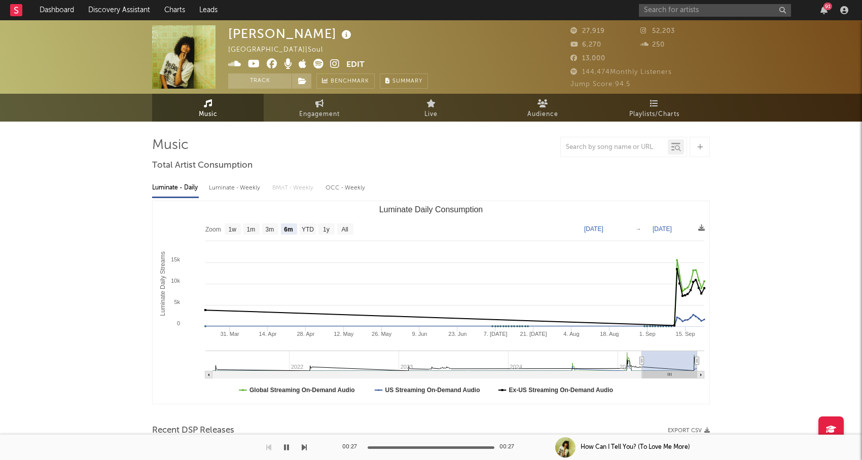
click at [332, 68] on icon at bounding box center [335, 64] width 10 height 10
click at [695, 12] on input "text" at bounding box center [715, 10] width 152 height 13
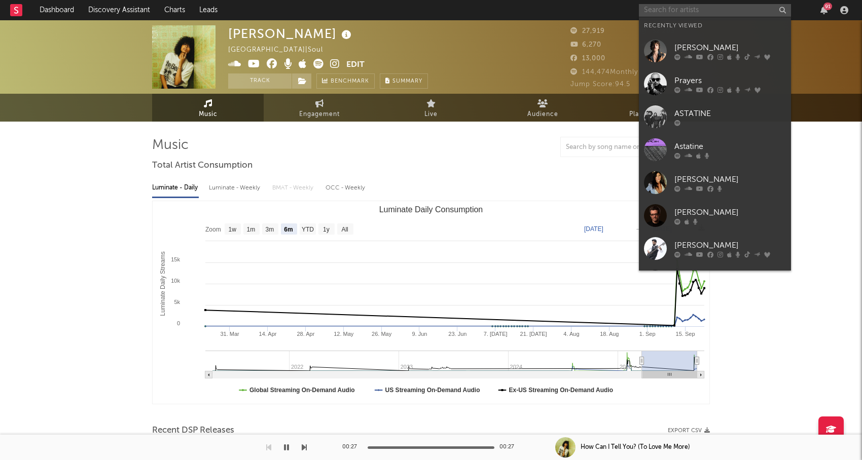
paste input "The Sound of Animals Fighting"
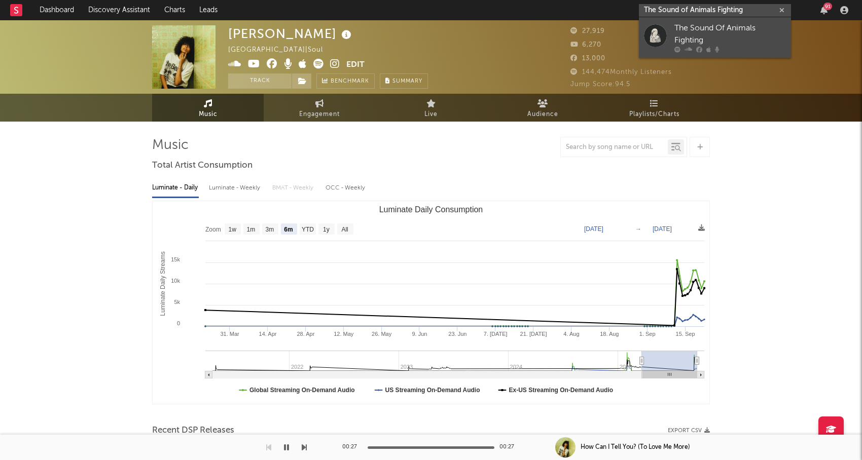
type input "The Sound of Animals Fighting"
click at [698, 29] on div "The Sound Of Animals Fighting" at bounding box center [730, 34] width 112 height 24
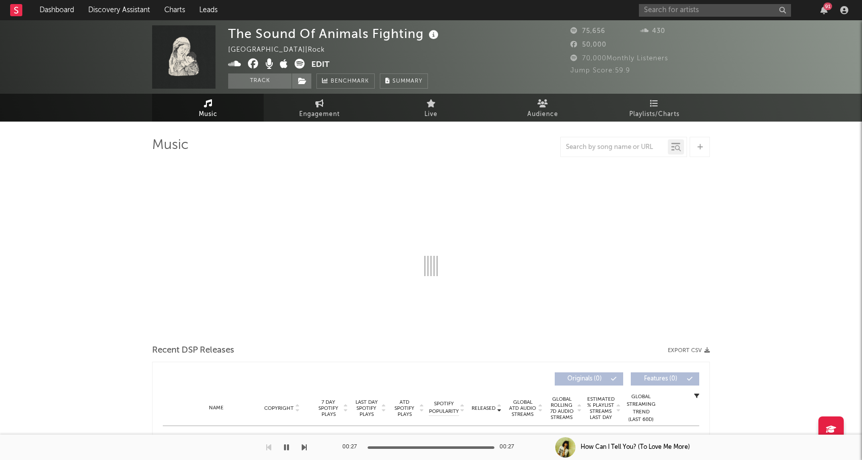
select select "6m"
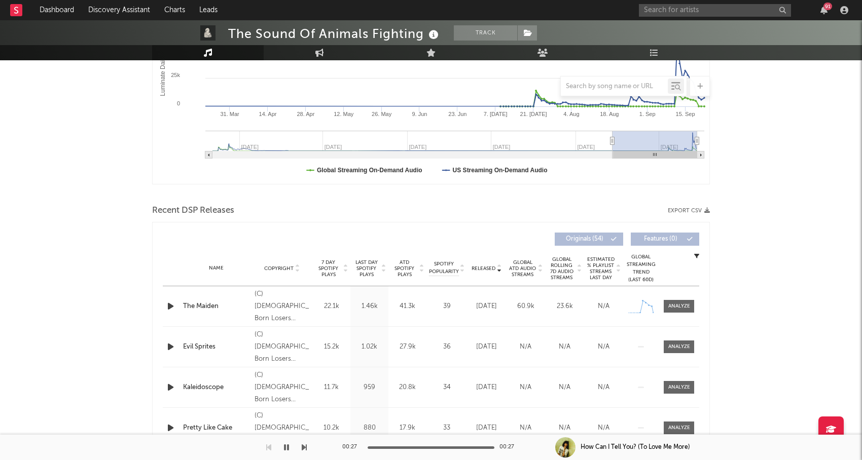
scroll to position [223, 0]
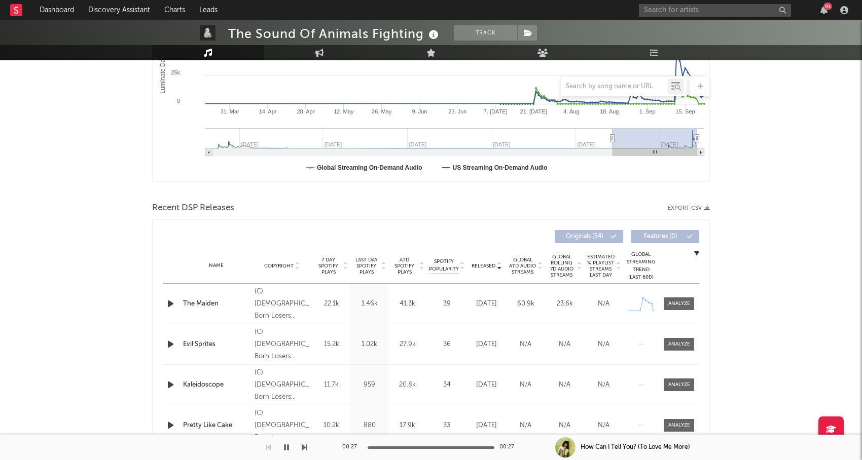
click at [487, 262] on div "Released" at bounding box center [486, 266] width 34 height 8
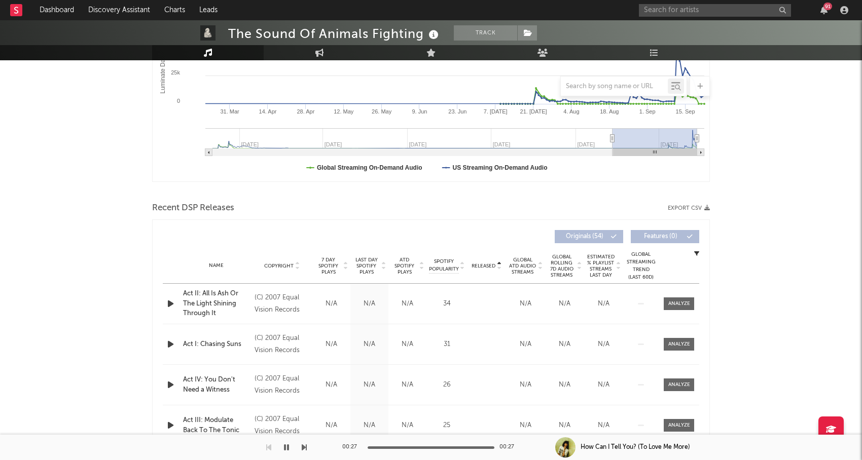
click at [487, 262] on div "Released" at bounding box center [486, 266] width 34 height 8
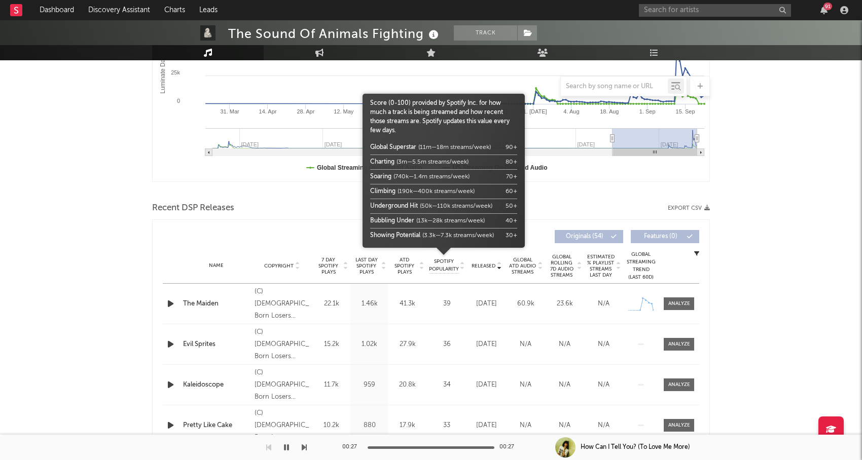
click at [404, 263] on div at bounding box center [443, 260] width 162 height 25
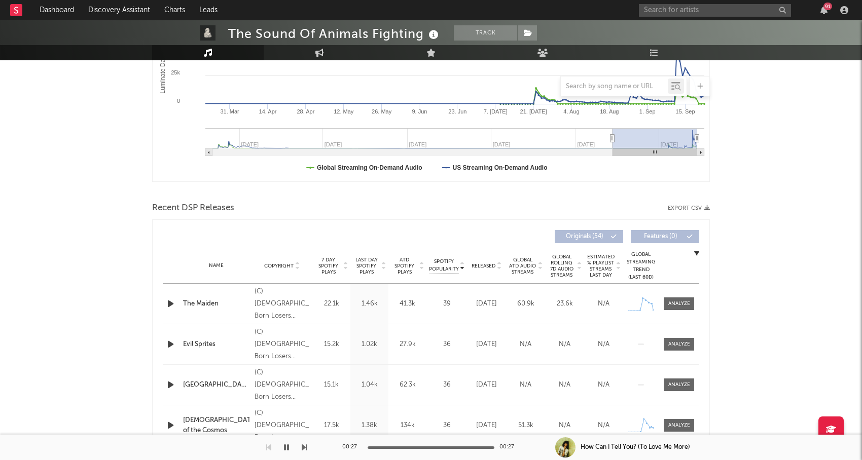
click at [171, 301] on icon "button" at bounding box center [170, 304] width 11 height 13
click at [397, 447] on div at bounding box center [431, 448] width 127 height 3
click at [169, 342] on icon "button" at bounding box center [170, 344] width 11 height 13
click at [411, 448] on div at bounding box center [431, 448] width 127 height 3
click at [170, 386] on icon "button" at bounding box center [170, 385] width 11 height 13
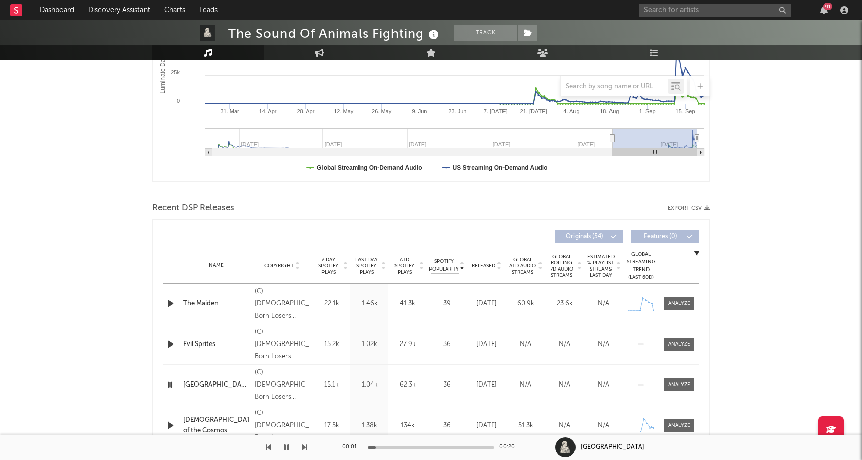
click at [413, 449] on div "00:01 00:20" at bounding box center [430, 447] width 177 height 25
click at [414, 448] on div at bounding box center [431, 448] width 127 height 3
click at [172, 384] on icon "button" at bounding box center [170, 385] width 10 height 13
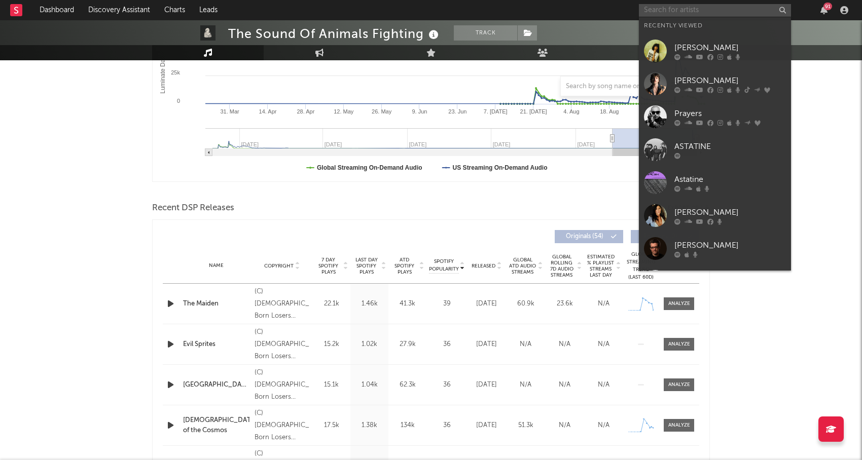
click at [687, 9] on input "text" at bounding box center [715, 10] width 152 height 13
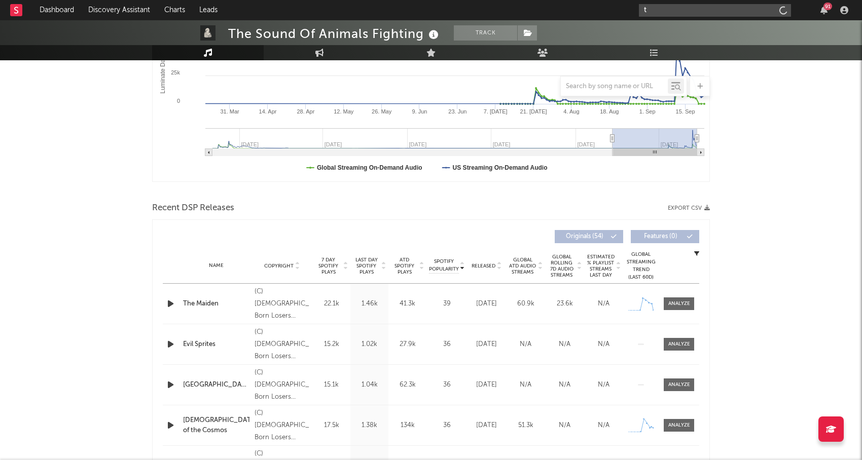
paste input "his Will Destroy You,"
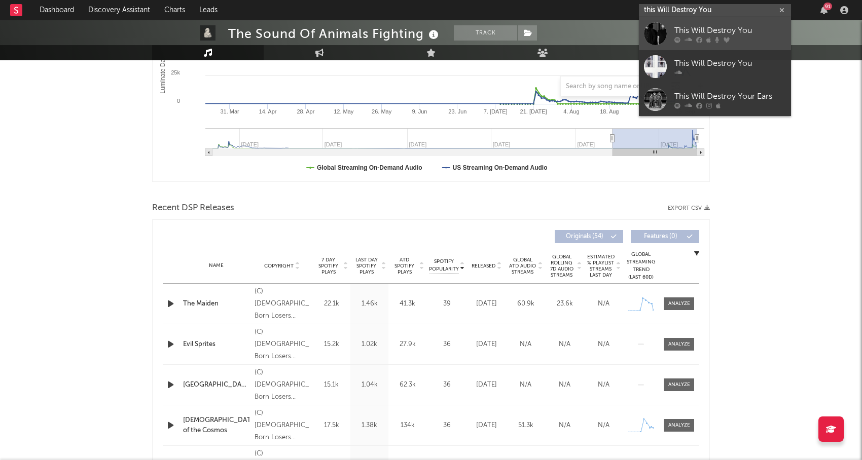
type input "this Will Destroy You"
click at [703, 31] on div "This Will Destroy You" at bounding box center [730, 30] width 112 height 12
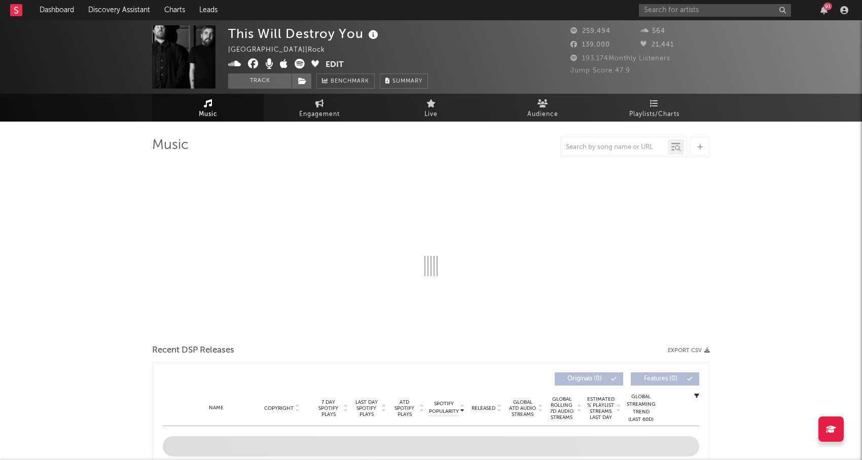
select select "6m"
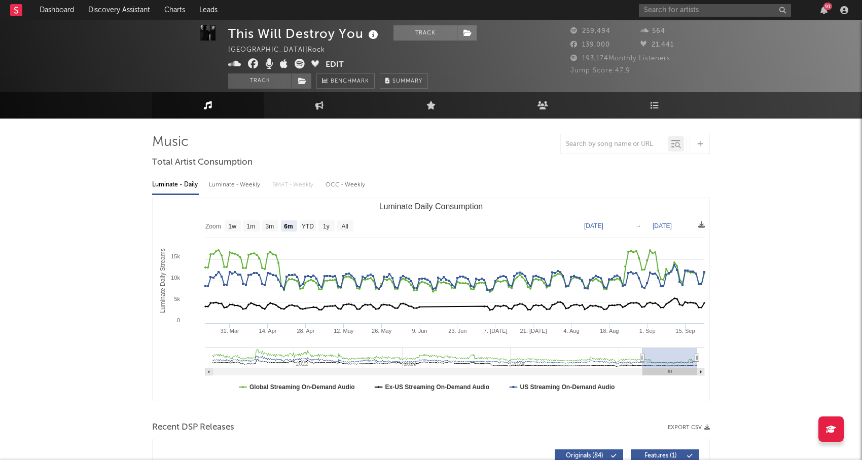
scroll to position [179, 0]
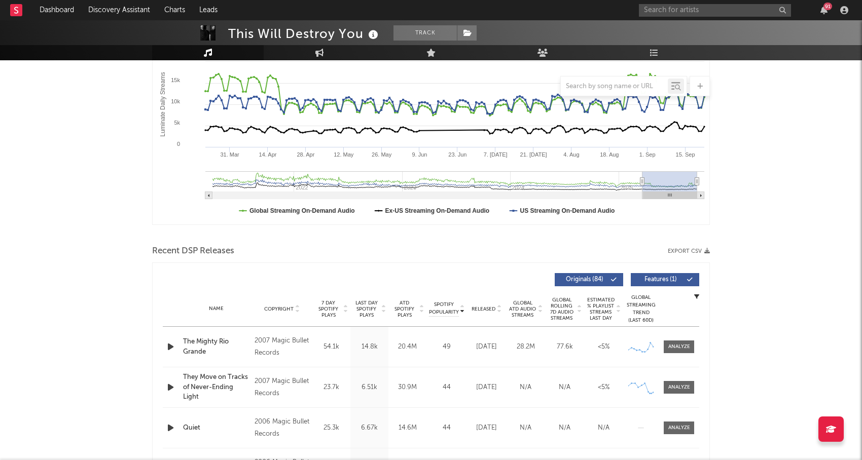
click at [406, 310] on span "ATD Spotify Plays" at bounding box center [404, 309] width 27 height 18
click at [408, 309] on span "ATD Spotify Plays" at bounding box center [404, 309] width 27 height 18
click at [489, 306] on span "Released" at bounding box center [483, 309] width 24 height 6
click at [178, 344] on div at bounding box center [172, 347] width 18 height 13
click at [175, 345] on icon "button" at bounding box center [170, 347] width 11 height 13
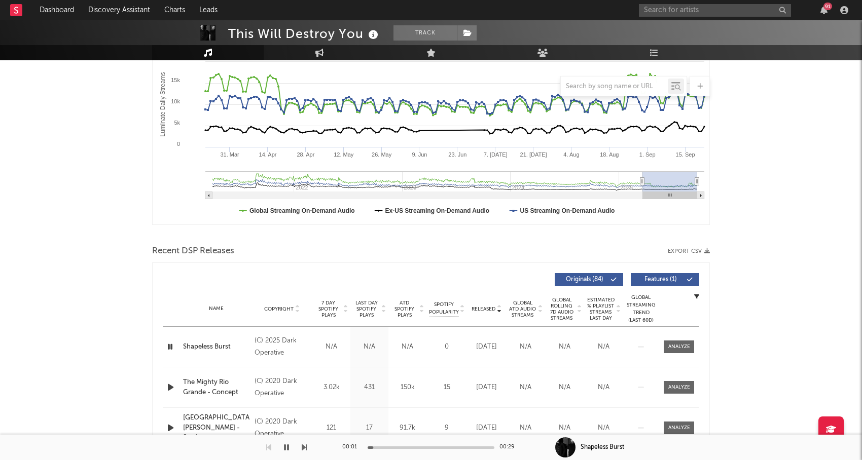
click at [172, 381] on icon "button" at bounding box center [170, 387] width 11 height 13
drag, startPoint x: 400, startPoint y: 307, endPoint x: 356, endPoint y: 310, distance: 44.2
click at [400, 307] on span "ATD Spotify Plays" at bounding box center [404, 309] width 27 height 18
click at [170, 349] on icon "button" at bounding box center [170, 347] width 11 height 13
click at [400, 307] on span "ATD Spotify Plays" at bounding box center [404, 309] width 27 height 18
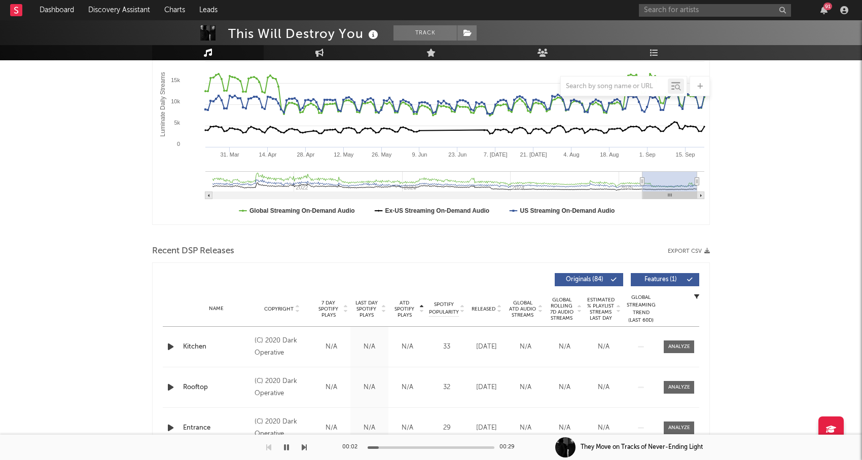
click at [400, 307] on span "ATD Spotify Plays" at bounding box center [404, 309] width 27 height 18
click at [169, 387] on icon "button" at bounding box center [170, 387] width 11 height 13
click at [411, 444] on div "00:02 00:29" at bounding box center [430, 447] width 177 height 25
click at [411, 448] on div at bounding box center [431, 448] width 127 height 3
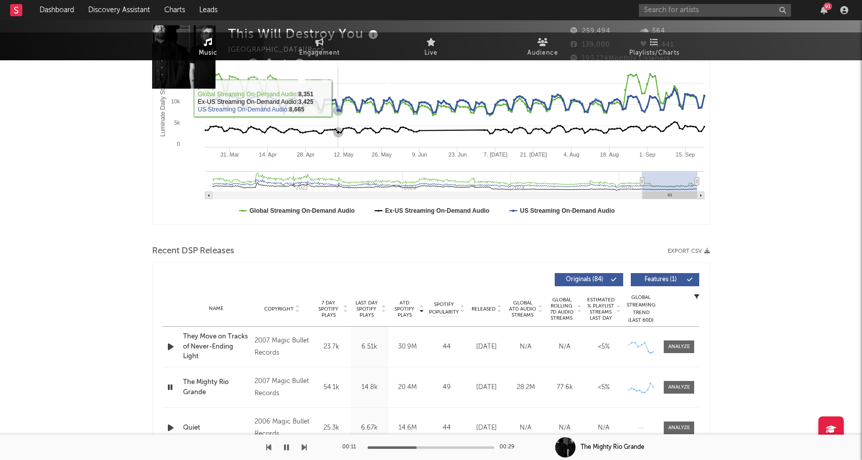
scroll to position [0, 0]
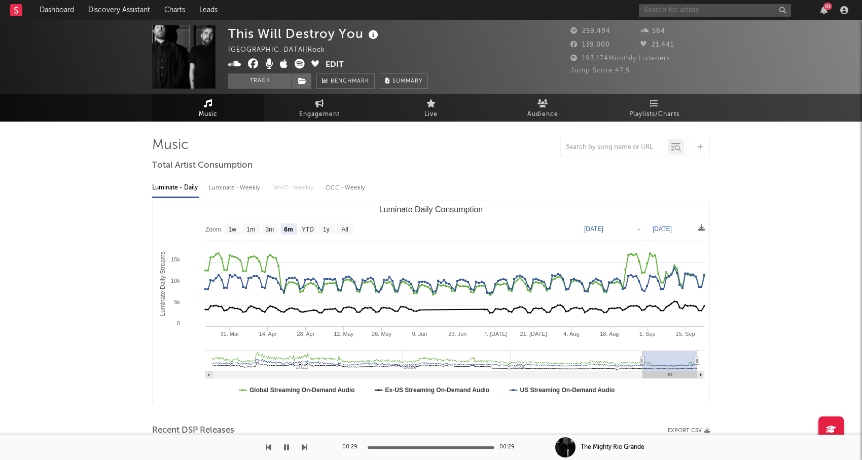
click at [715, 10] on input "text" at bounding box center [715, 10] width 152 height 13
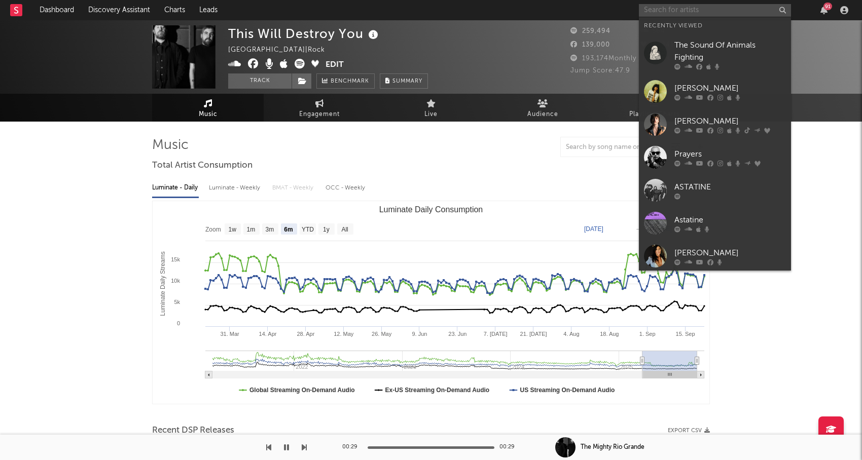
paste input "Launder"
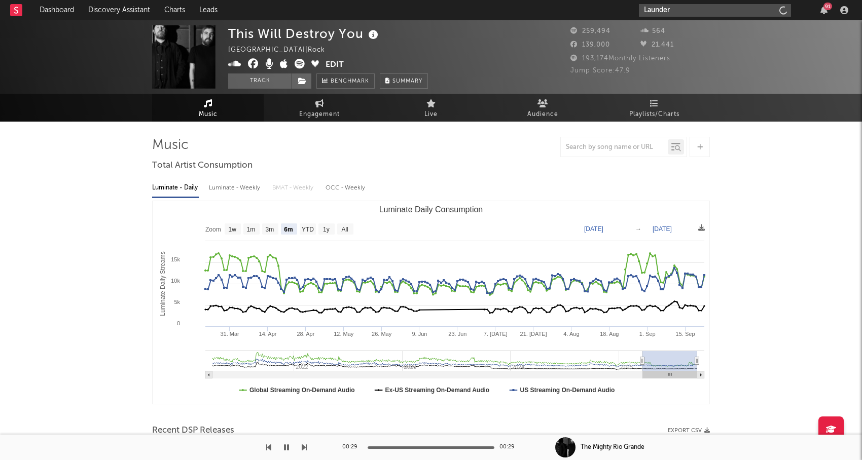
type input "Launder"
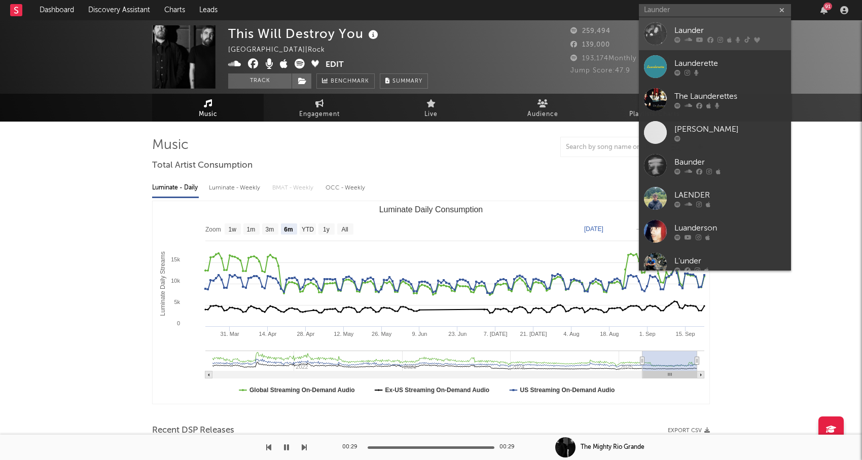
click at [710, 33] on div "Launder" at bounding box center [730, 30] width 112 height 12
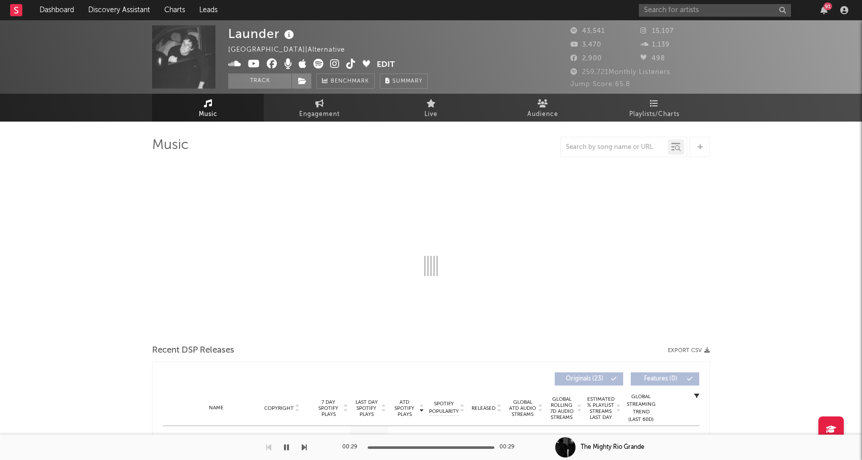
select select "6m"
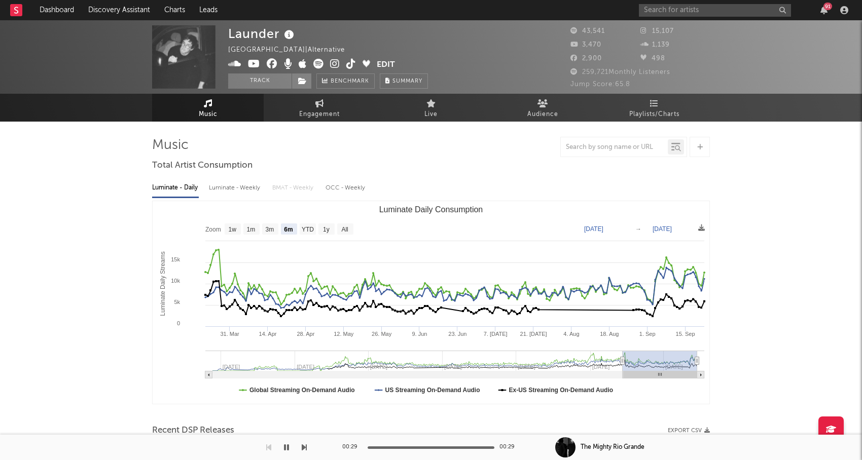
scroll to position [127, 0]
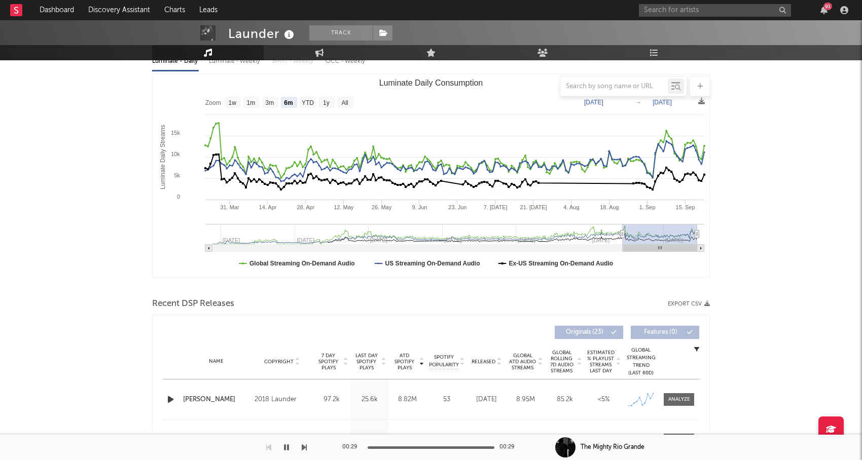
click at [482, 360] on span "Released" at bounding box center [483, 362] width 24 height 6
click at [180, 400] on div at bounding box center [172, 399] width 18 height 13
click at [173, 400] on icon "button" at bounding box center [170, 399] width 11 height 13
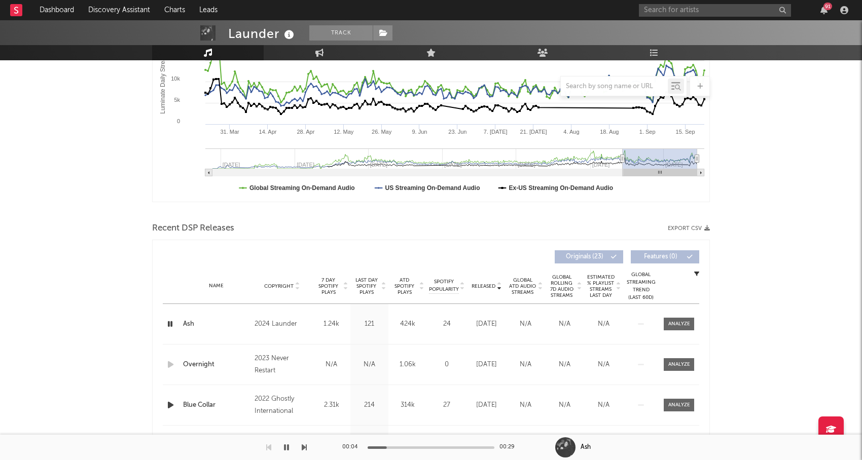
scroll to position [203, 0]
click at [171, 402] on icon "button" at bounding box center [170, 404] width 11 height 13
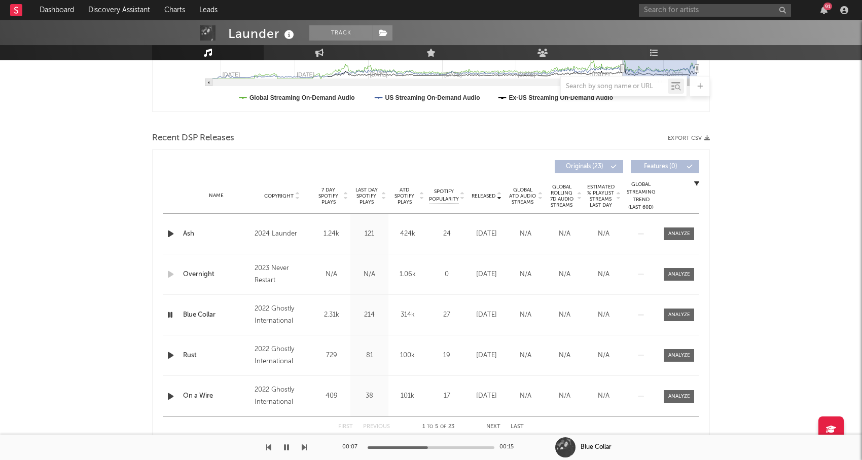
click at [169, 361] on icon "button" at bounding box center [170, 355] width 11 height 13
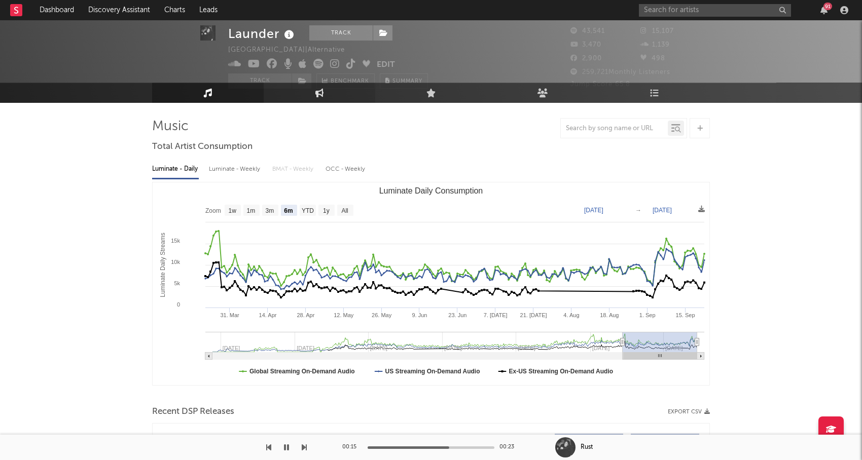
scroll to position [0, 0]
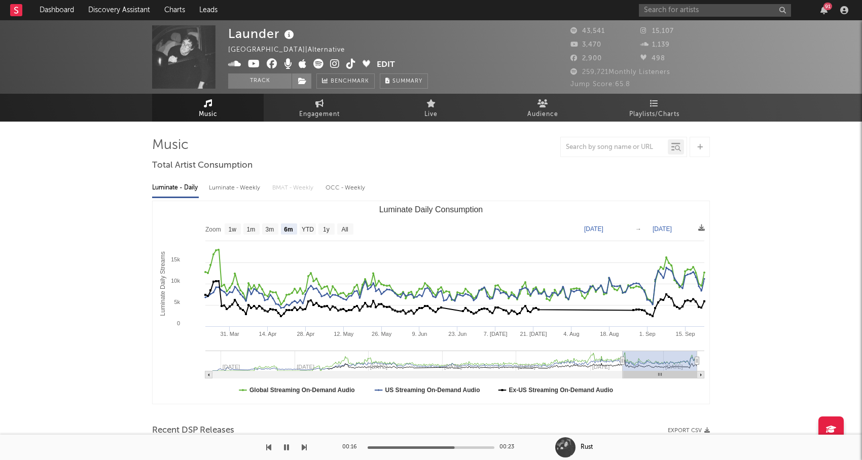
click at [332, 61] on icon at bounding box center [335, 64] width 10 height 10
click at [707, 5] on input "text" at bounding box center [715, 10] width 152 height 13
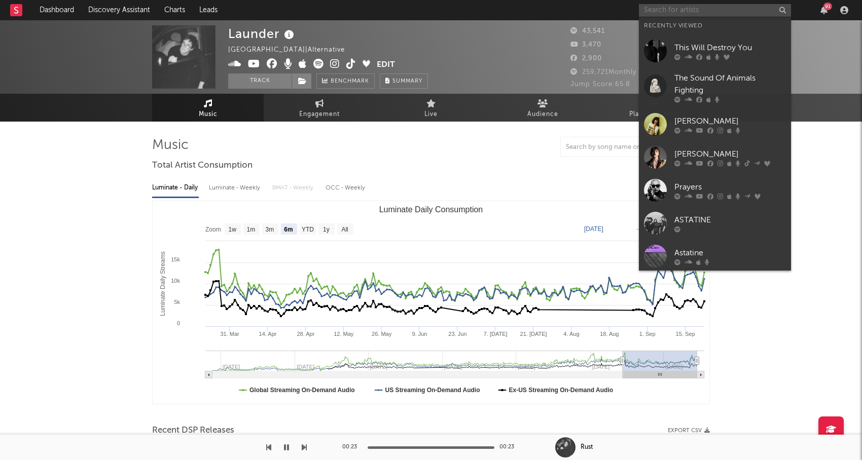
paste input "Dying Wish"
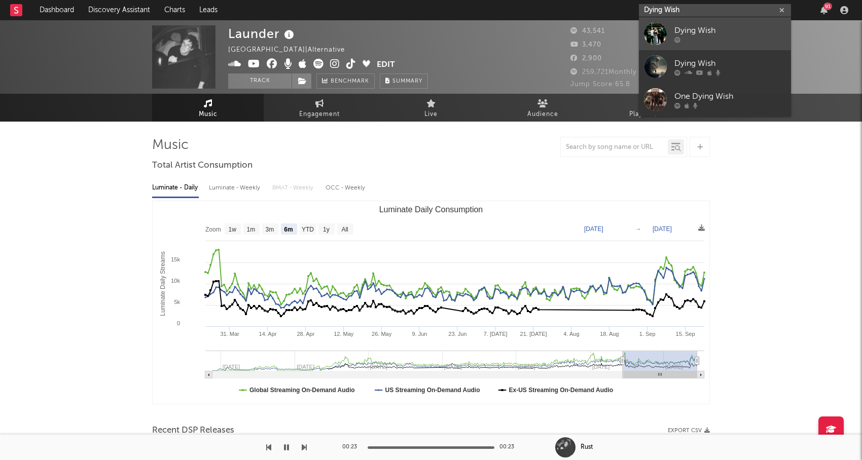
type input "Dying Wish"
click at [712, 27] on div "Dying Wish" at bounding box center [730, 30] width 112 height 12
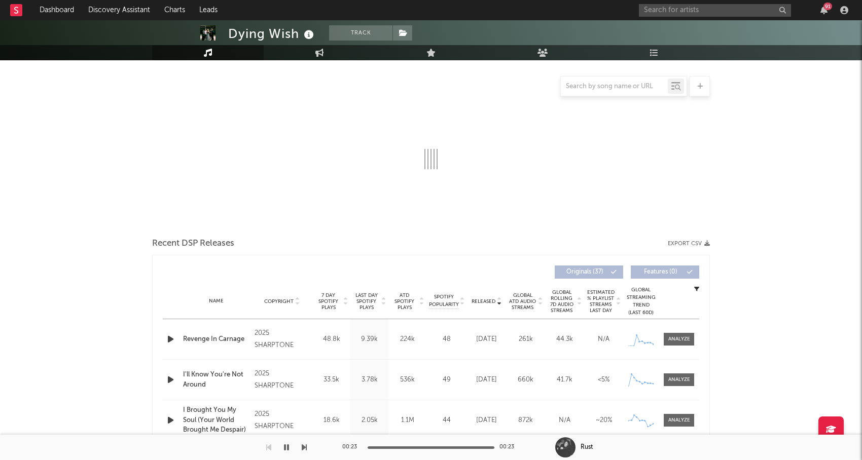
scroll to position [108, 0]
click at [488, 234] on div at bounding box center [431, 226] width 558 height 15
select select "6m"
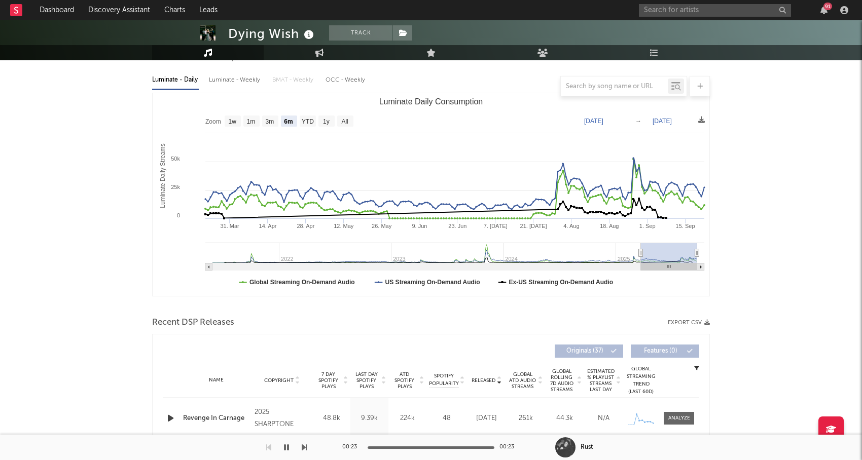
click at [487, 378] on span "Released" at bounding box center [483, 381] width 24 height 6
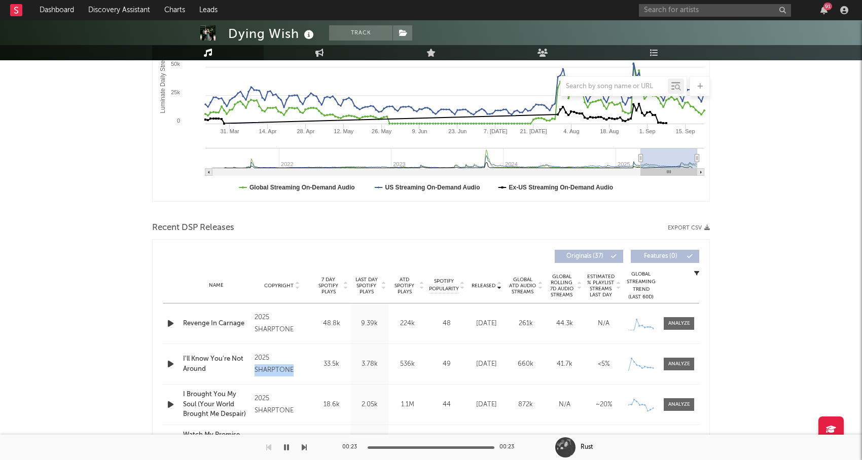
drag, startPoint x: 297, startPoint y: 366, endPoint x: 253, endPoint y: 368, distance: 44.1
click at [253, 368] on div "Copyright 2025 SHARPTONE" at bounding box center [282, 364] width 60 height 24
copy div "SHARPTONE"
click at [717, 14] on input "text" at bounding box center [715, 10] width 152 height 13
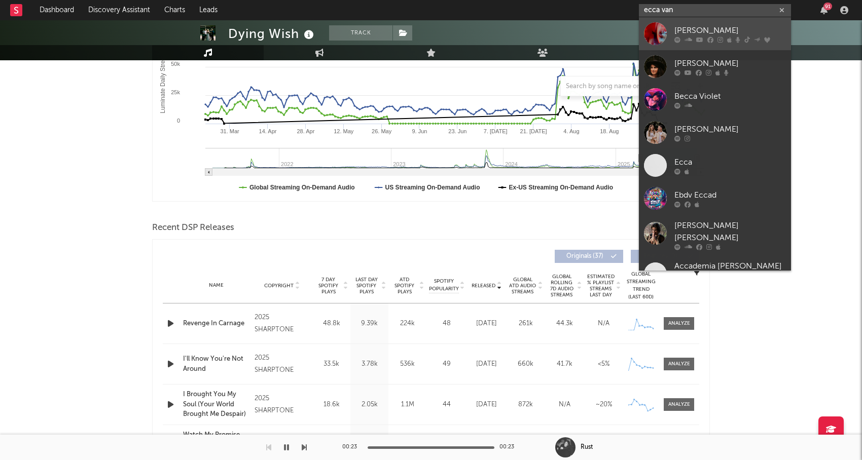
type input "ecca van"
click at [710, 28] on div "[PERSON_NAME]" at bounding box center [730, 30] width 112 height 12
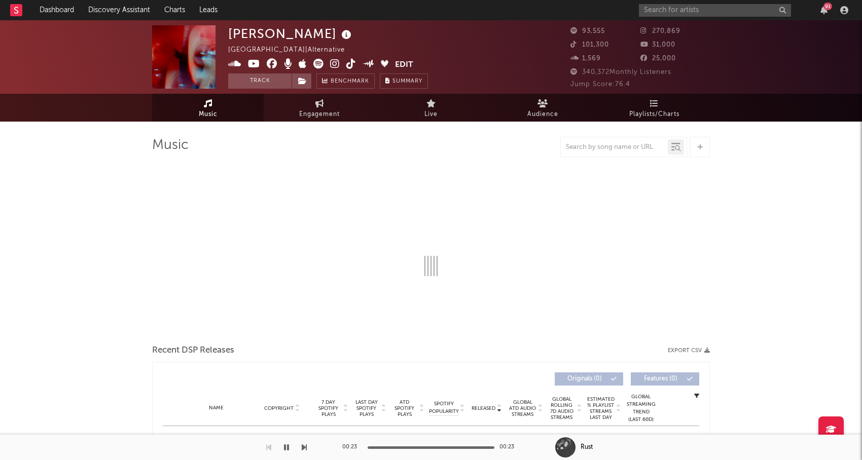
select select "6m"
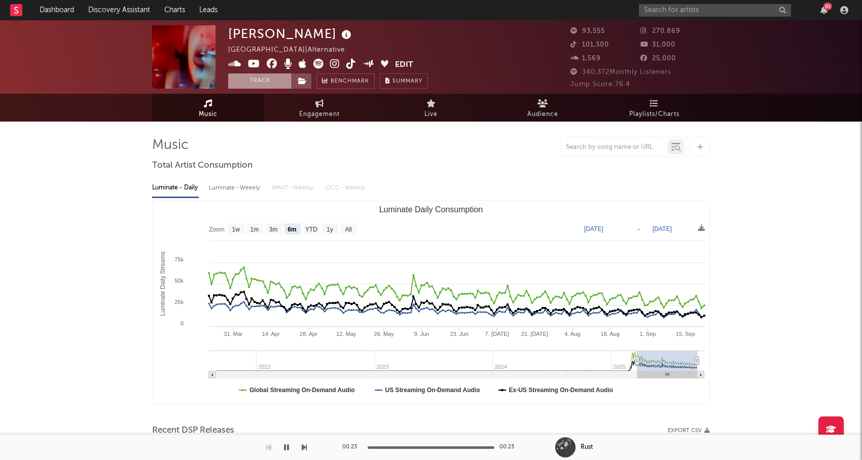
click at [272, 85] on button "Track" at bounding box center [259, 81] width 63 height 15
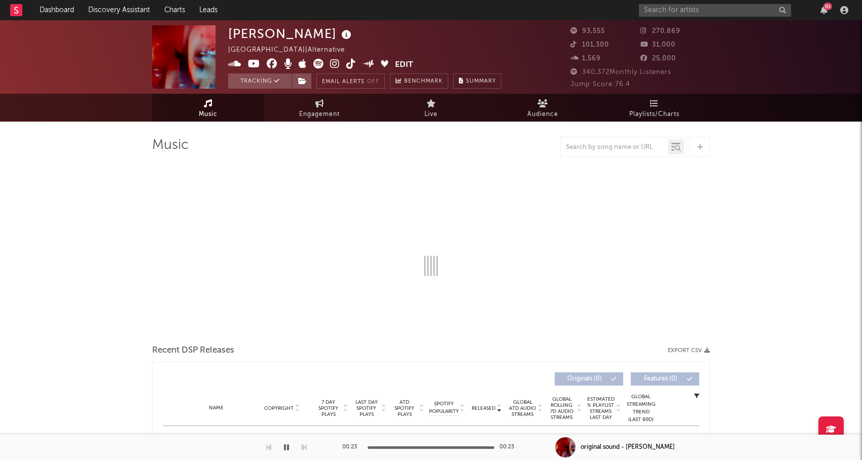
select select "6m"
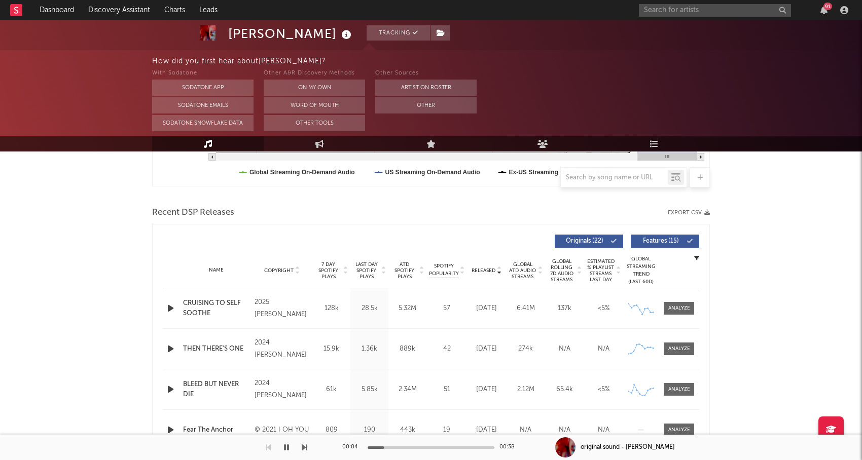
scroll to position [310, 0]
click at [423, 447] on div at bounding box center [431, 448] width 127 height 3
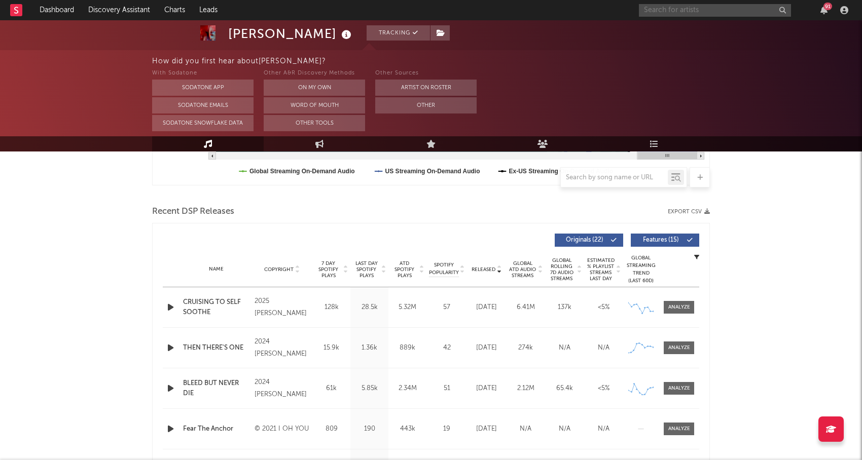
click at [677, 6] on input "text" at bounding box center [715, 10] width 152 height 13
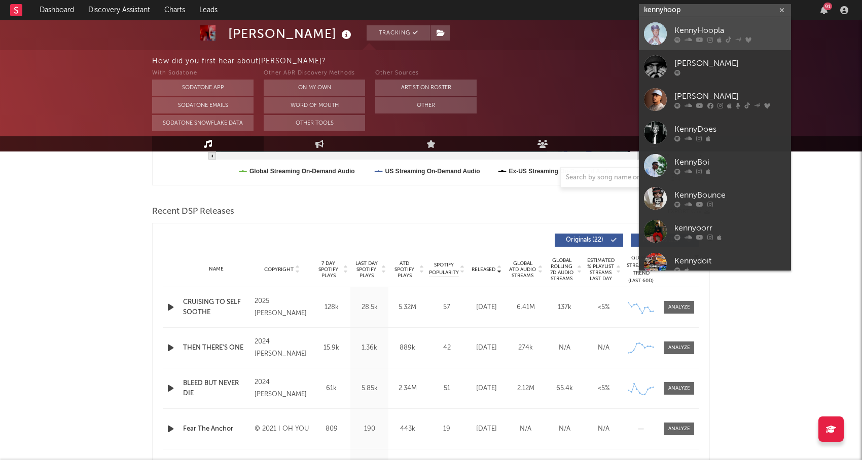
type input "kennyhoop"
click at [681, 27] on div "KennyHoopla" at bounding box center [730, 30] width 112 height 12
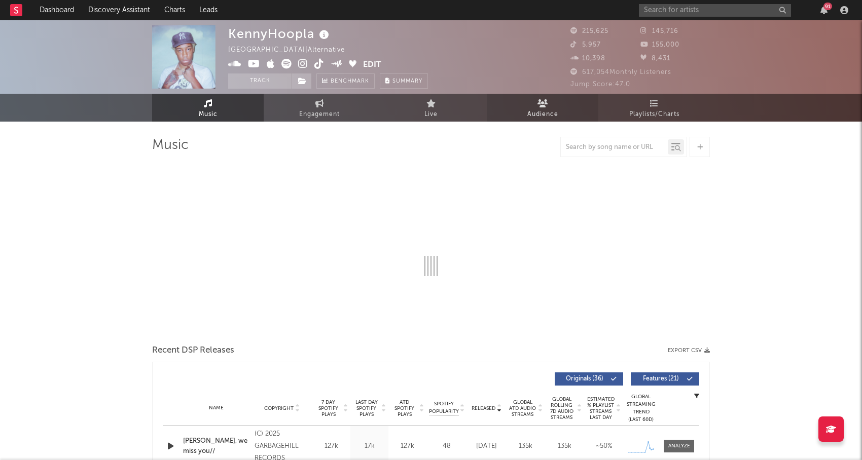
select select "6m"
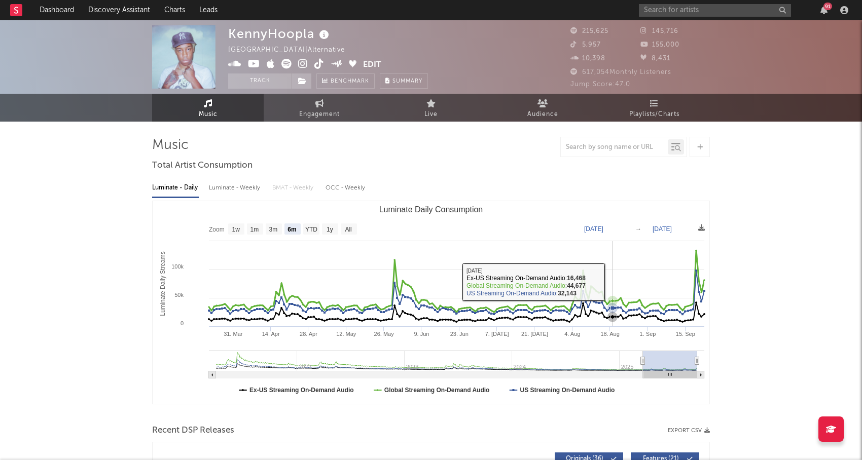
scroll to position [163, 0]
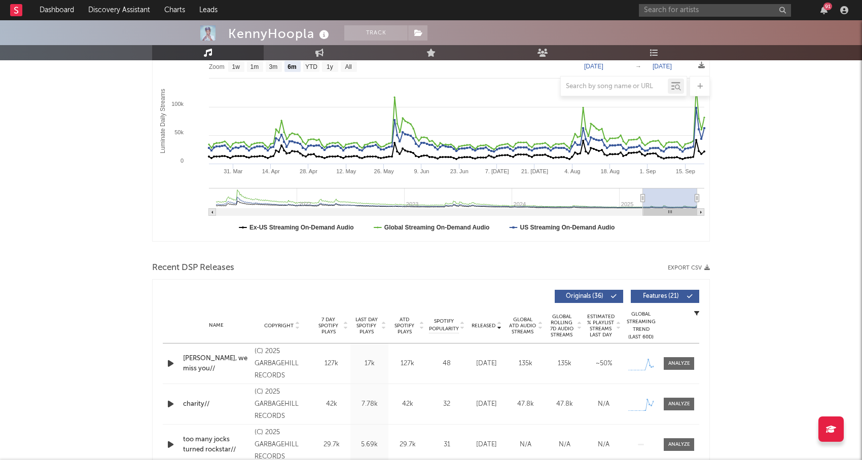
click at [482, 326] on span "Released" at bounding box center [483, 326] width 24 height 6
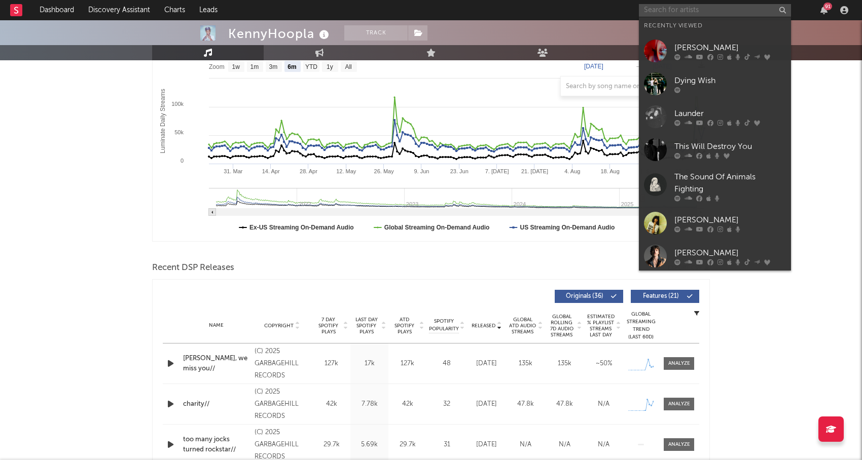
click at [711, 8] on input "text" at bounding box center [715, 10] width 152 height 13
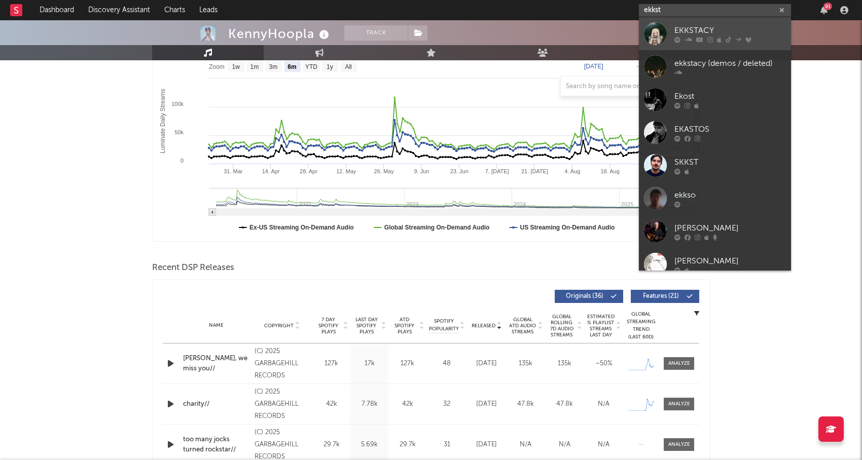
type input "ekkst"
click at [720, 27] on div "EKKSTACY" at bounding box center [730, 30] width 112 height 12
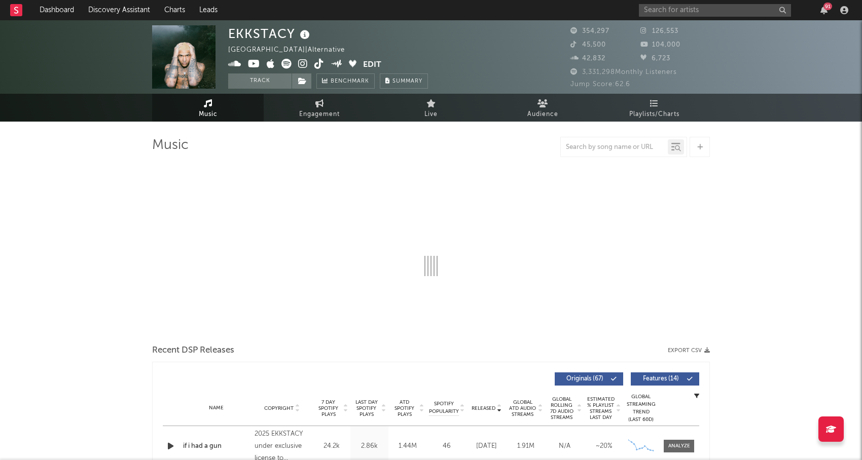
select select "6m"
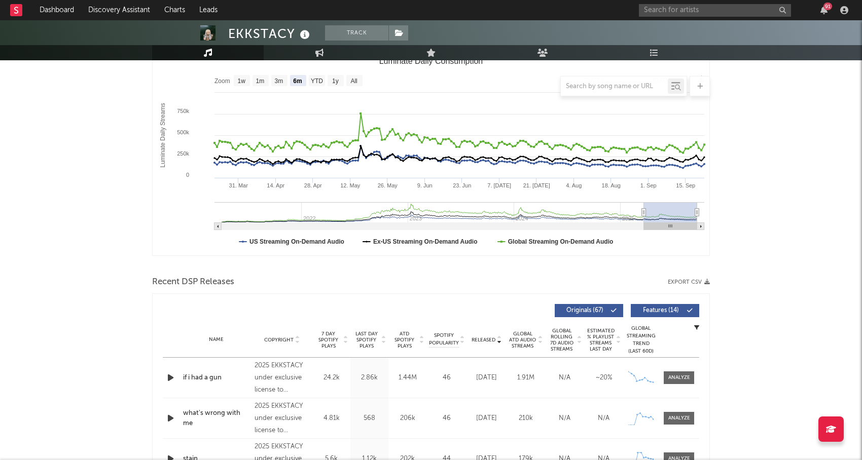
scroll to position [149, 0]
click at [487, 333] on div "Name Copyright Label Album Names Composer Names 7 Day Spotify Plays Last Day Sp…" at bounding box center [431, 339] width 536 height 35
click at [486, 337] on span "Released" at bounding box center [483, 340] width 24 height 6
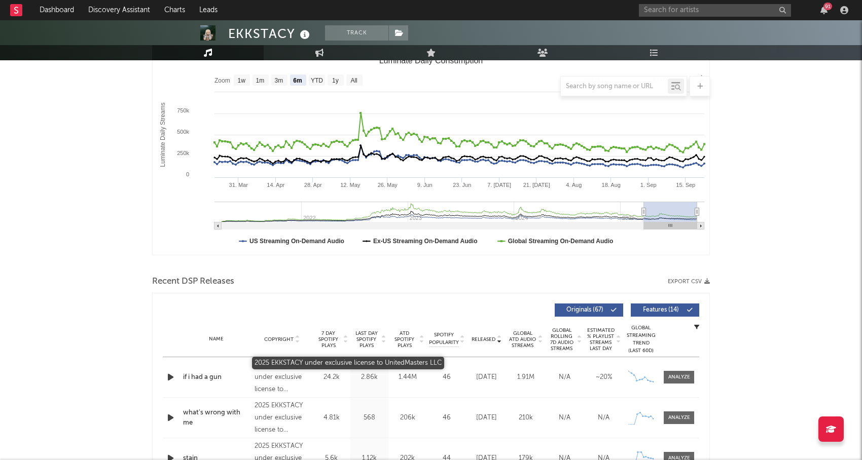
click at [269, 375] on div "2025 EKKSTACY under exclusive license to UnitedMasters LLC" at bounding box center [281, 377] width 55 height 36
click at [680, 14] on input "text" at bounding box center [715, 10] width 152 height 13
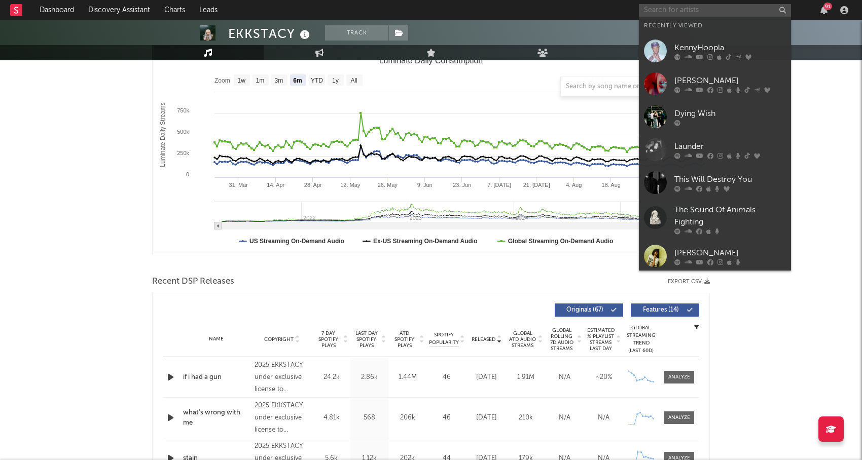
paste input "[PERSON_NAME]"
type input "[PERSON_NAME]"
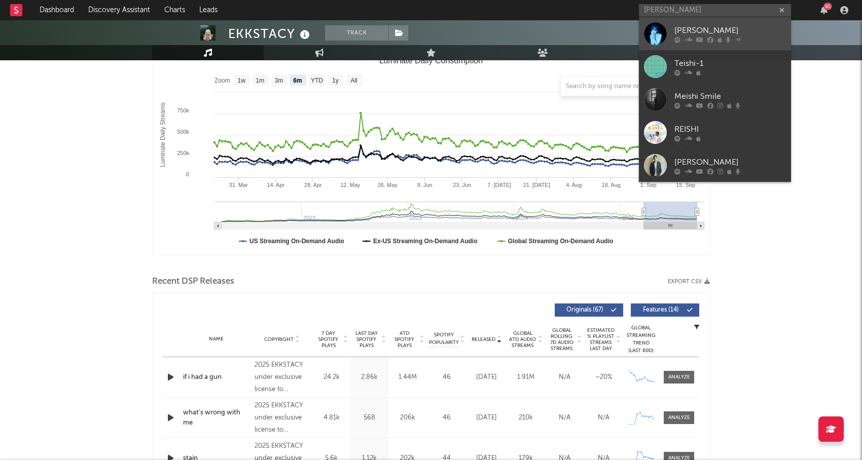
click at [685, 36] on icon at bounding box center [688, 39] width 8 height 6
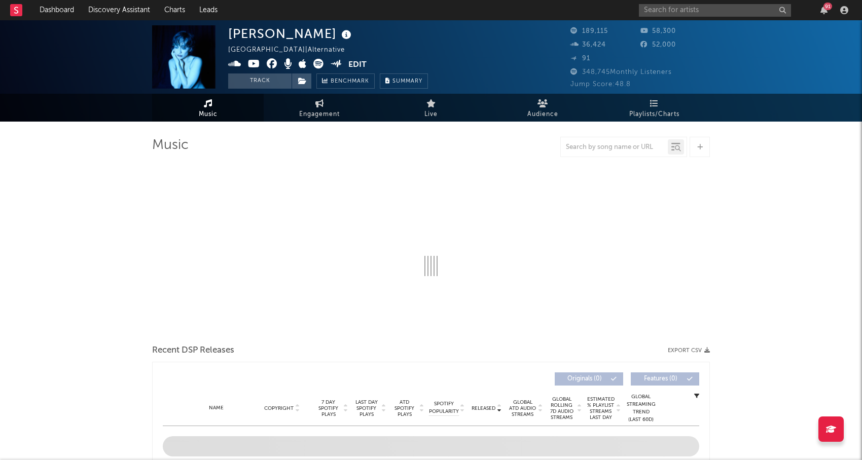
select select "6m"
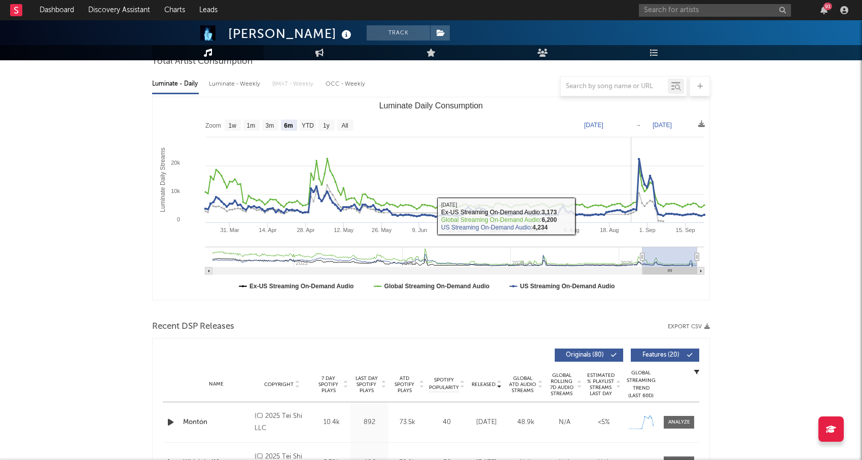
scroll to position [138, 0]
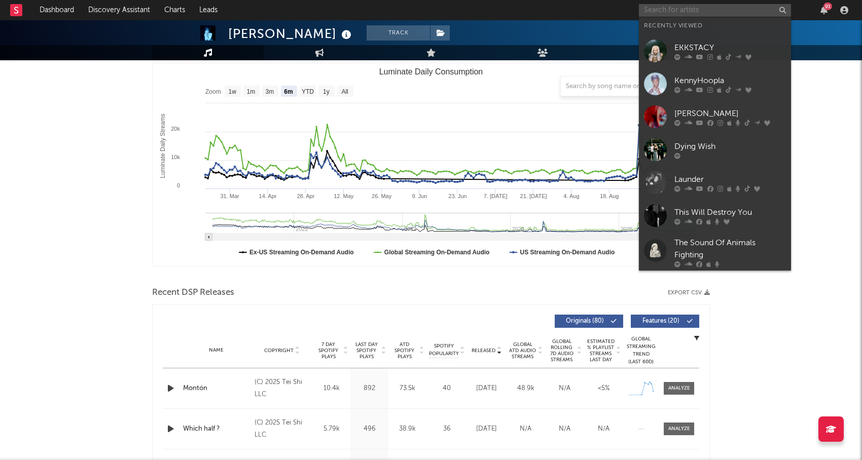
click at [681, 8] on input "text" at bounding box center [715, 10] width 152 height 13
paste input "Bandalos Chinos"
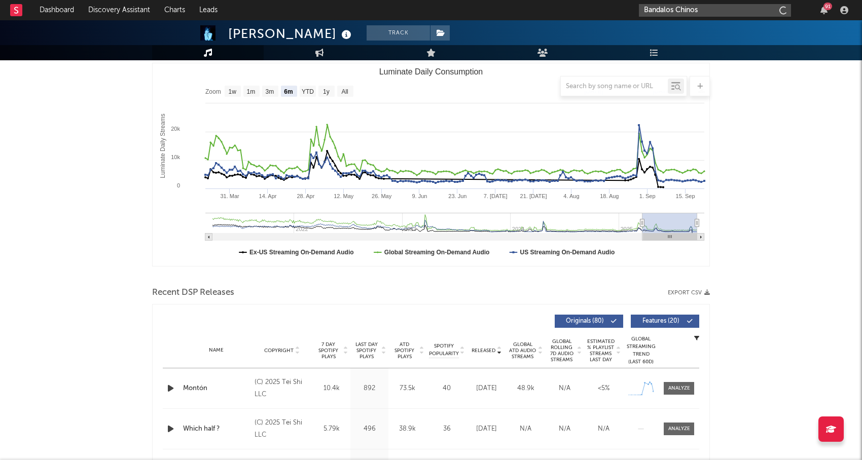
type input "Bandalos Chinos"
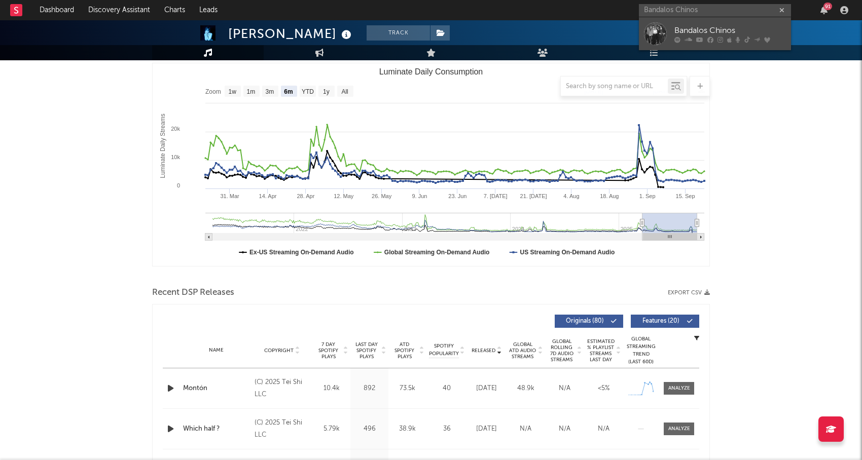
click at [676, 39] on icon at bounding box center [677, 39] width 6 height 6
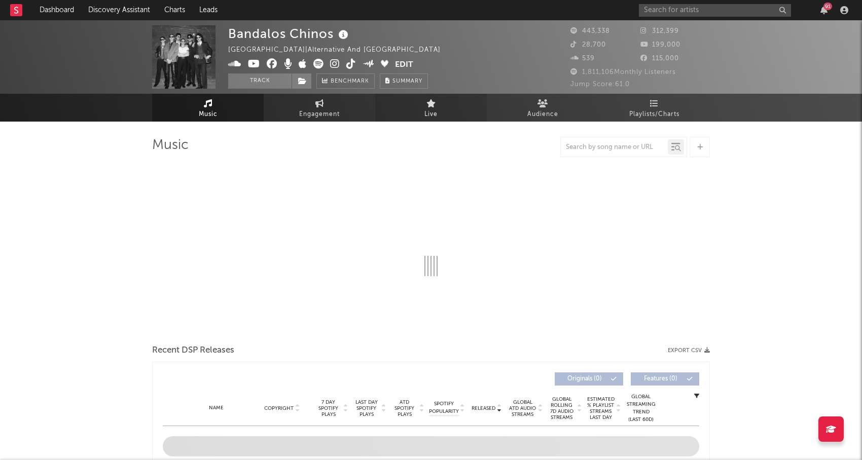
select select "6m"
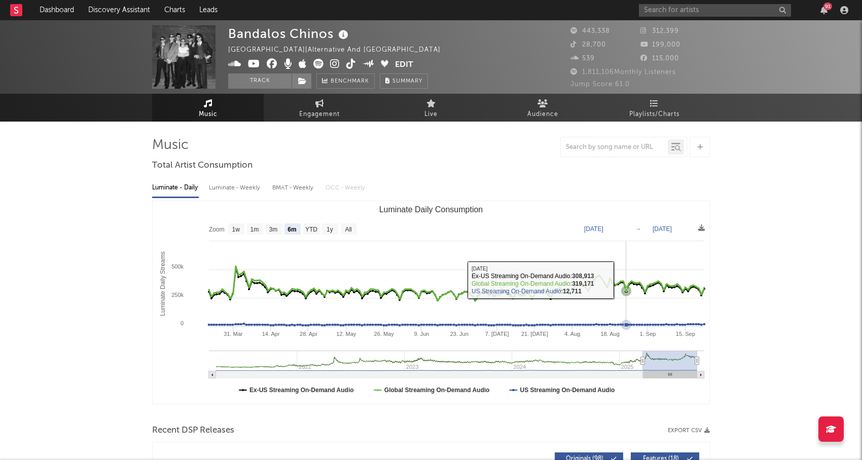
select select "6m"
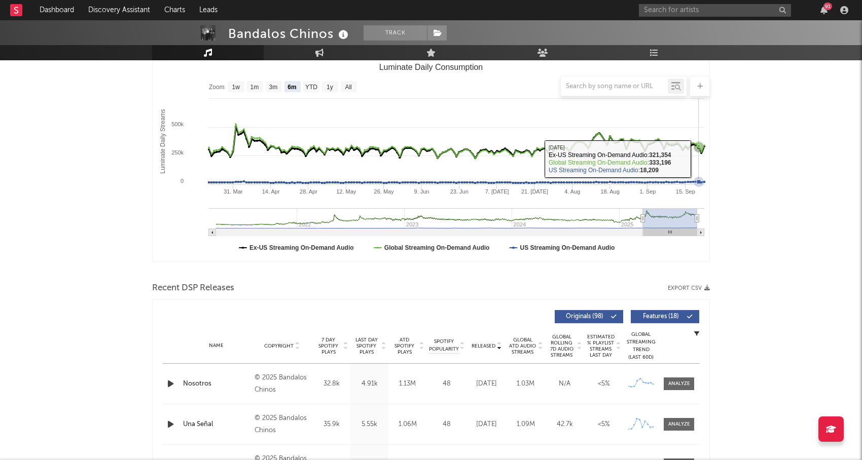
scroll to position [155, 0]
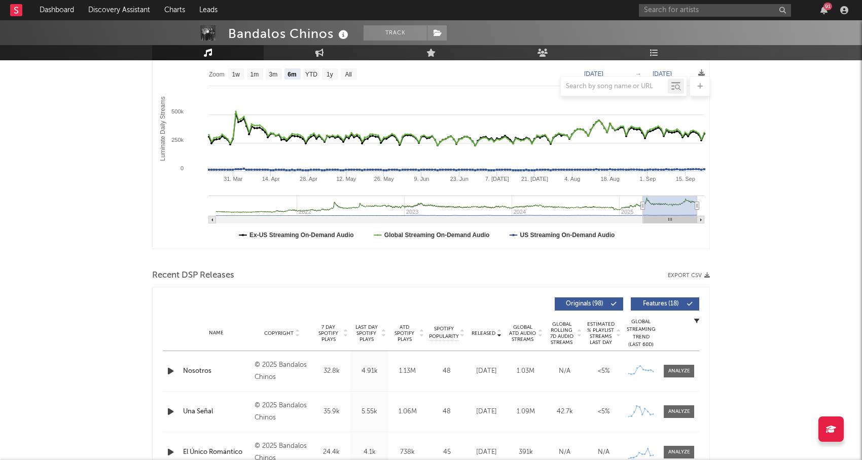
click at [485, 335] on span "Released" at bounding box center [483, 334] width 24 height 6
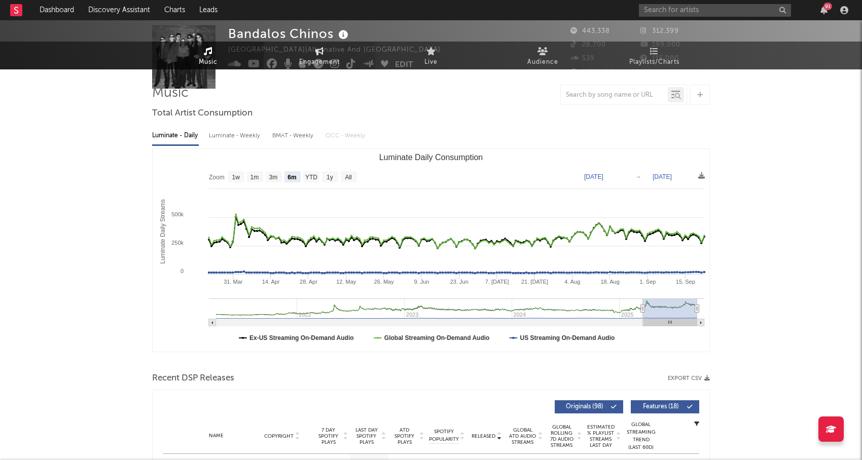
scroll to position [0, 0]
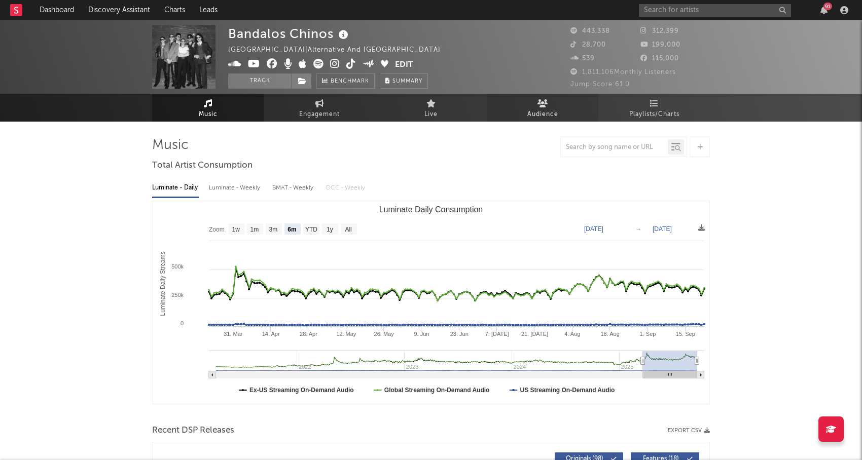
click at [553, 115] on span "Audience" at bounding box center [542, 114] width 31 height 12
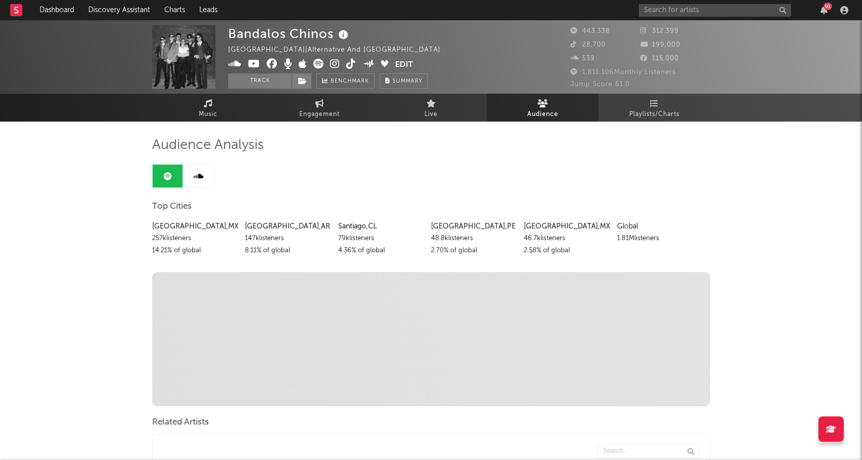
click at [338, 63] on icon at bounding box center [335, 64] width 10 height 10
click at [349, 66] on icon at bounding box center [351, 64] width 10 height 10
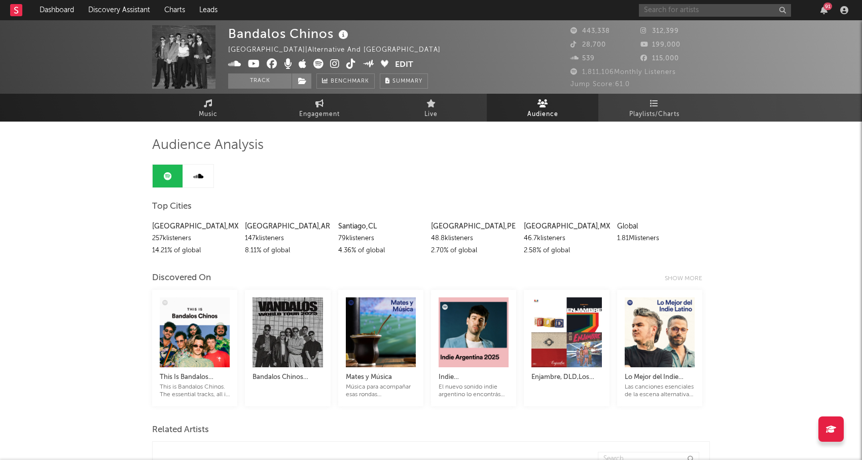
click at [678, 9] on input "text" at bounding box center [715, 10] width 152 height 13
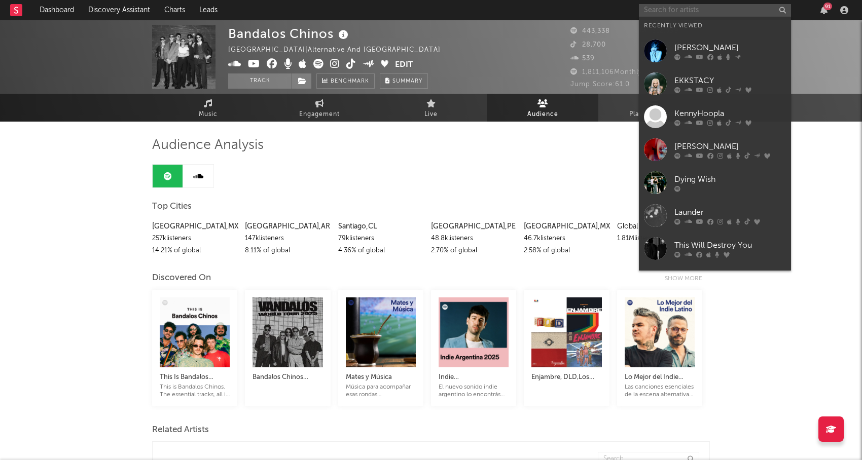
paste input "[PERSON_NAME]"
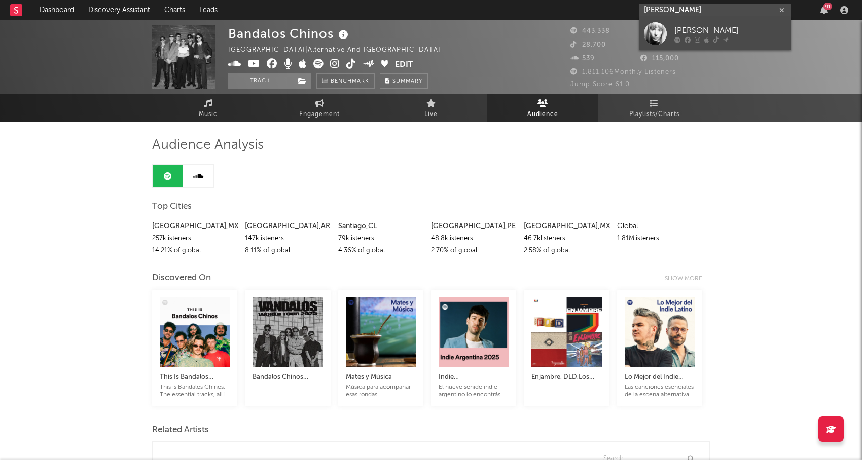
type input "[PERSON_NAME]"
click at [684, 29] on div "[PERSON_NAME]" at bounding box center [730, 30] width 112 height 12
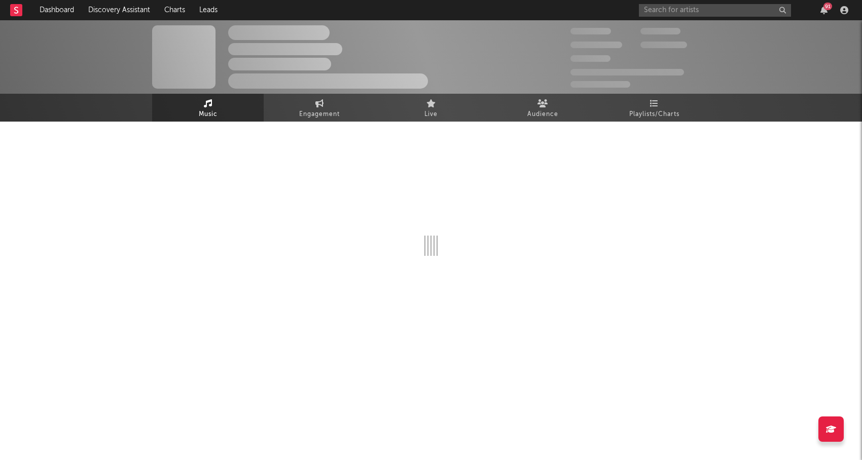
select select "6m"
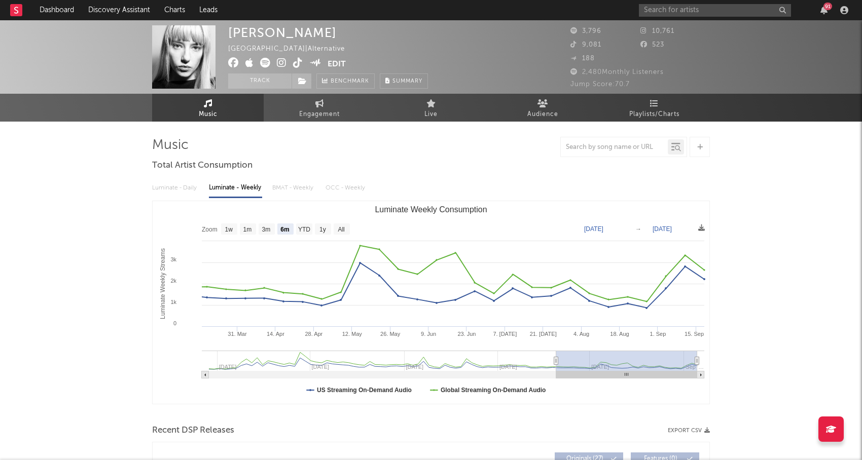
click at [283, 58] on icon at bounding box center [282, 63] width 10 height 10
click at [691, 8] on input "text" at bounding box center [715, 10] width 152 height 13
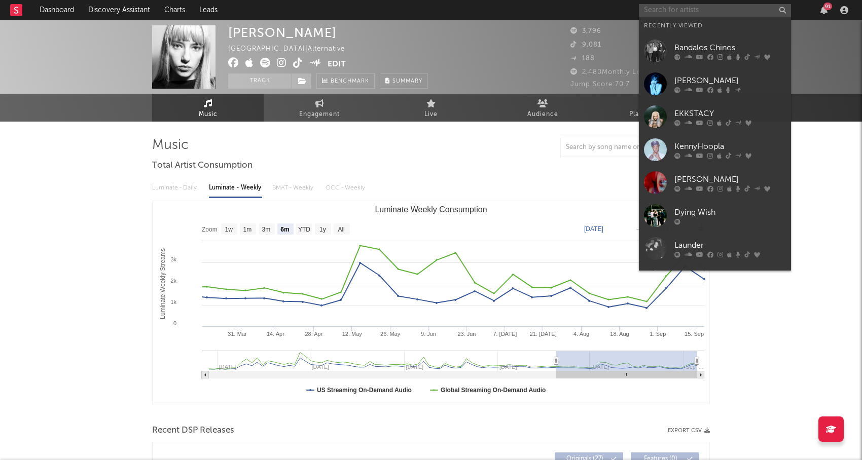
paste input "Duckwrth"
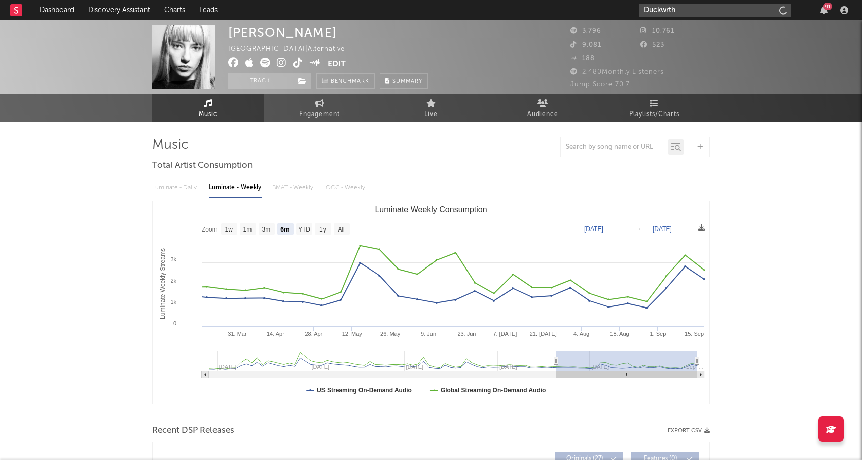
type input "Duckwrth"
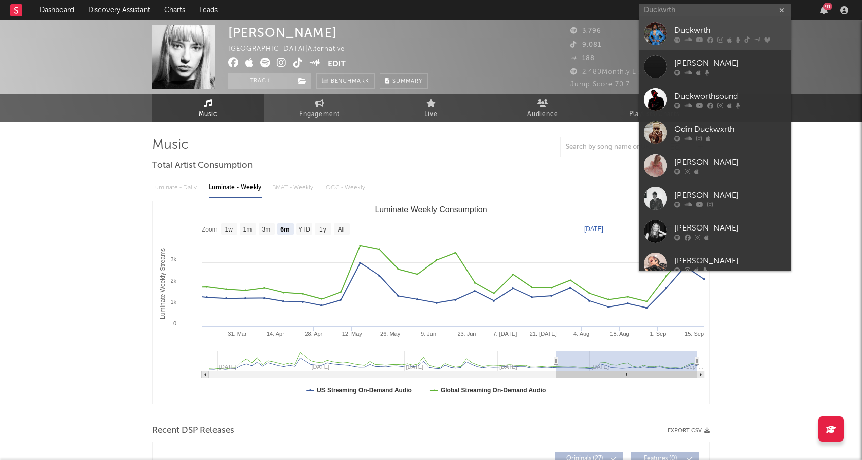
click at [689, 32] on div "Duckwrth" at bounding box center [730, 30] width 112 height 12
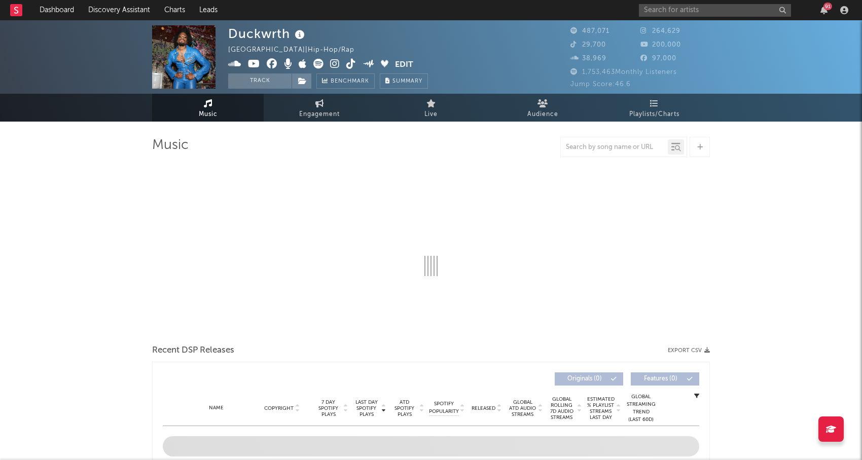
select select "6m"
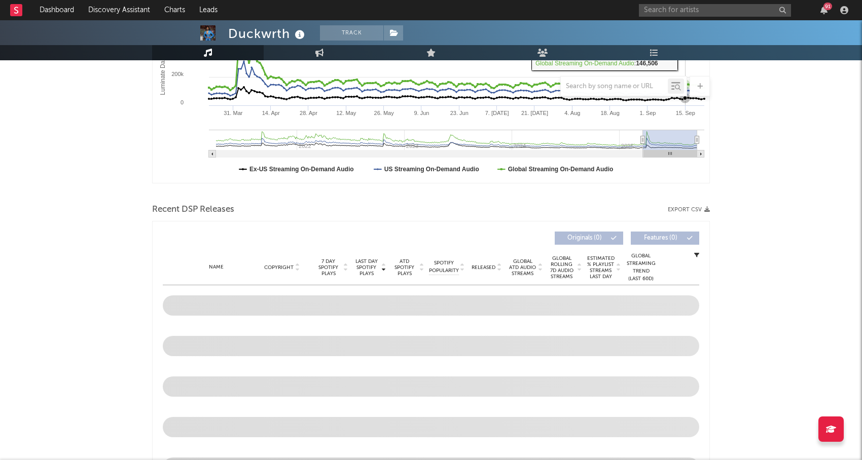
scroll to position [223, 0]
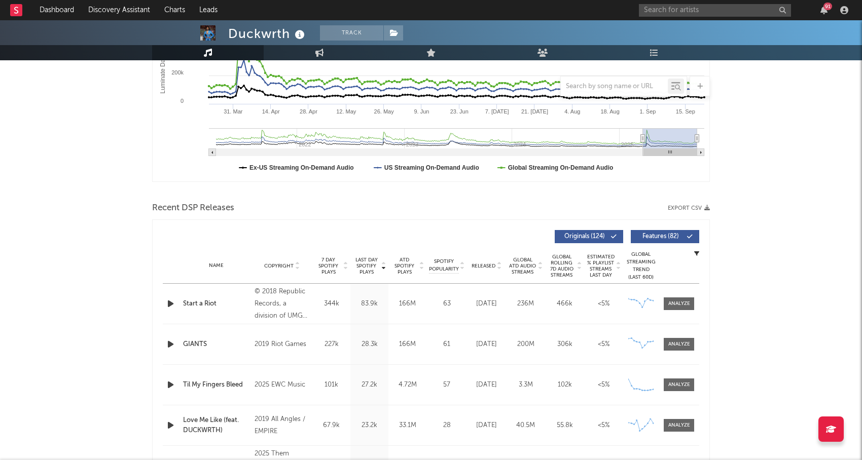
click at [403, 269] on span "ATD Spotify Plays" at bounding box center [404, 266] width 27 height 18
click at [473, 269] on div "Released" at bounding box center [486, 266] width 34 height 8
click at [326, 266] on span "7 Day Spotify Plays" at bounding box center [328, 266] width 27 height 18
click at [166, 384] on icon "button" at bounding box center [170, 385] width 11 height 13
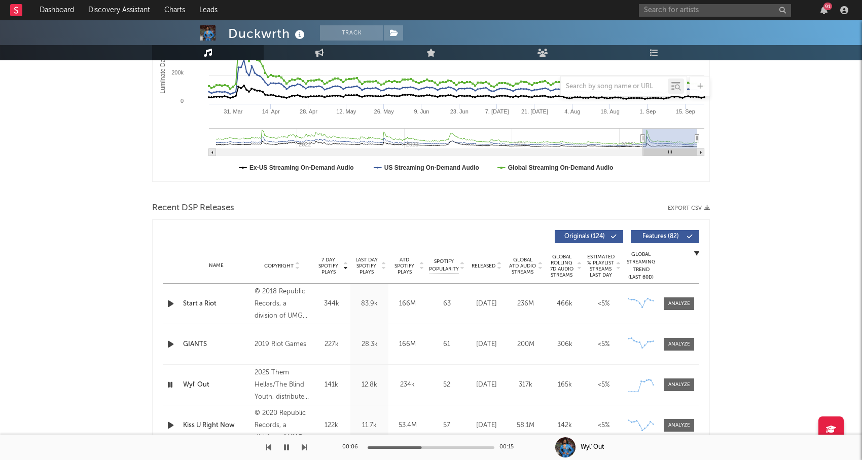
scroll to position [242, 0]
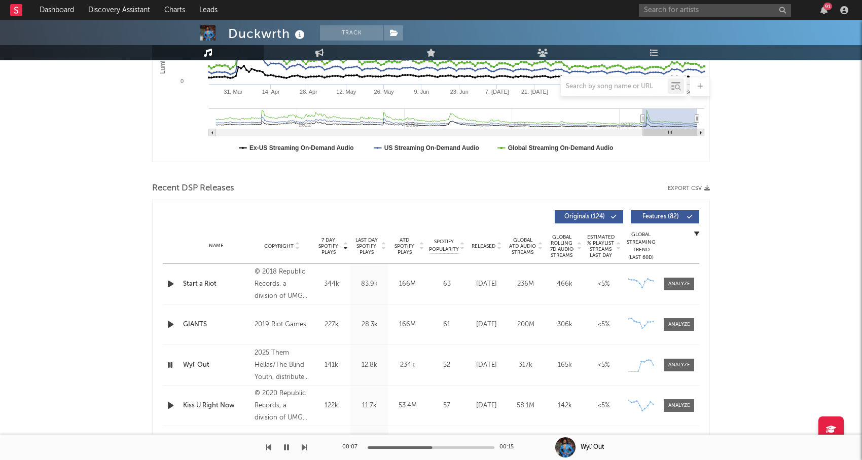
click at [173, 320] on icon "button" at bounding box center [170, 324] width 11 height 13
click at [175, 403] on icon "button" at bounding box center [170, 405] width 11 height 13
click at [413, 447] on div at bounding box center [431, 448] width 127 height 3
click at [171, 288] on icon "button" at bounding box center [170, 284] width 11 height 13
click at [480, 249] on span "Released" at bounding box center [483, 246] width 24 height 6
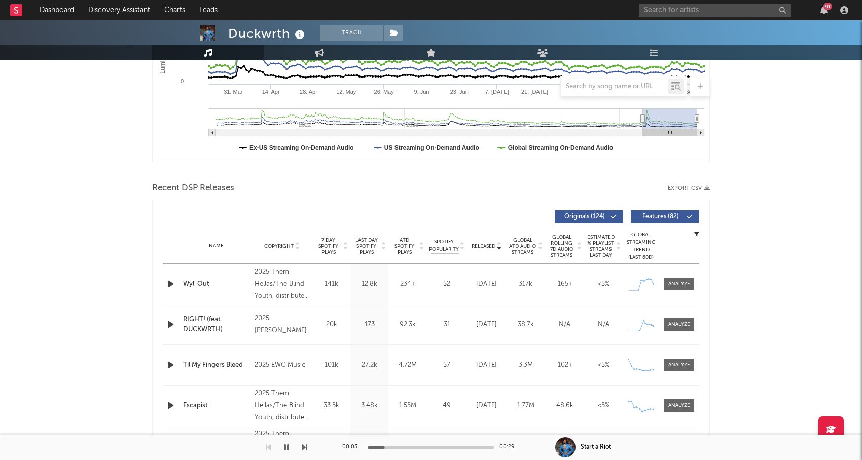
click at [164, 283] on div at bounding box center [172, 284] width 18 height 13
click at [170, 283] on icon "button" at bounding box center [170, 284] width 11 height 13
click at [171, 323] on icon "button" at bounding box center [170, 324] width 11 height 13
click at [19, 12] on rect at bounding box center [16, 10] width 12 height 12
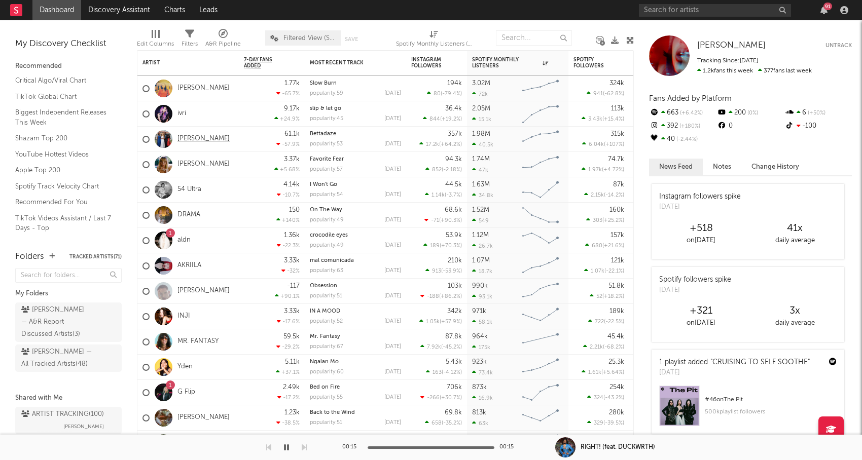
click at [191, 138] on link "[PERSON_NAME]" at bounding box center [203, 139] width 52 height 9
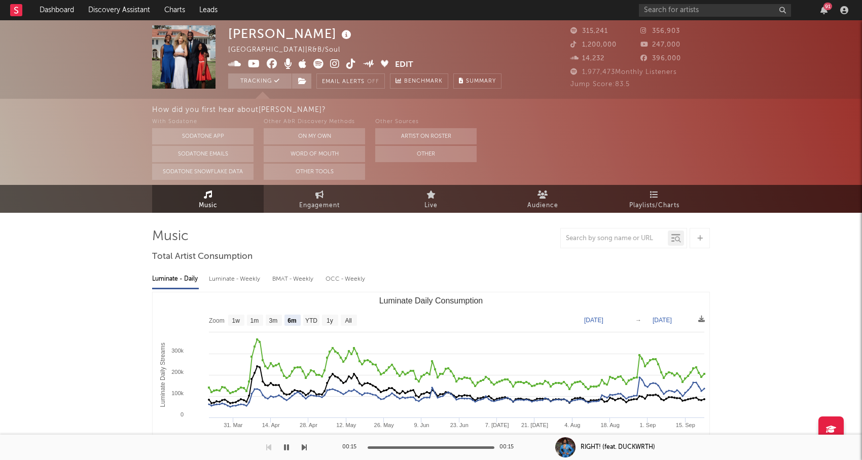
select select "6m"
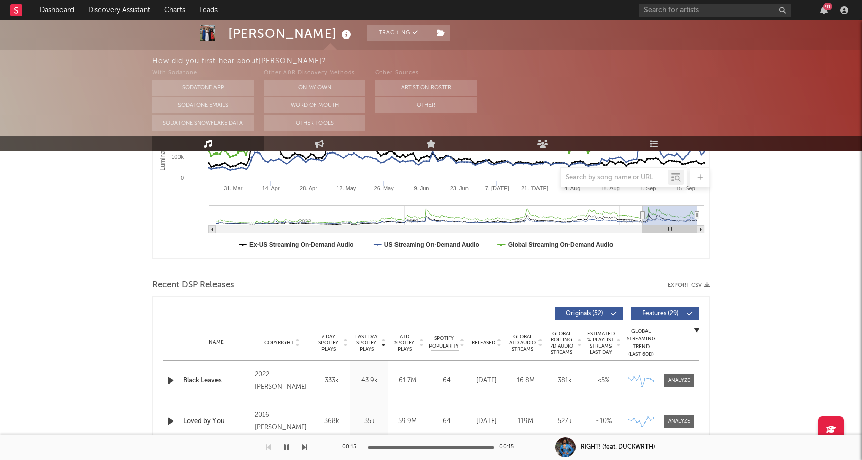
scroll to position [255, 0]
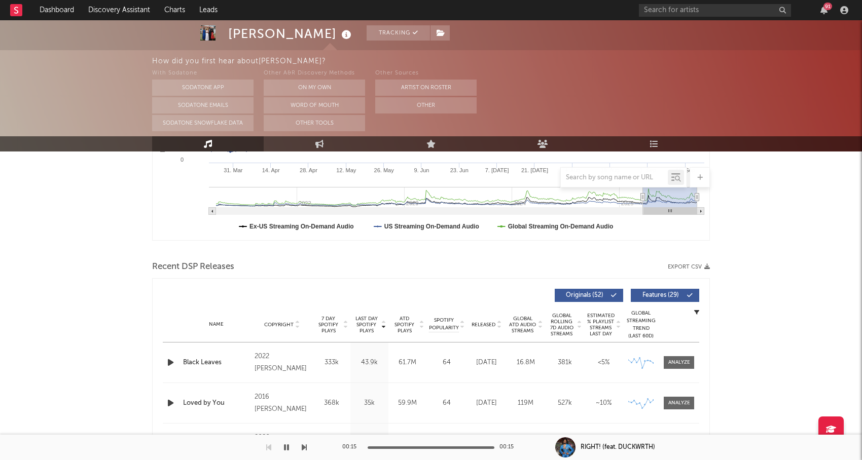
click at [169, 357] on icon "button" at bounding box center [170, 362] width 11 height 13
click at [522, 326] on span "Global ATD Audio Streams" at bounding box center [522, 325] width 28 height 18
click at [490, 322] on span "Released" at bounding box center [483, 325] width 24 height 6
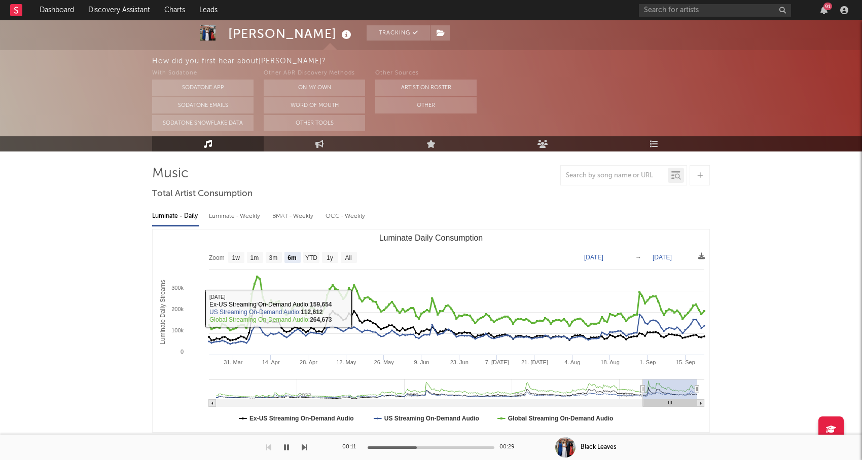
scroll to position [33, 0]
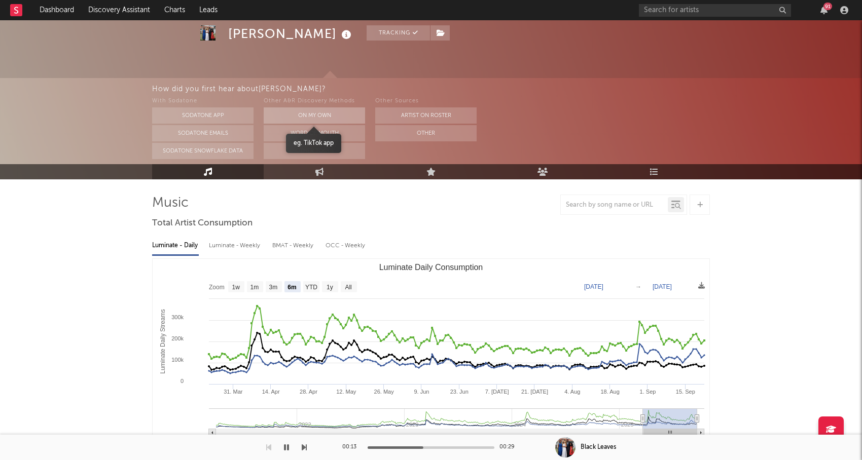
click at [336, 115] on button "On My Own" at bounding box center [314, 115] width 101 height 16
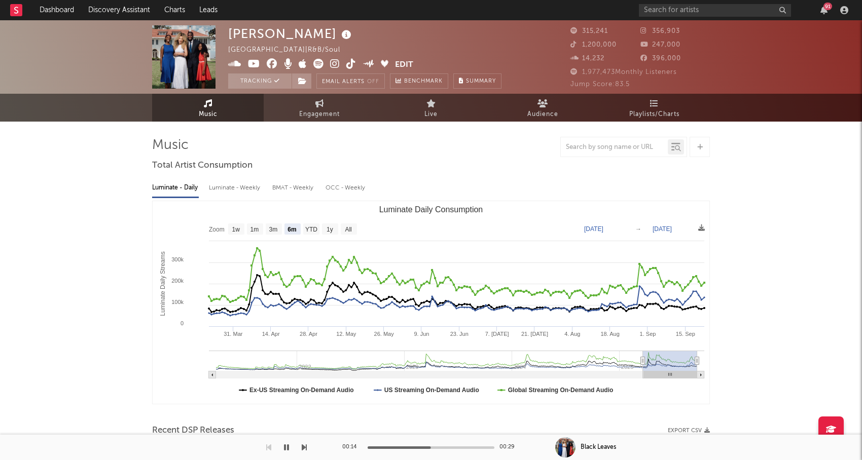
click at [335, 63] on icon at bounding box center [335, 64] width 10 height 10
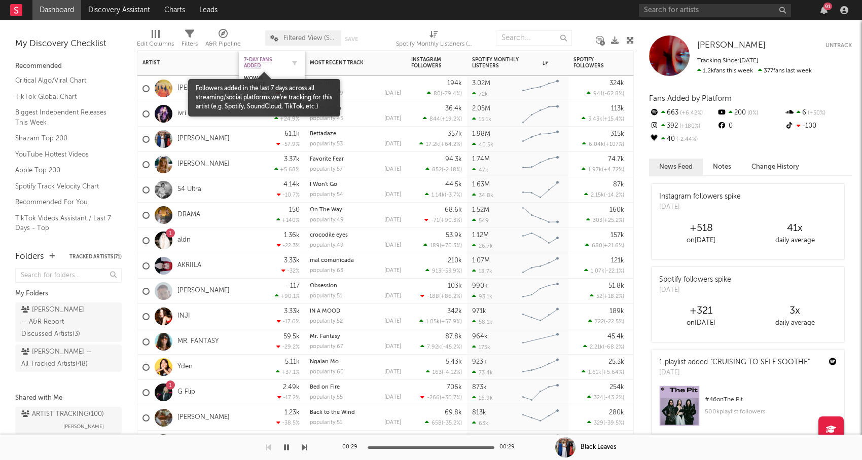
click at [255, 62] on span "7-Day Fans Added" at bounding box center [264, 63] width 41 height 12
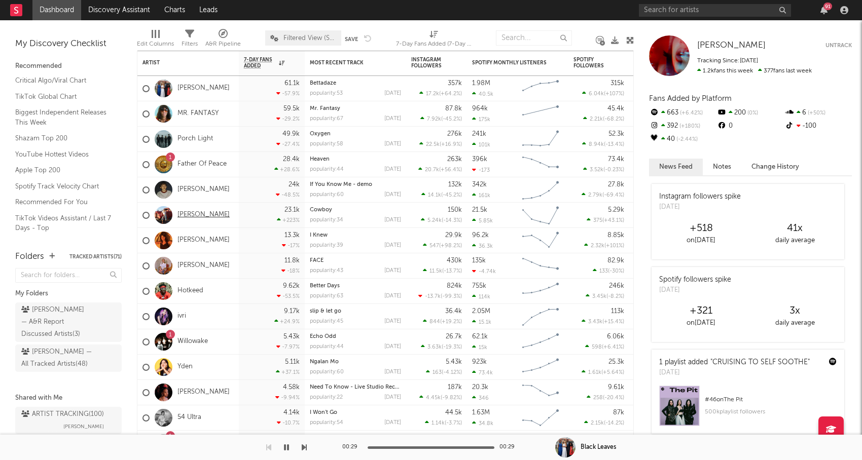
click at [185, 215] on link "[PERSON_NAME]" at bounding box center [203, 215] width 52 height 9
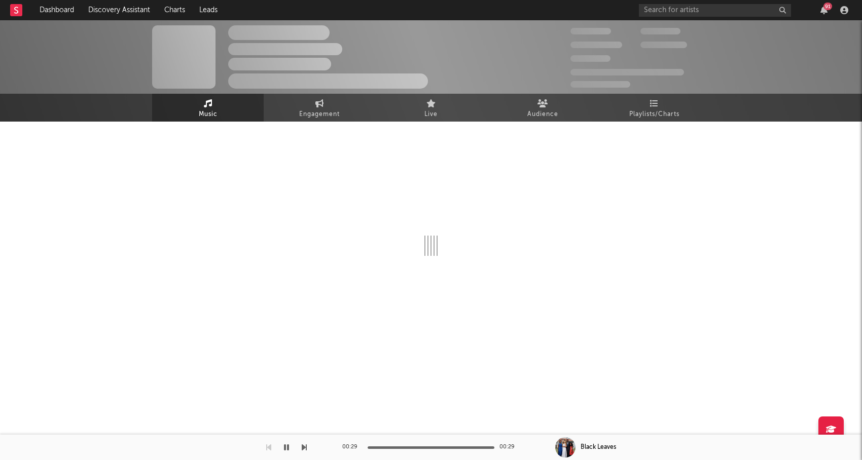
select select "1w"
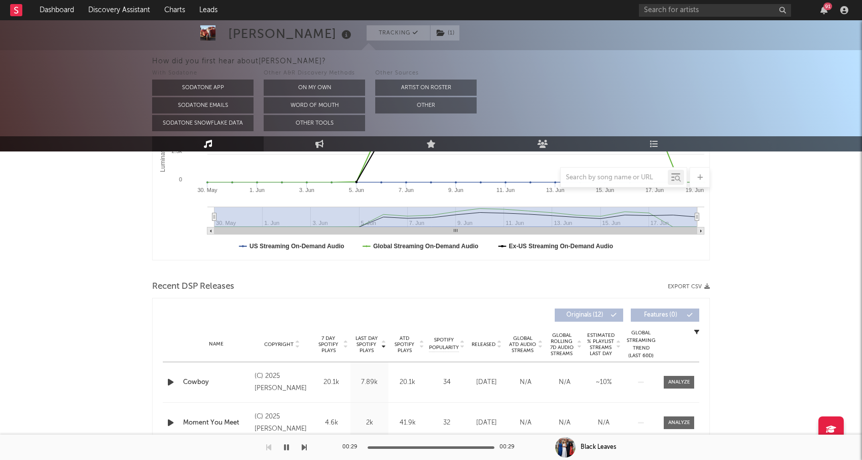
scroll to position [249, 0]
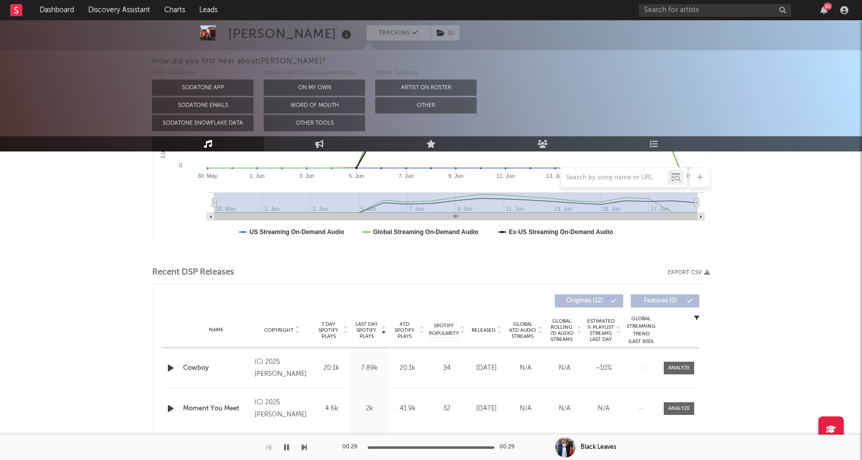
click at [489, 333] on span "Released" at bounding box center [483, 330] width 24 height 6
click at [169, 368] on icon "button" at bounding box center [170, 368] width 11 height 13
click at [421, 447] on div at bounding box center [431, 448] width 127 height 3
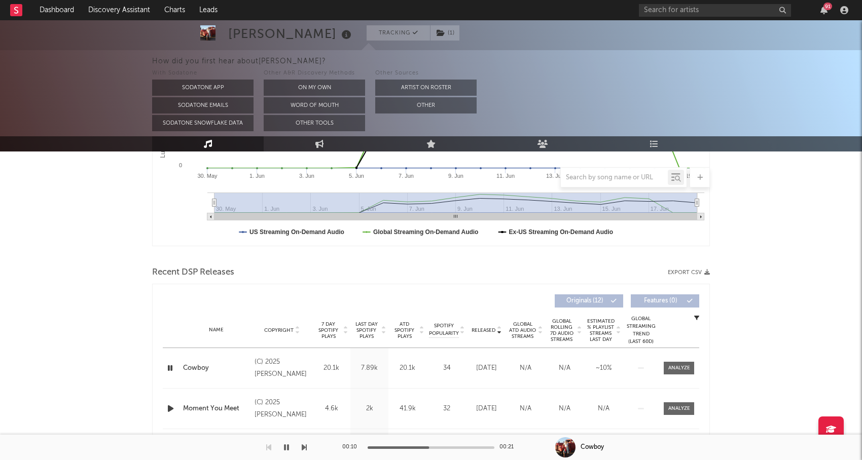
click at [172, 407] on icon "button" at bounding box center [170, 408] width 11 height 13
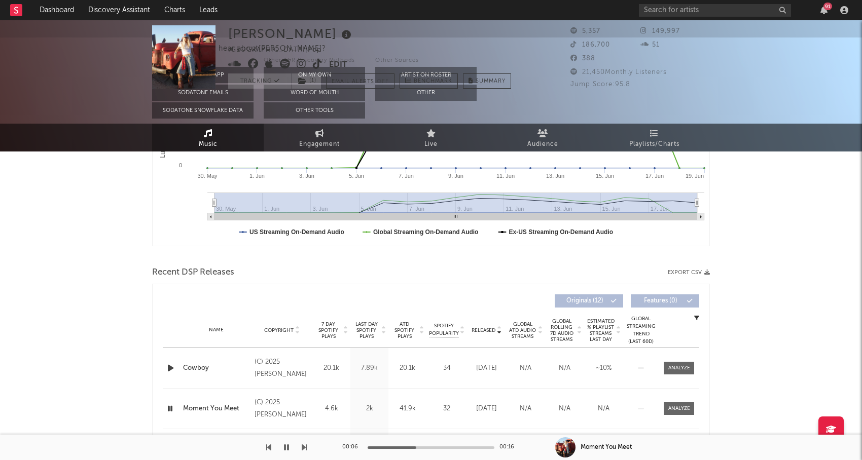
scroll to position [0, 0]
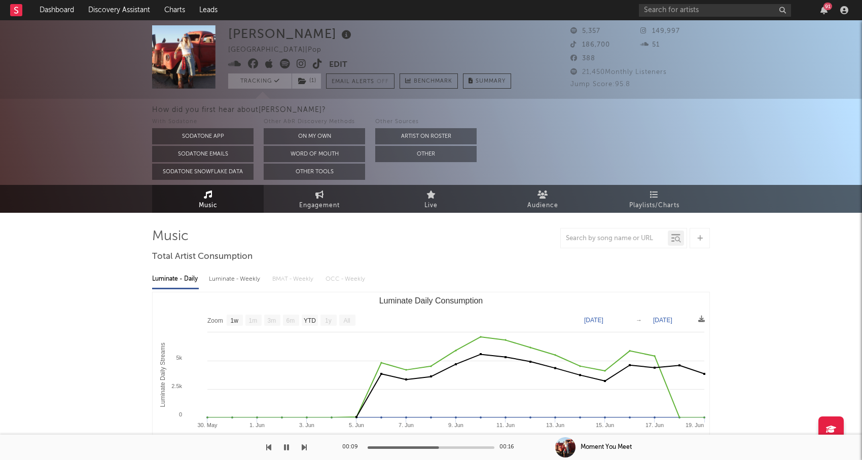
click at [303, 63] on icon at bounding box center [302, 64] width 10 height 10
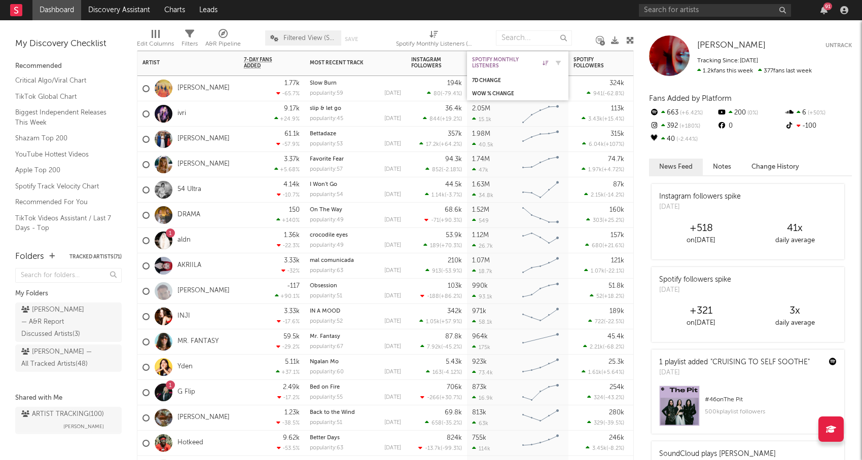
click at [506, 63] on div "Spotify Monthly Listeners" at bounding box center [510, 63] width 76 height 12
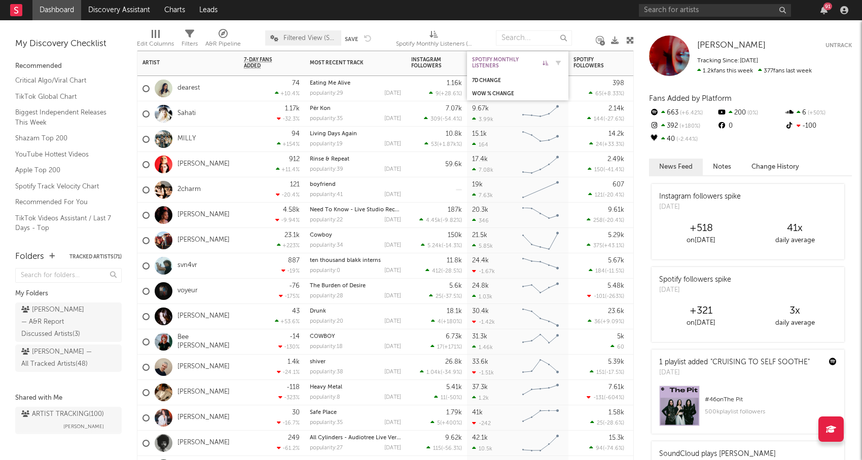
click at [506, 63] on div "Spotify Monthly Listeners" at bounding box center [510, 63] width 76 height 12
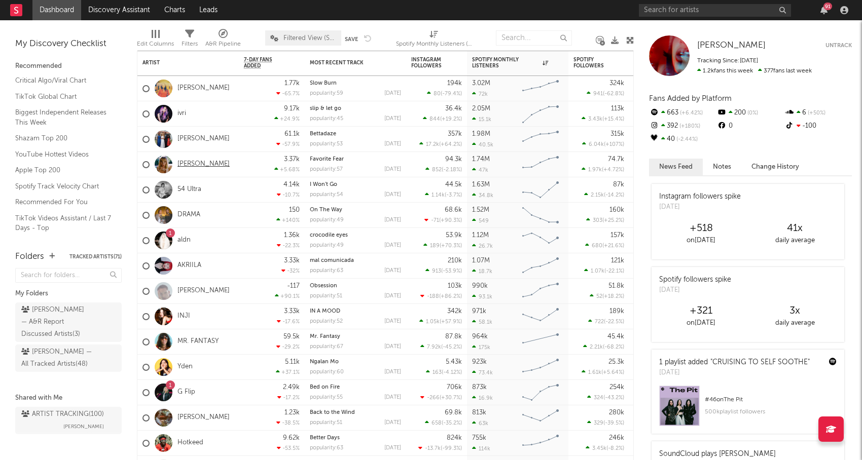
click at [214, 164] on link "[PERSON_NAME]" at bounding box center [203, 164] width 52 height 9
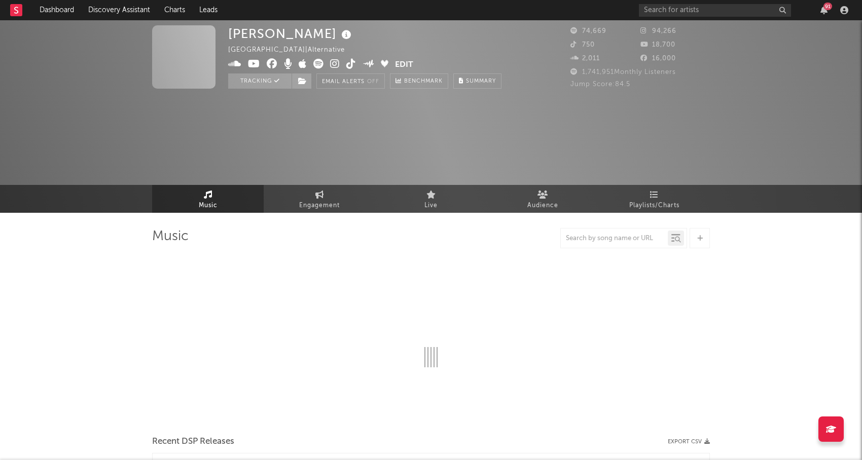
select select "6m"
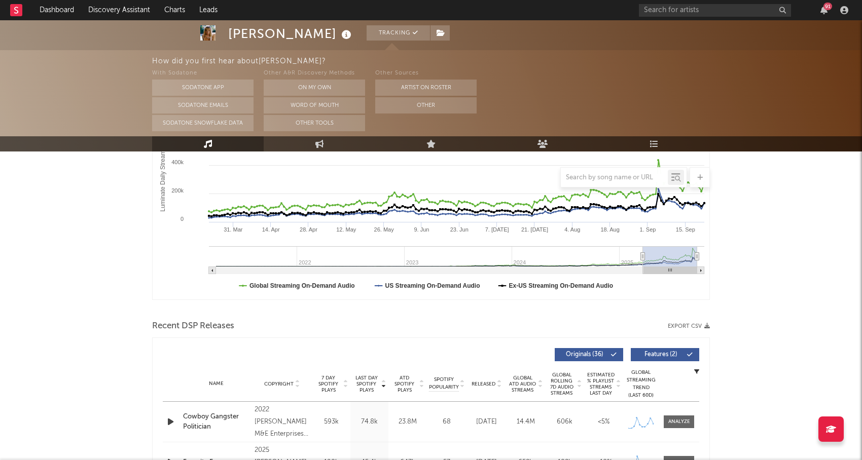
scroll to position [199, 0]
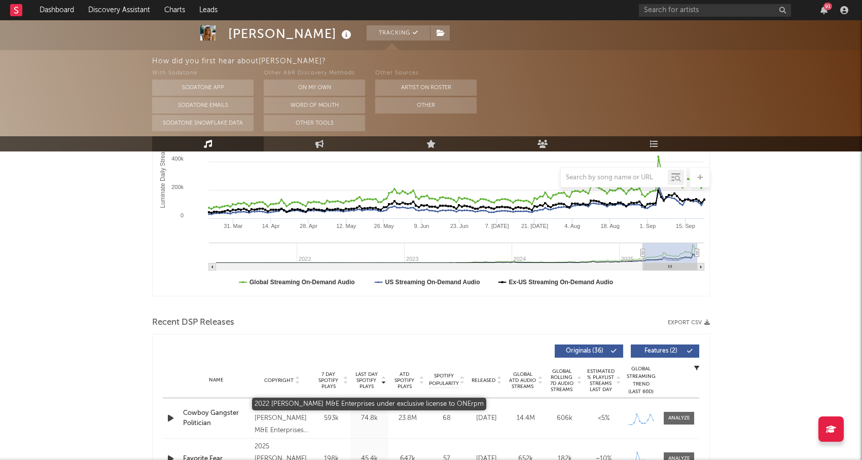
click at [286, 405] on div "2022 [PERSON_NAME] M&E Enterprises under exclusive license to ONErpm" at bounding box center [281, 418] width 55 height 36
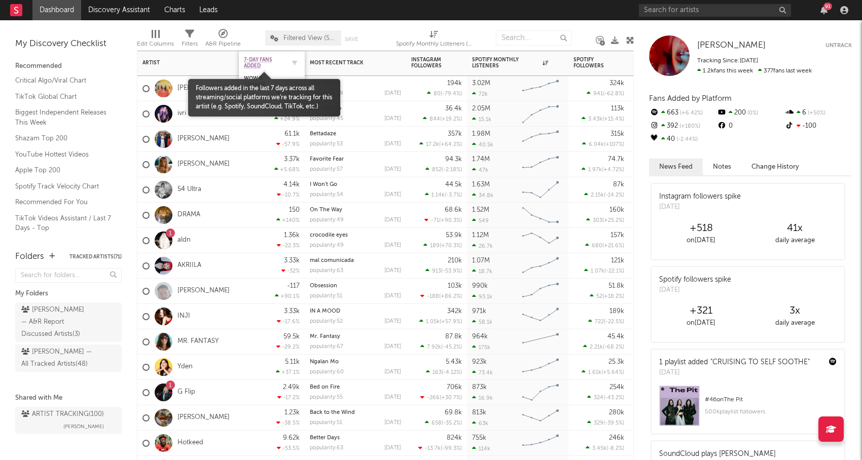
click at [263, 61] on span "7-Day Fans Added" at bounding box center [264, 63] width 41 height 12
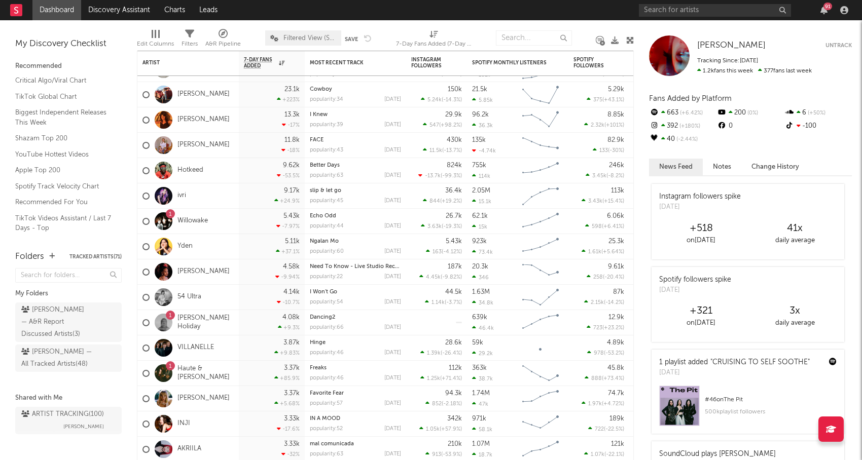
click at [170, 424] on div at bounding box center [164, 424] width 18 height 18
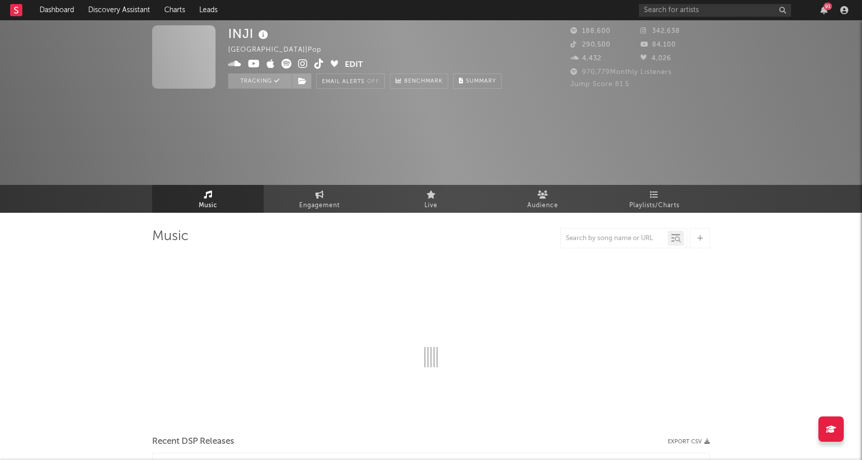
select select "6m"
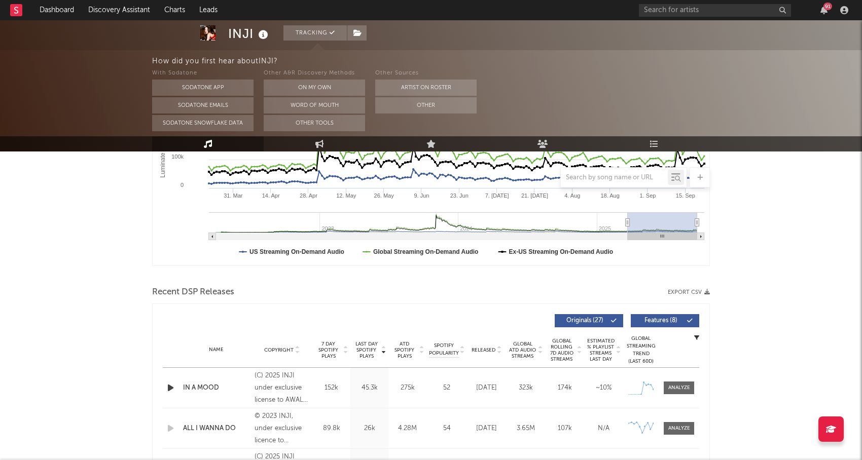
scroll to position [231, 0]
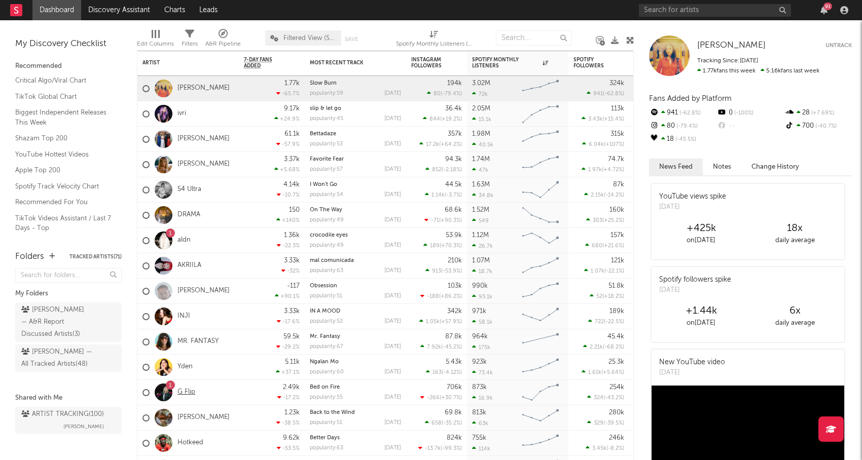
click at [187, 391] on link "G Flip" at bounding box center [186, 392] width 18 height 9
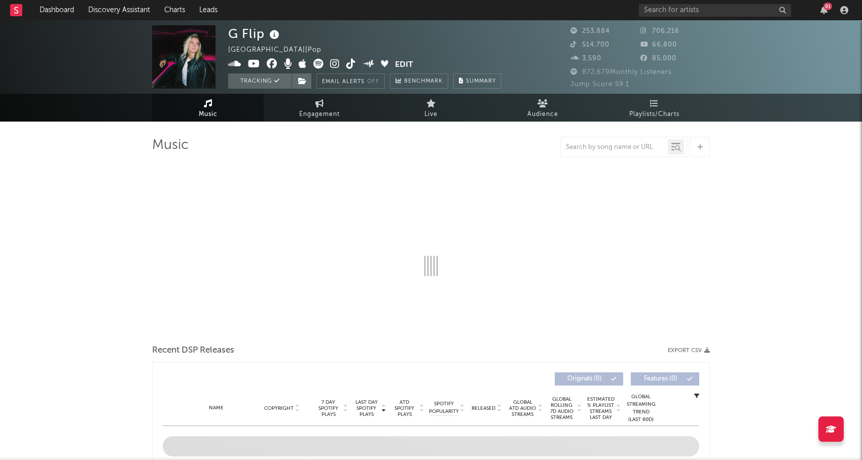
select select "6m"
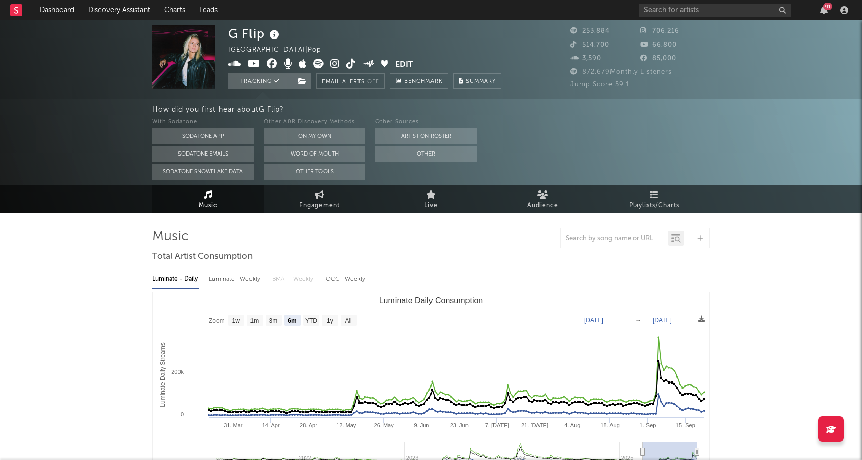
select select "6m"
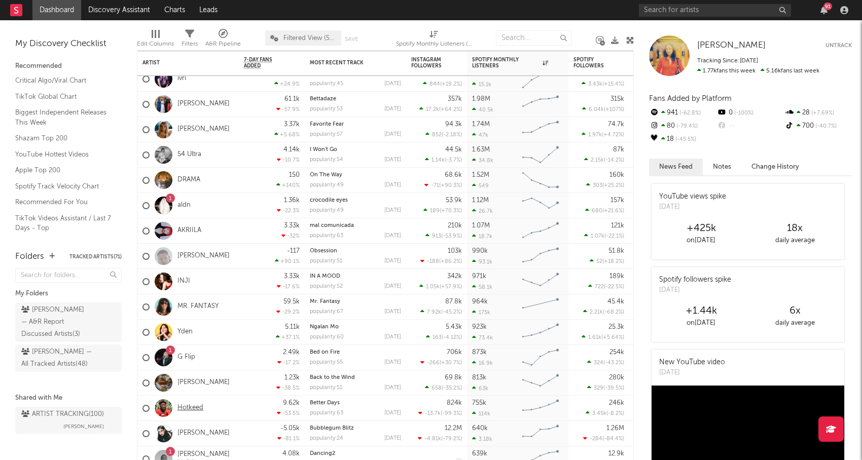
click at [194, 406] on link "Hotkeed" at bounding box center [190, 408] width 26 height 9
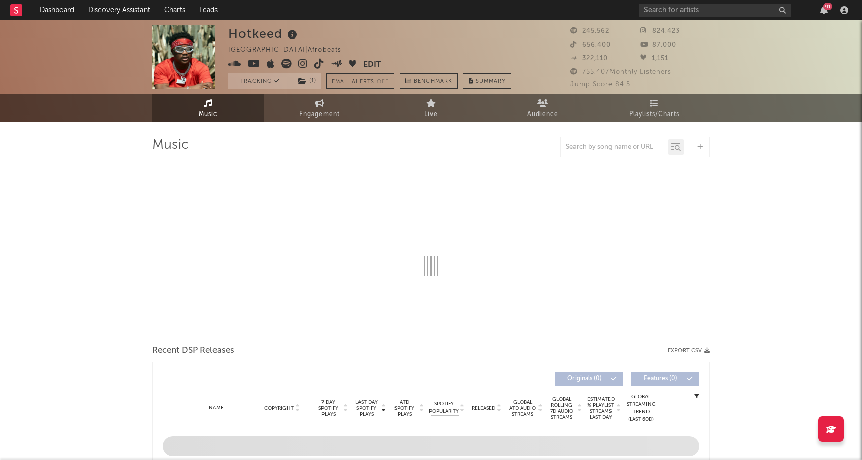
select select "6m"
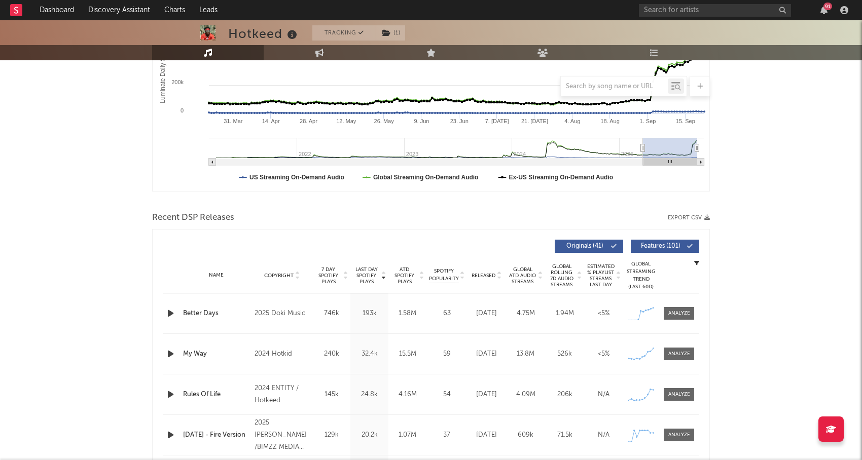
scroll to position [217, 0]
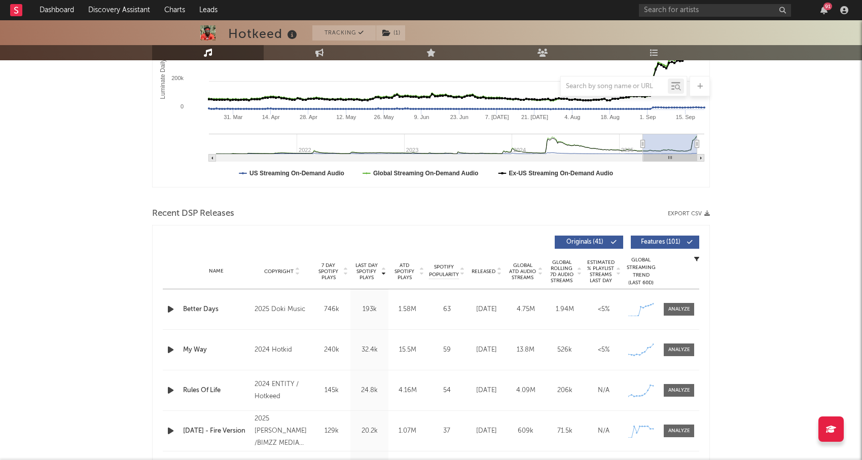
click at [399, 274] on span "ATD Spotify Plays" at bounding box center [404, 272] width 27 height 18
click at [174, 309] on icon "button" at bounding box center [170, 309] width 11 height 13
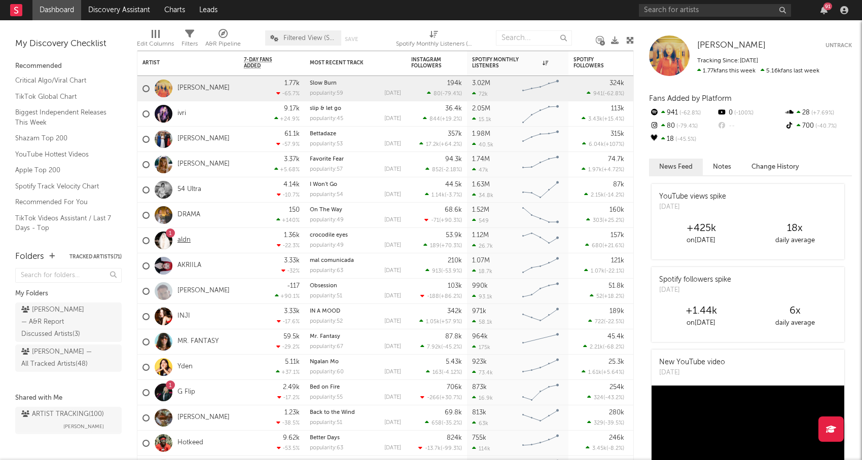
click at [181, 240] on link "aldn" at bounding box center [183, 240] width 13 height 9
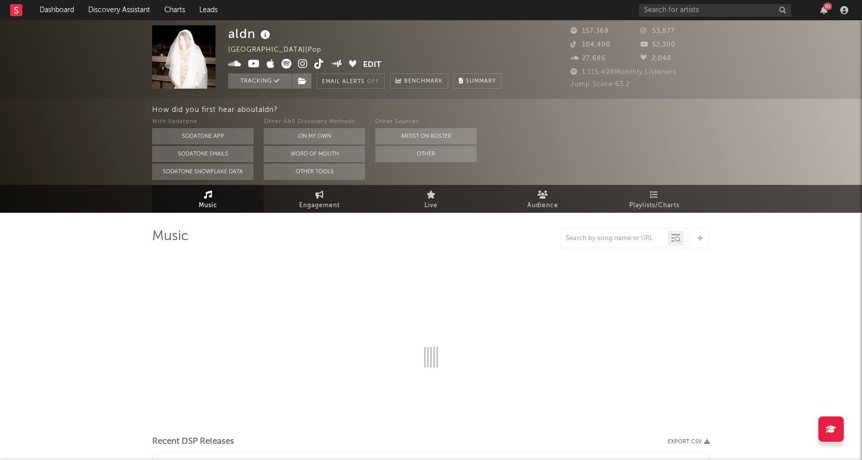
select select "6m"
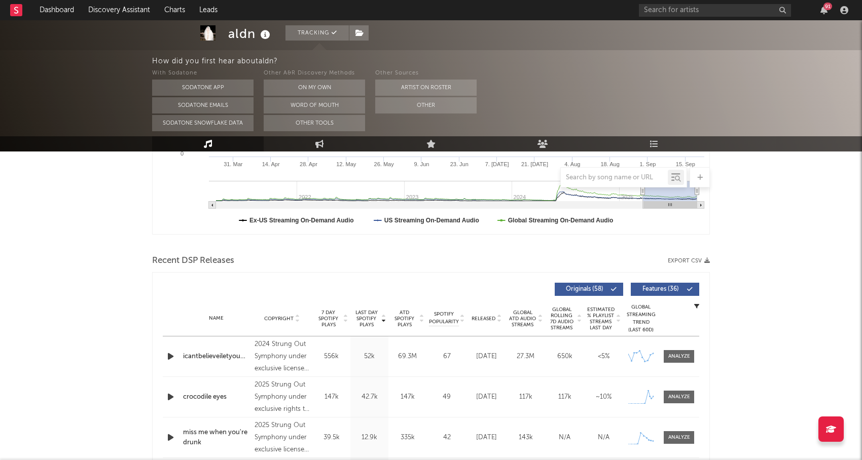
scroll to position [260, 0]
click at [493, 317] on span "Released" at bounding box center [483, 320] width 24 height 6
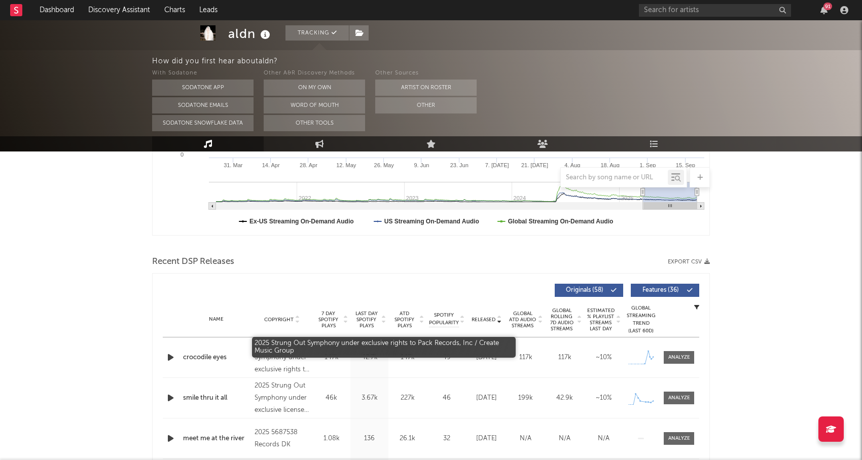
click at [289, 351] on div "2025 Strung Out Symphony under exclusive rights to Pack Records, Inc / Create M…" at bounding box center [281, 358] width 55 height 36
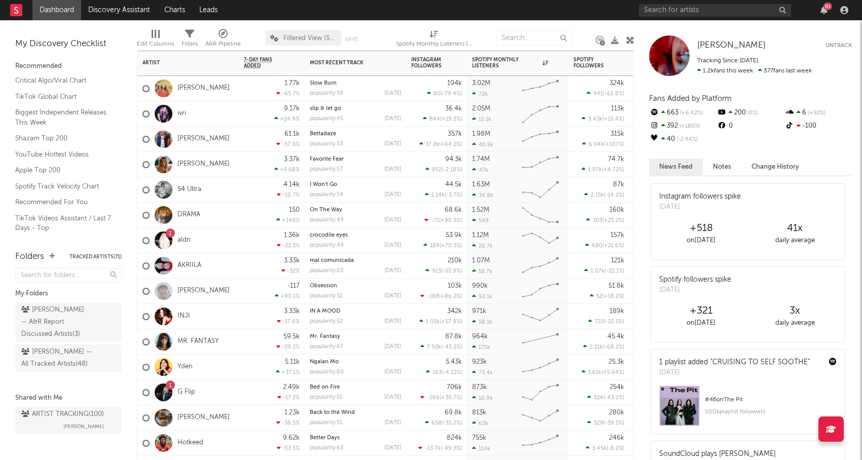
click at [188, 260] on div "AKRIILA" at bounding box center [171, 265] width 59 height 29
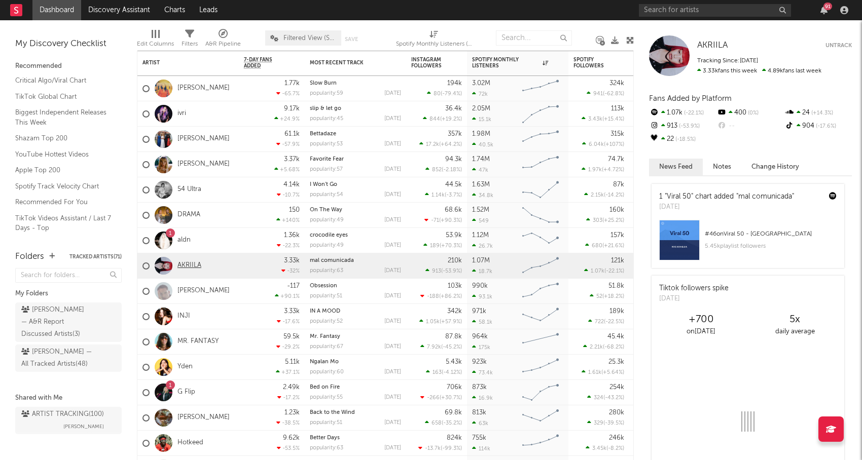
click at [190, 263] on link "AKRIILA" at bounding box center [189, 266] width 24 height 9
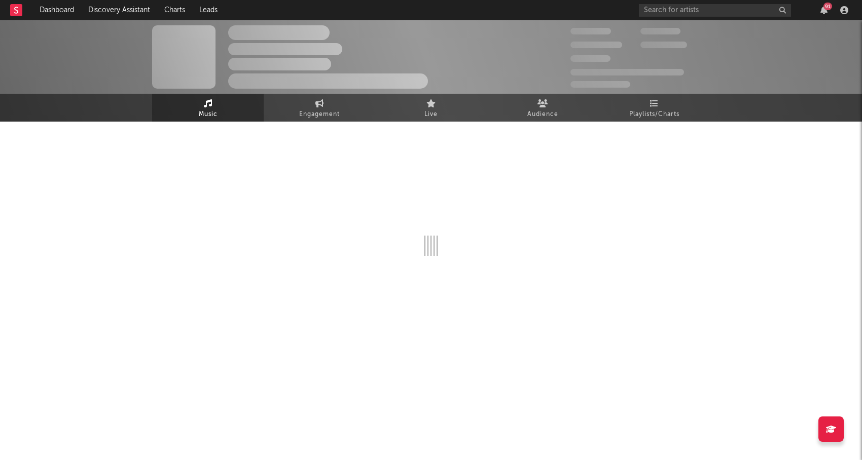
select select "6m"
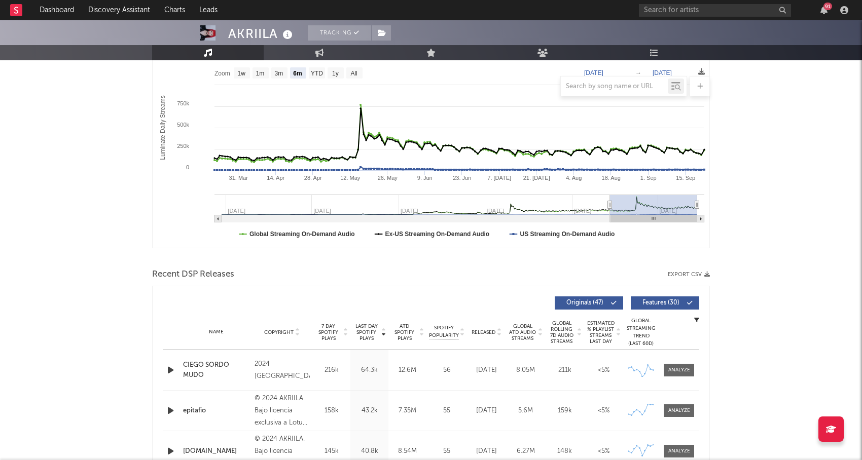
scroll to position [160, 0]
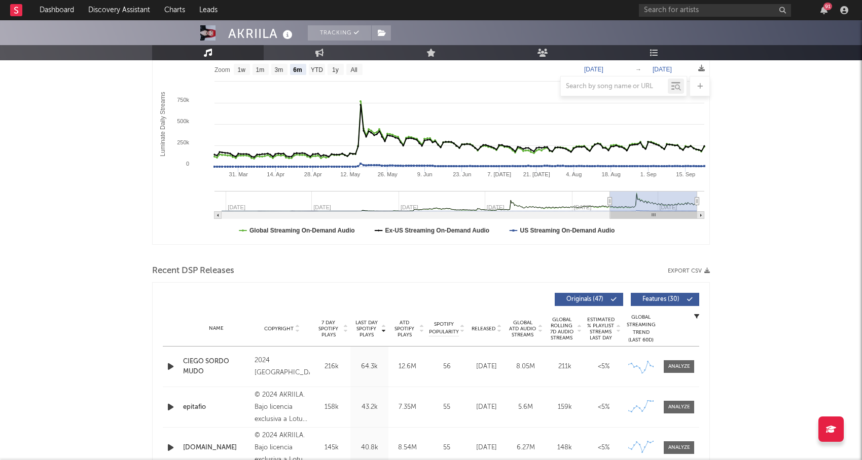
click at [484, 327] on span "Released" at bounding box center [483, 329] width 24 height 6
click at [662, 300] on span "Features ( 30 )" at bounding box center [660, 300] width 47 height 6
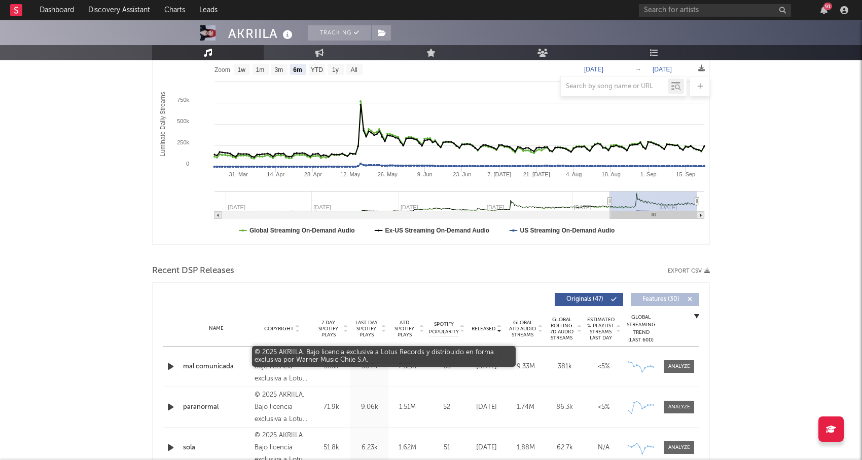
click at [286, 364] on div "© 2025 AKRIILA. Bajo licencia exclusiva a Lotus Records y distribuido en forma …" at bounding box center [281, 367] width 55 height 36
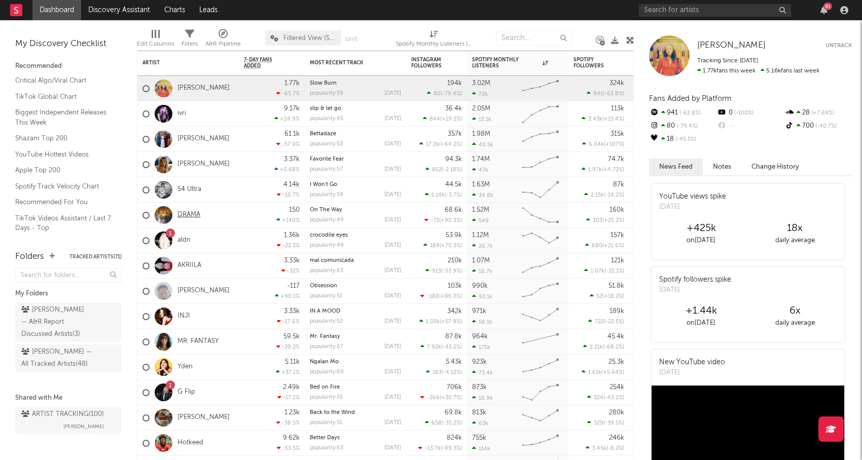
click at [192, 215] on link "DRAMA" at bounding box center [188, 215] width 23 height 9
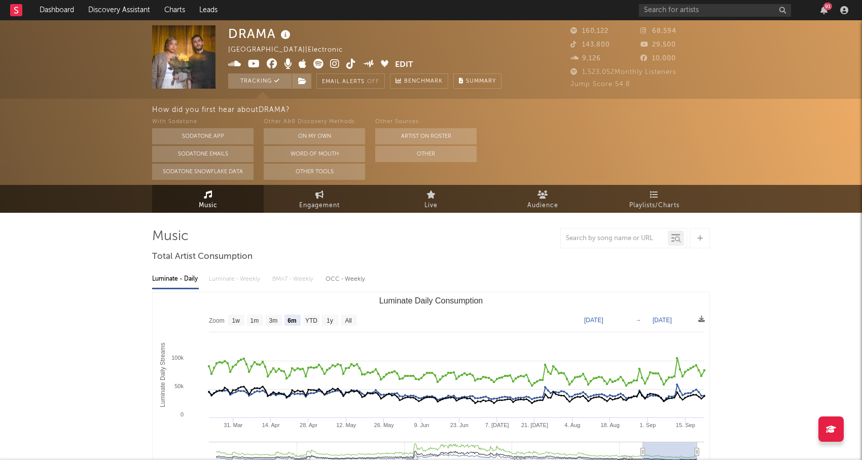
select select "6m"
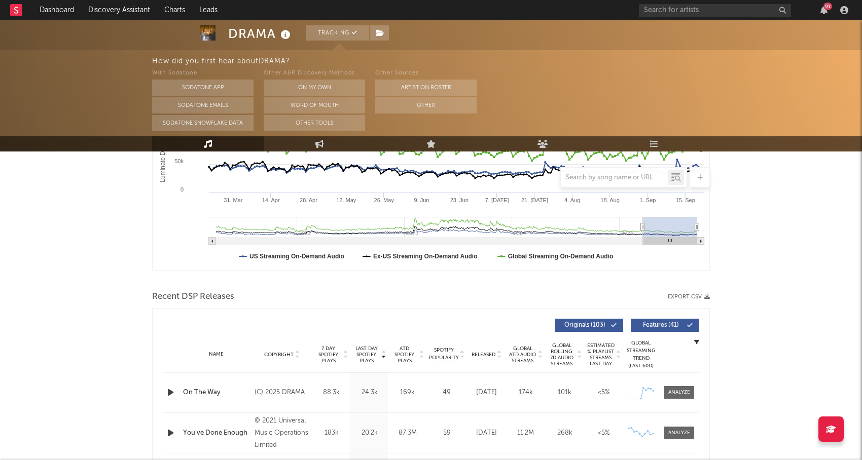
scroll to position [228, 0]
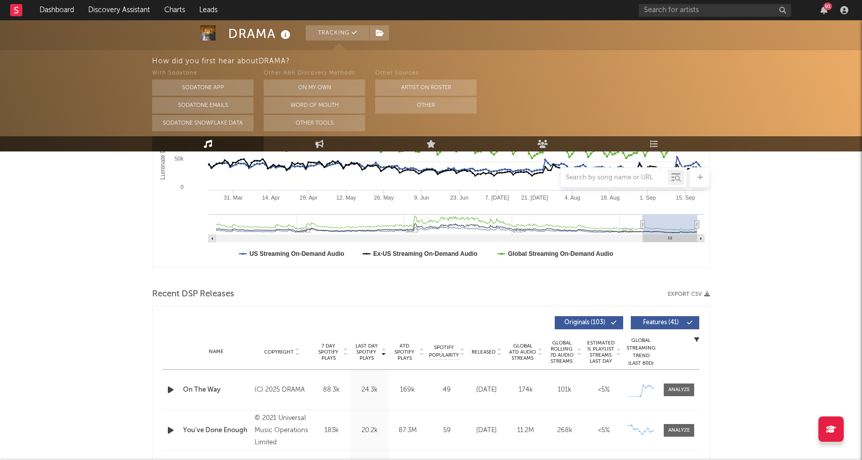
click at [485, 352] on span "Released" at bounding box center [483, 352] width 24 height 6
click at [653, 320] on span "Features ( 41 )" at bounding box center [660, 323] width 47 height 6
click at [486, 352] on span "Released" at bounding box center [483, 352] width 24 height 6
click at [175, 390] on icon "button" at bounding box center [170, 390] width 11 height 13
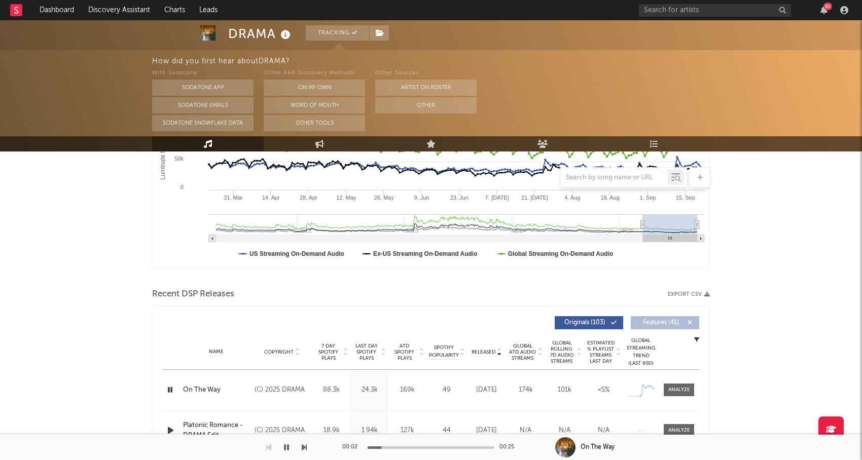
scroll to position [0, 0]
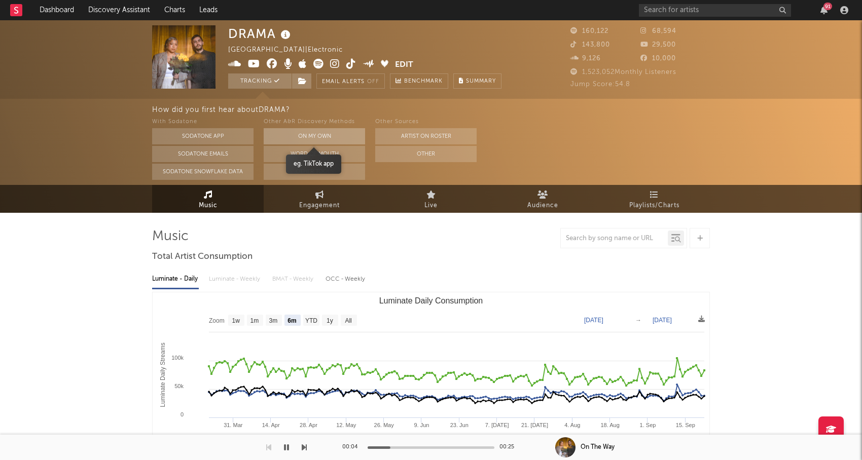
click at [317, 134] on button "On My Own" at bounding box center [314, 136] width 101 height 16
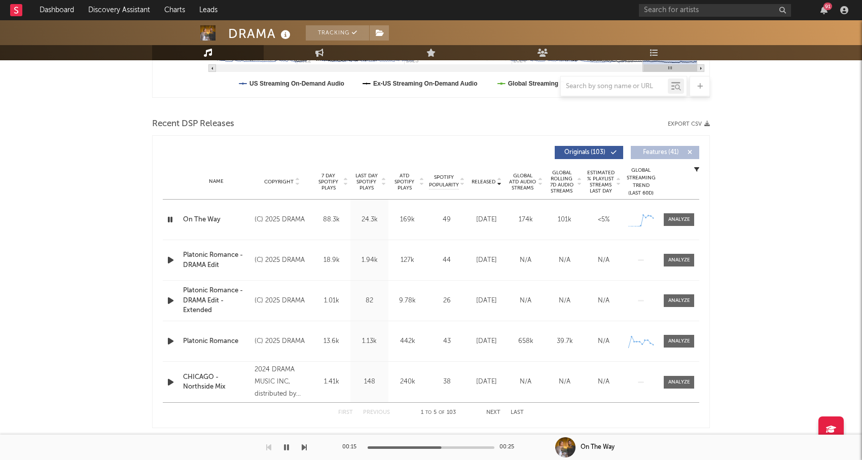
scroll to position [308, 0]
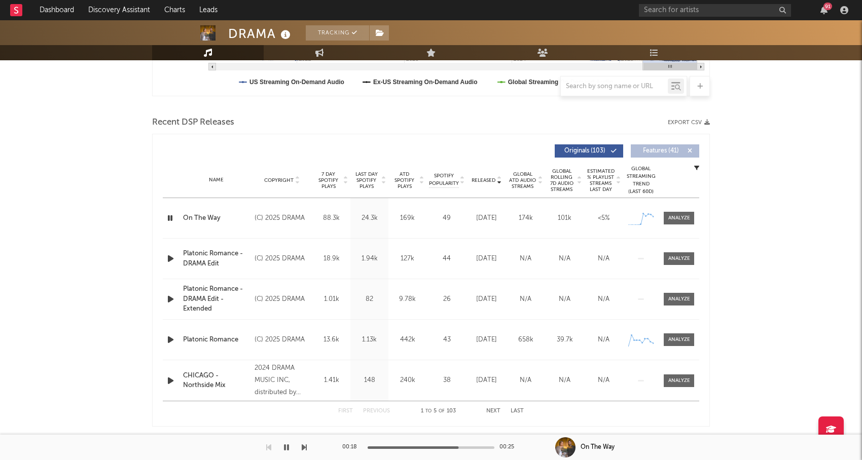
click at [170, 258] on icon "button" at bounding box center [170, 258] width 11 height 13
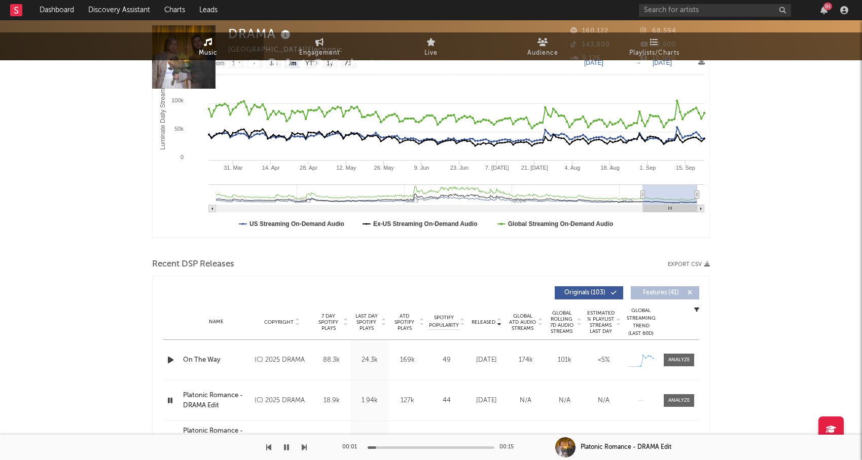
scroll to position [0, 0]
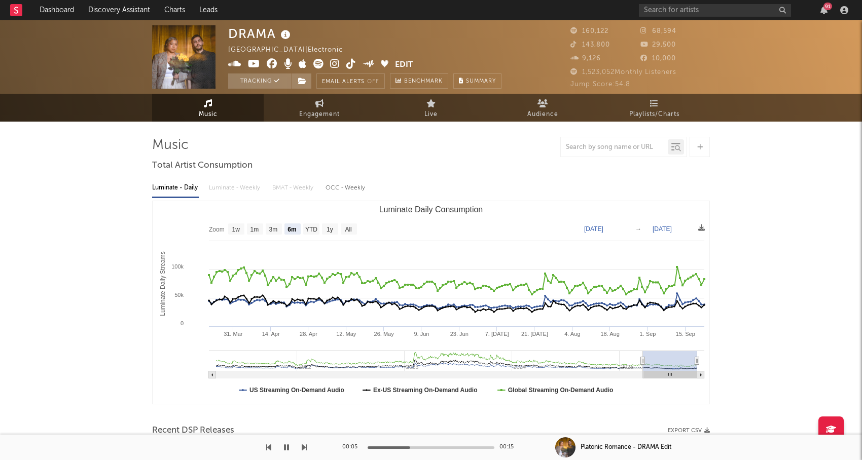
click at [333, 62] on icon at bounding box center [335, 64] width 10 height 10
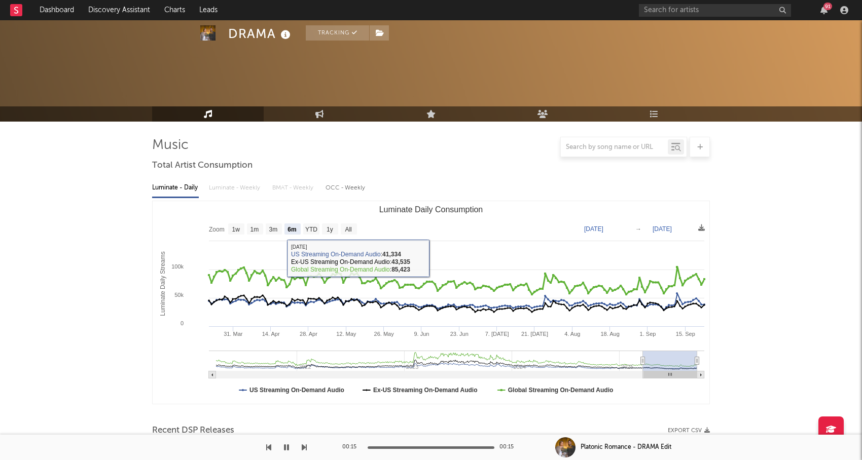
scroll to position [394, 0]
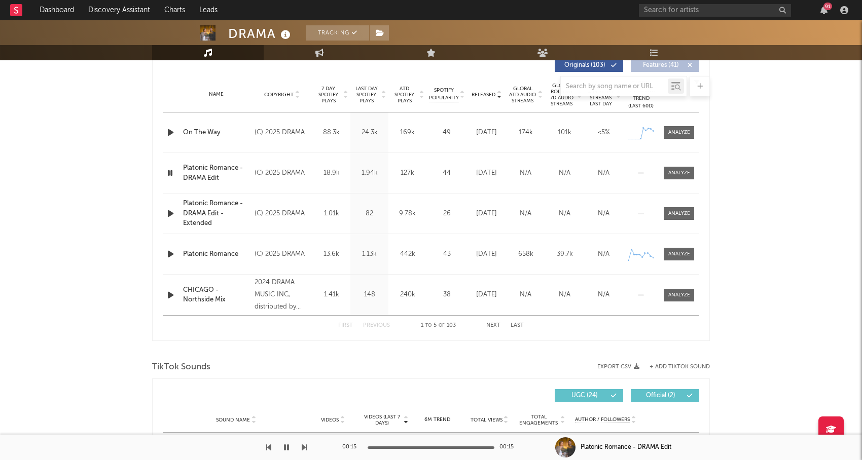
click at [497, 326] on button "Next" at bounding box center [493, 326] width 14 height 6
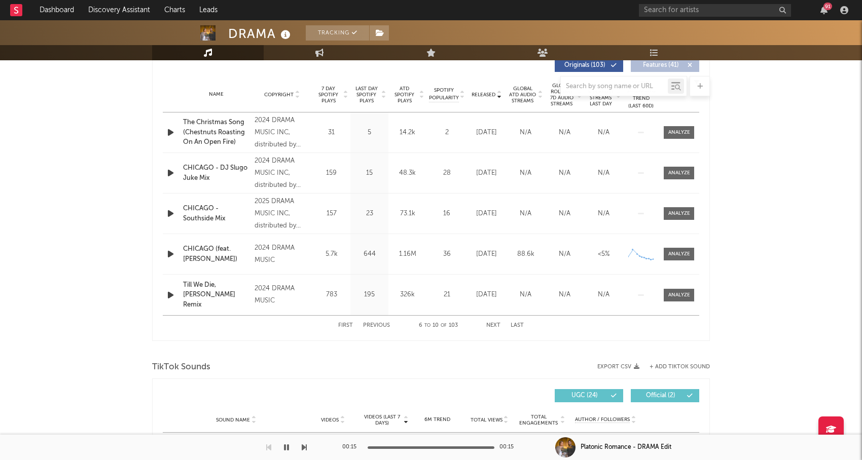
scroll to position [301, 0]
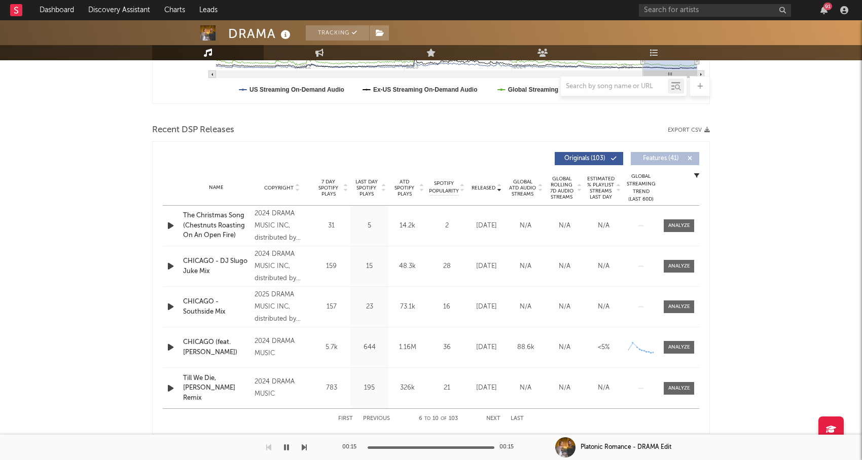
click at [500, 418] on button "Next" at bounding box center [493, 419] width 14 height 6
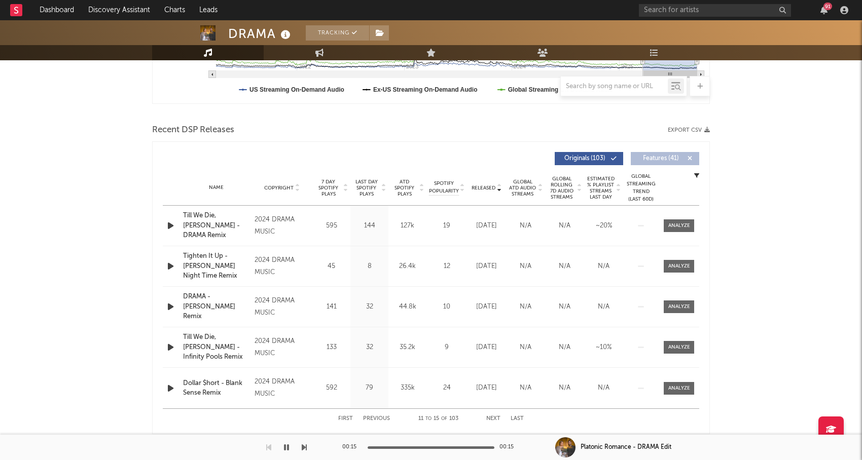
click at [171, 226] on icon "button" at bounding box center [170, 225] width 11 height 13
click at [497, 416] on button "Next" at bounding box center [493, 419] width 14 height 6
click at [496, 416] on button "Next" at bounding box center [493, 419] width 14 height 6
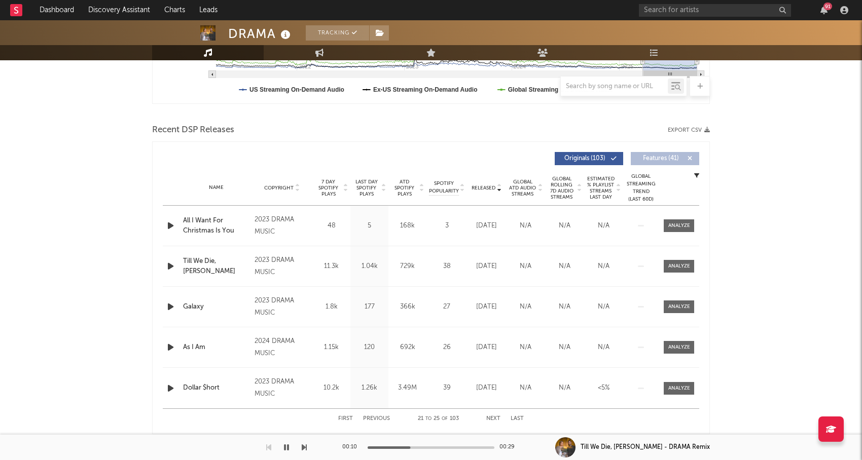
click at [174, 307] on icon "button" at bounding box center [170, 307] width 11 height 13
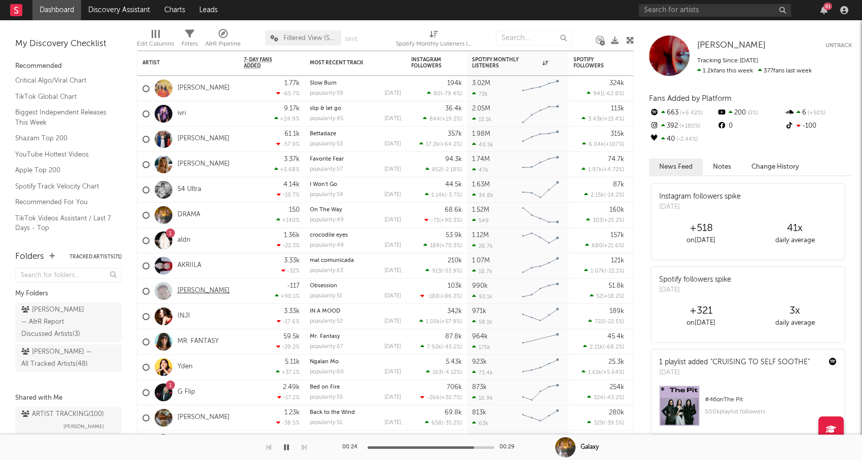
click at [197, 289] on link "[PERSON_NAME]" at bounding box center [203, 291] width 52 height 9
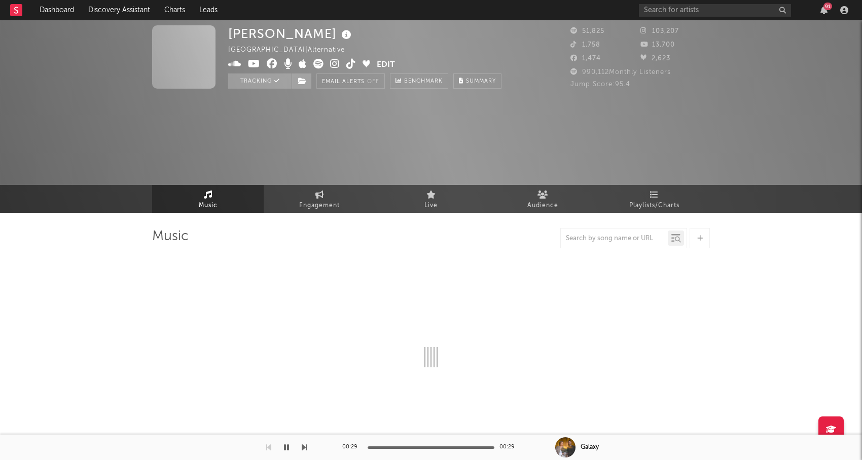
select select "6m"
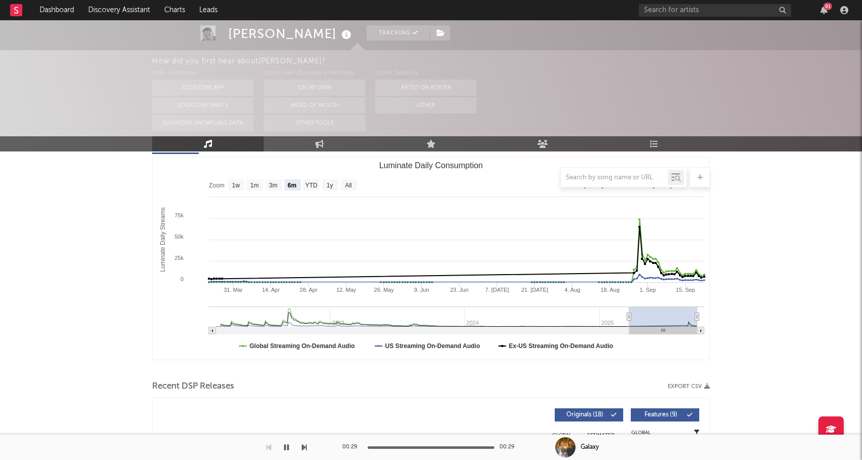
scroll to position [246, 0]
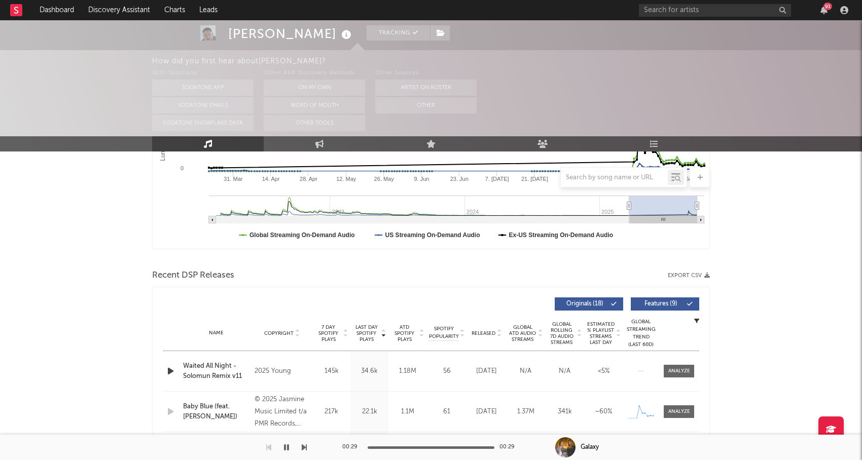
click at [484, 333] on span "Released" at bounding box center [483, 334] width 24 height 6
drag, startPoint x: 481, startPoint y: 331, endPoint x: 569, endPoint y: 318, distance: 89.6
click at [481, 331] on span "Released" at bounding box center [483, 334] width 24 height 6
click at [658, 301] on span "Features ( 9 )" at bounding box center [660, 304] width 47 height 6
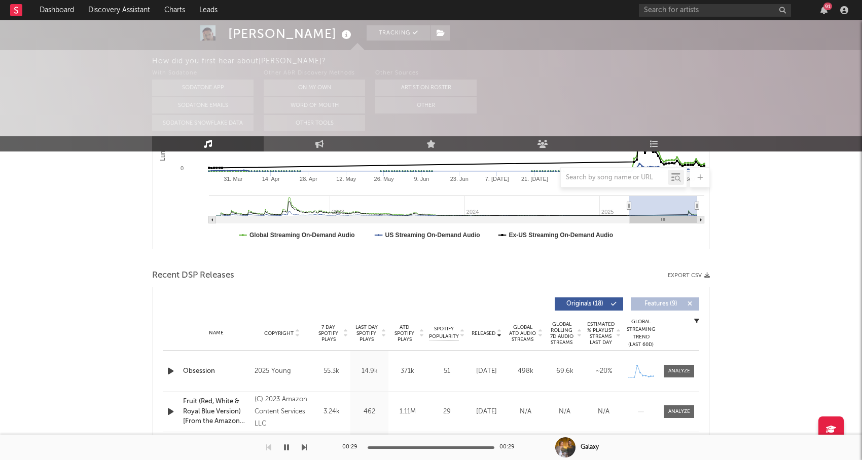
click at [170, 370] on icon "button" at bounding box center [170, 371] width 11 height 13
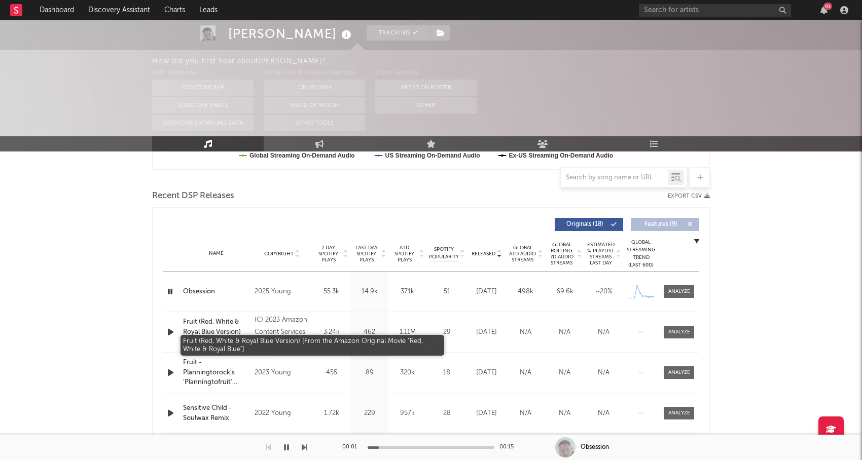
scroll to position [326, 0]
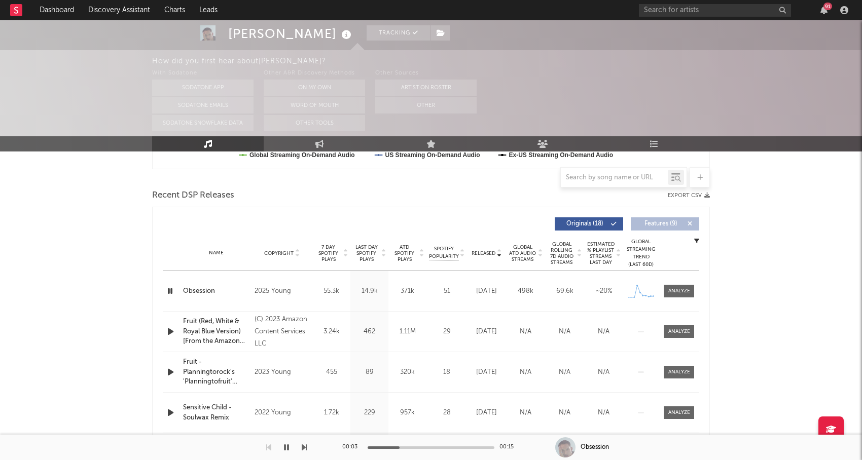
click at [436, 447] on div at bounding box center [431, 448] width 127 height 3
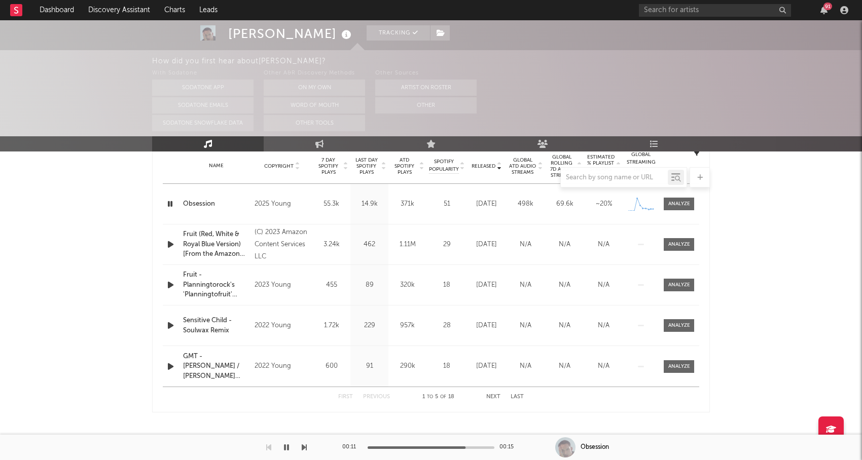
scroll to position [415, 0]
click at [499, 395] on button "Next" at bounding box center [493, 396] width 14 height 6
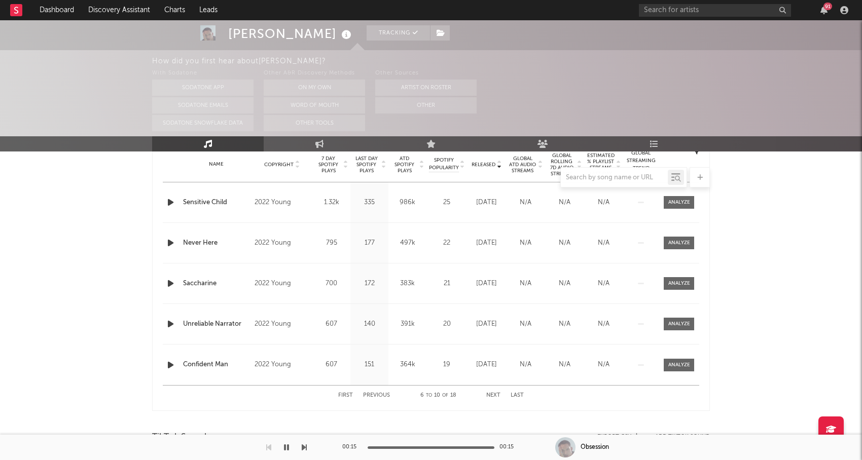
click at [164, 201] on div at bounding box center [172, 202] width 18 height 13
click at [171, 201] on icon "button" at bounding box center [170, 202] width 11 height 13
click at [172, 241] on icon "button" at bounding box center [170, 243] width 11 height 13
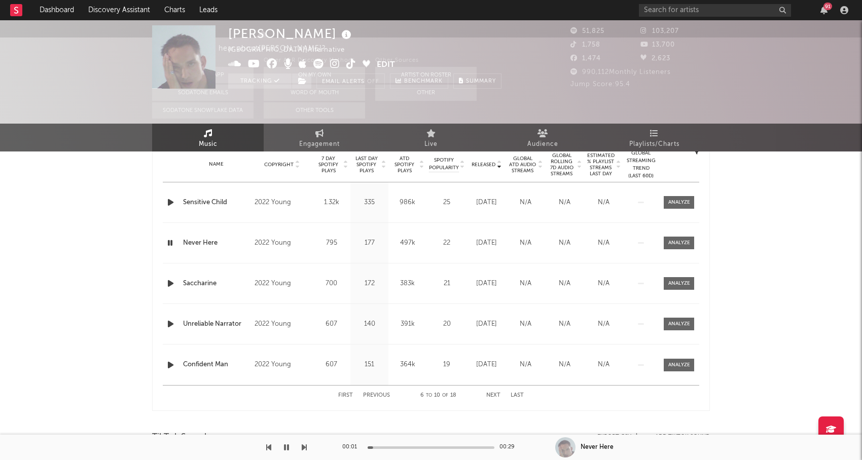
scroll to position [0, 0]
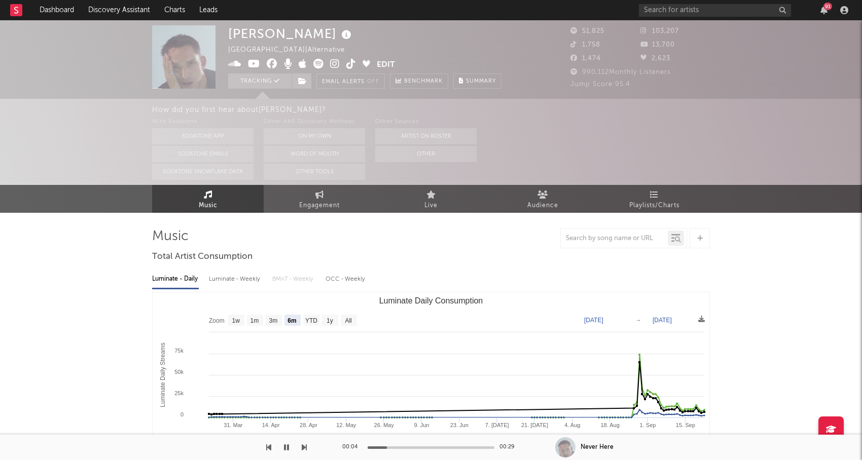
click at [337, 64] on icon at bounding box center [335, 64] width 10 height 10
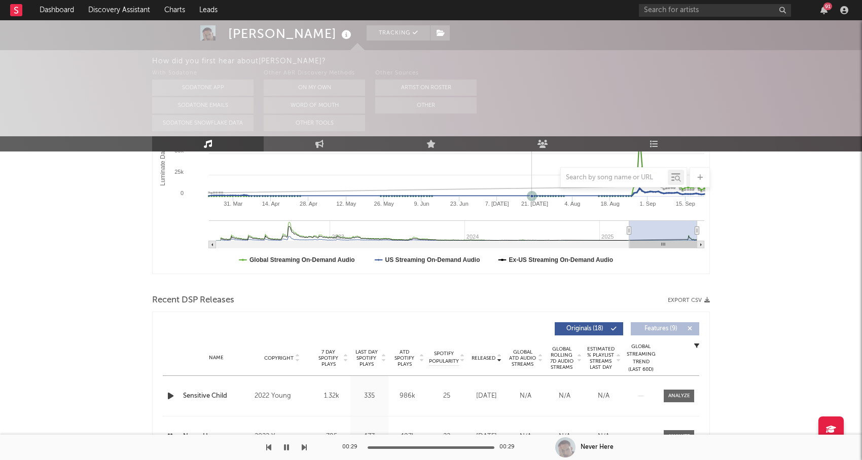
scroll to position [324, 0]
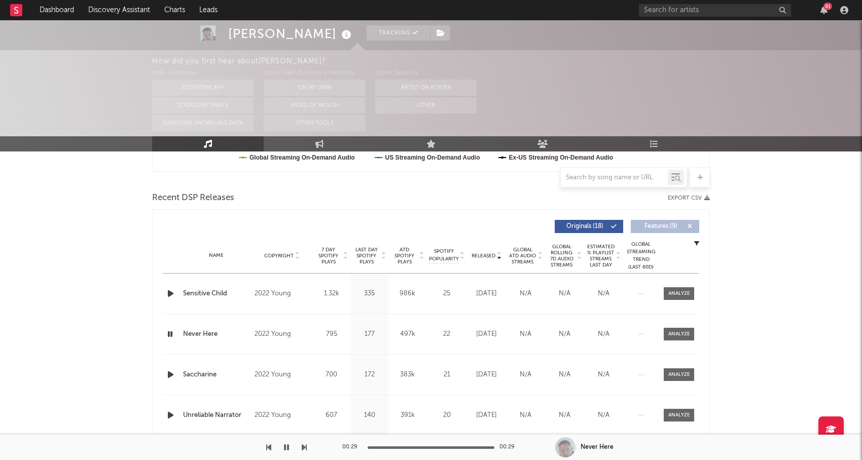
click at [482, 254] on span "Released" at bounding box center [483, 256] width 24 height 6
click at [173, 293] on icon "button" at bounding box center [170, 293] width 11 height 13
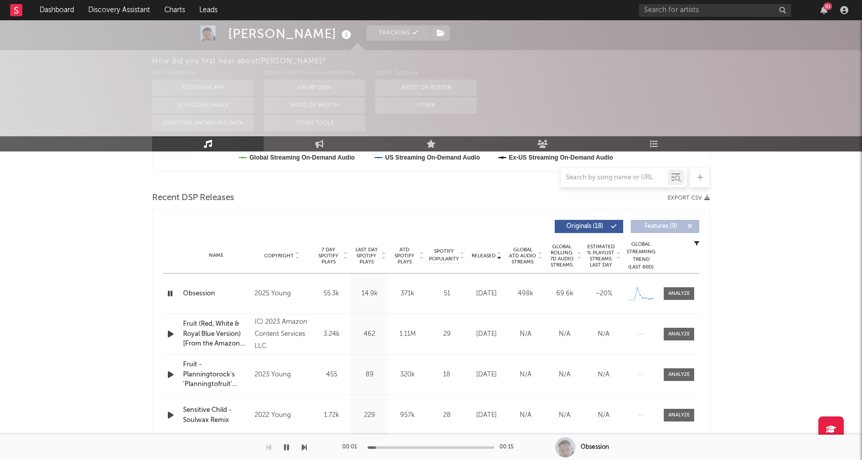
scroll to position [0, 0]
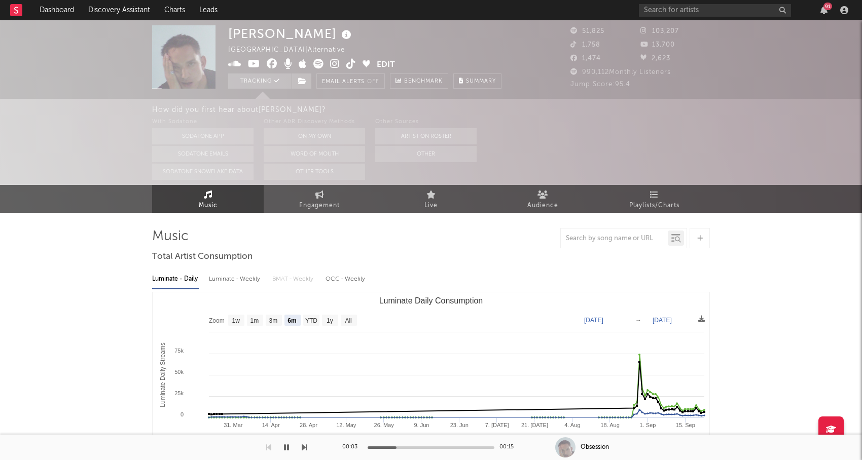
click at [319, 66] on icon at bounding box center [318, 64] width 10 height 10
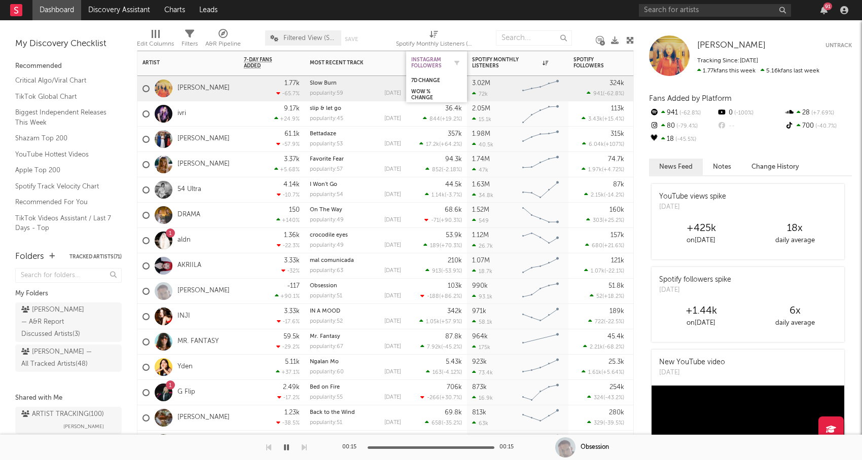
click at [429, 67] on div "Instagram Followers" at bounding box center [428, 63] width 35 height 12
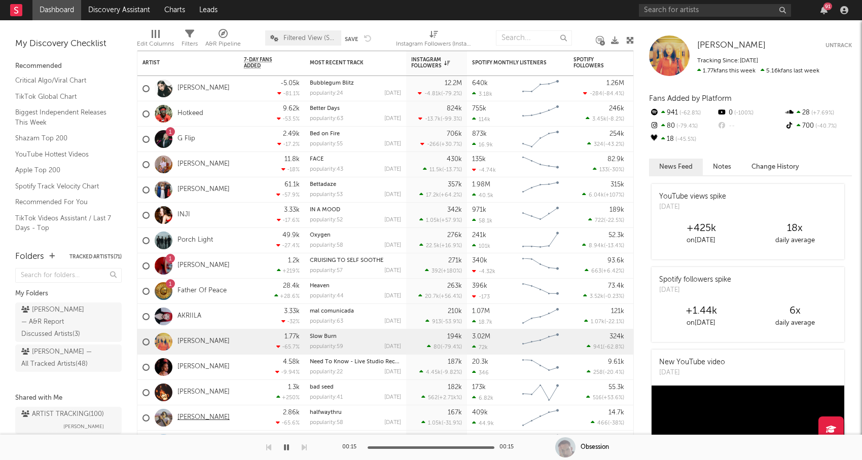
click at [216, 416] on link "[PERSON_NAME]" at bounding box center [203, 418] width 52 height 9
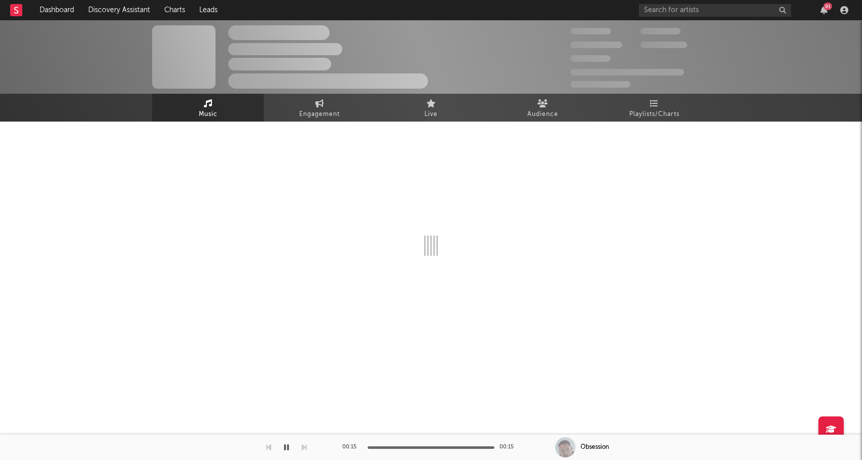
select select "6m"
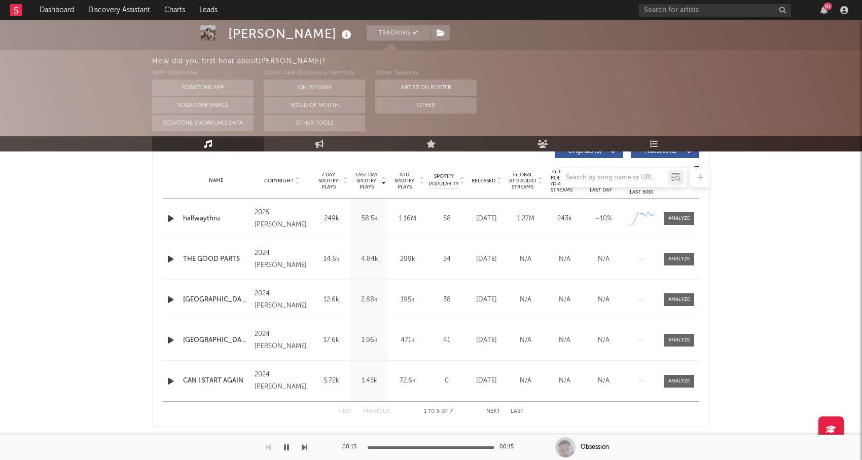
scroll to position [395, 0]
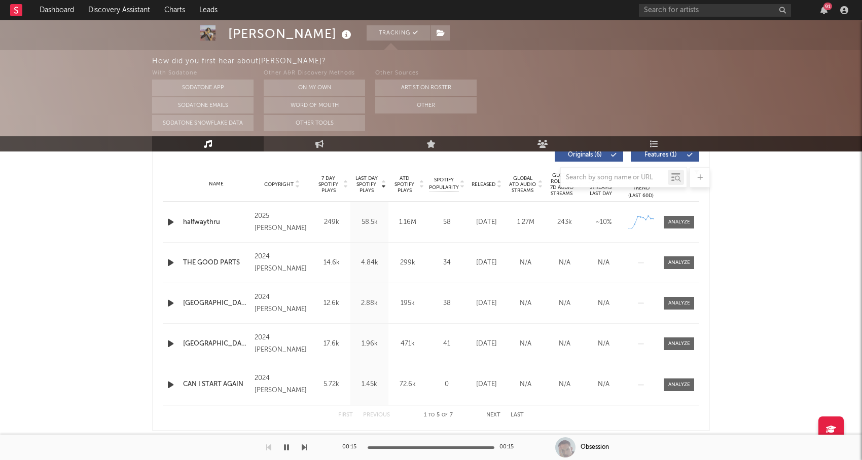
click at [486, 187] on div at bounding box center [431, 177] width 558 height 20
click at [486, 183] on div at bounding box center [431, 177] width 558 height 20
click at [488, 181] on div at bounding box center [431, 177] width 558 height 20
click at [499, 182] on div at bounding box center [431, 177] width 558 height 20
click at [483, 182] on div at bounding box center [431, 177] width 558 height 20
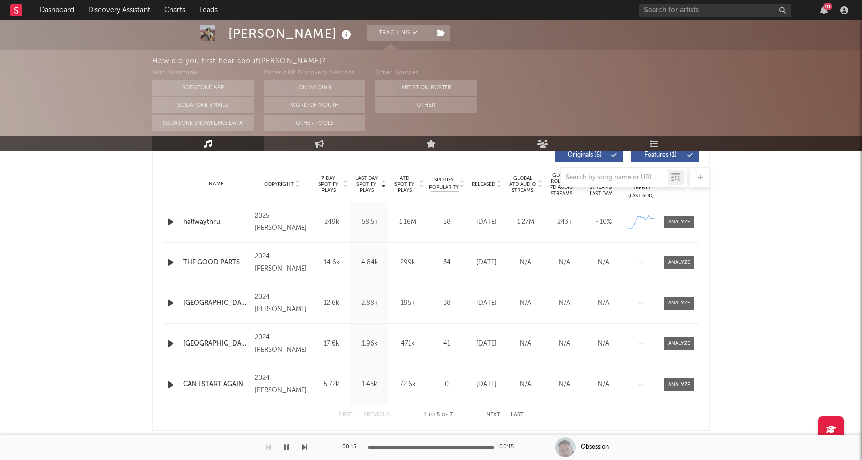
click at [485, 182] on div at bounding box center [431, 177] width 558 height 20
click at [501, 182] on div at bounding box center [431, 177] width 558 height 20
click at [500, 182] on div at bounding box center [431, 177] width 558 height 20
click at [168, 222] on icon "button" at bounding box center [170, 222] width 11 height 13
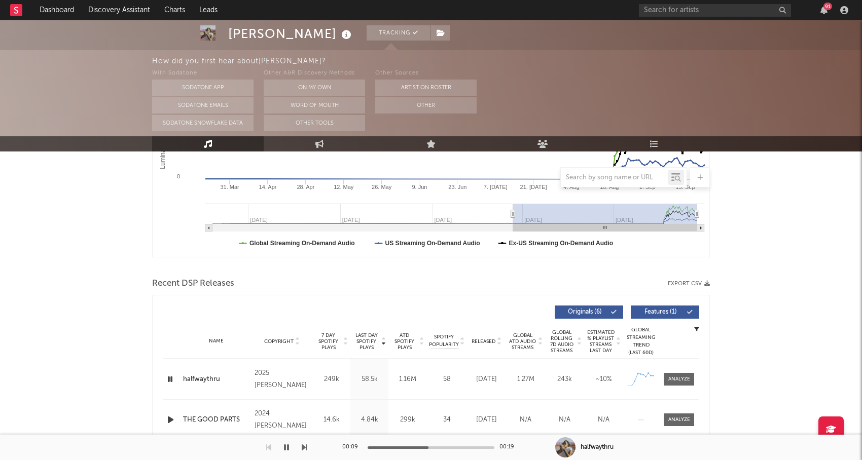
scroll to position [239, 0]
click at [408, 333] on span "ATD Spotify Plays" at bounding box center [404, 341] width 27 height 18
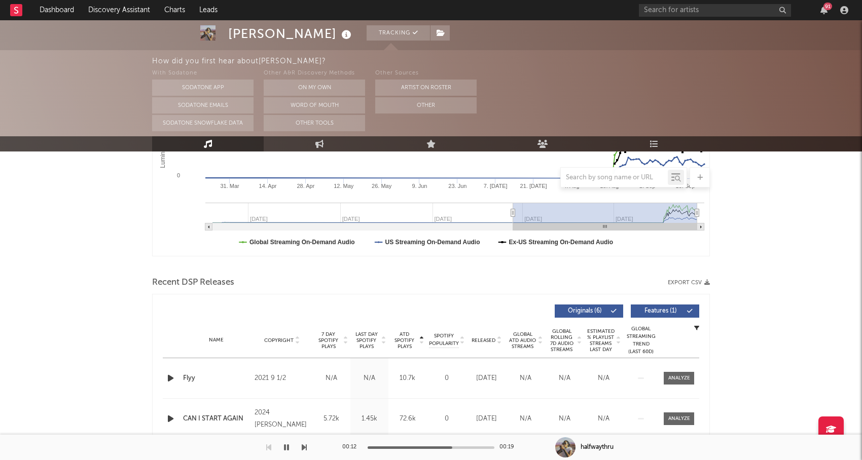
click at [408, 333] on span "ATD Spotify Plays" at bounding box center [404, 341] width 27 height 18
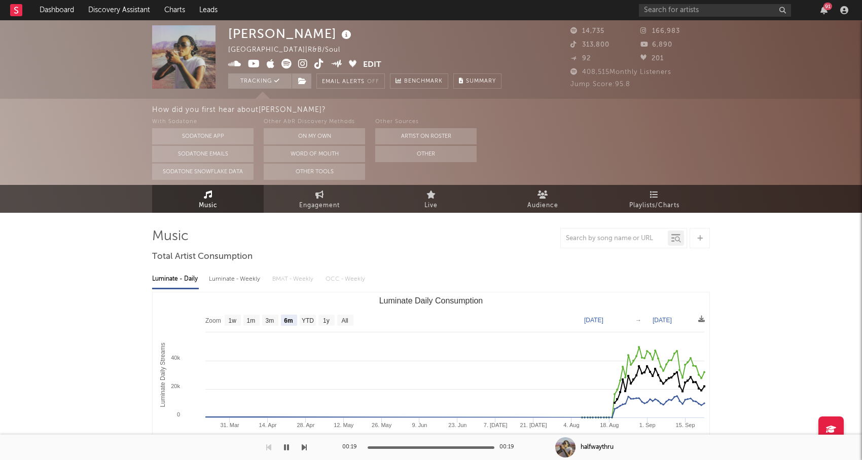
click at [304, 61] on icon at bounding box center [303, 64] width 10 height 10
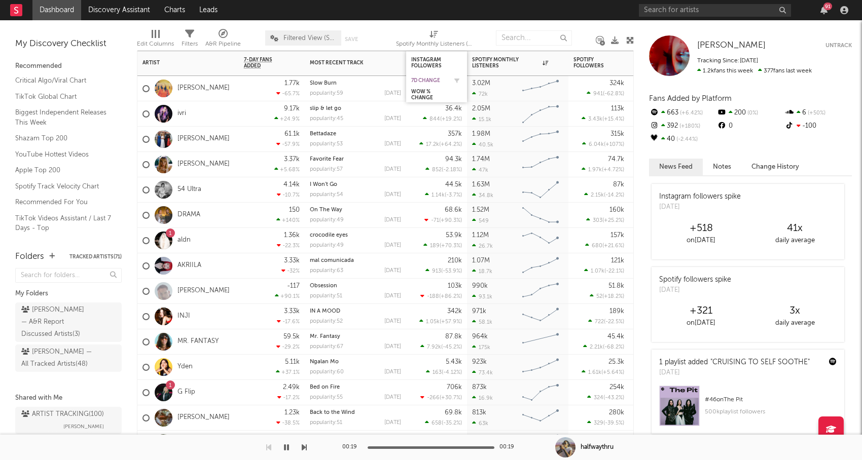
click at [428, 81] on div "7d Change" at bounding box center [428, 81] width 35 height 6
